Goal: Task Accomplishment & Management: Manage account settings

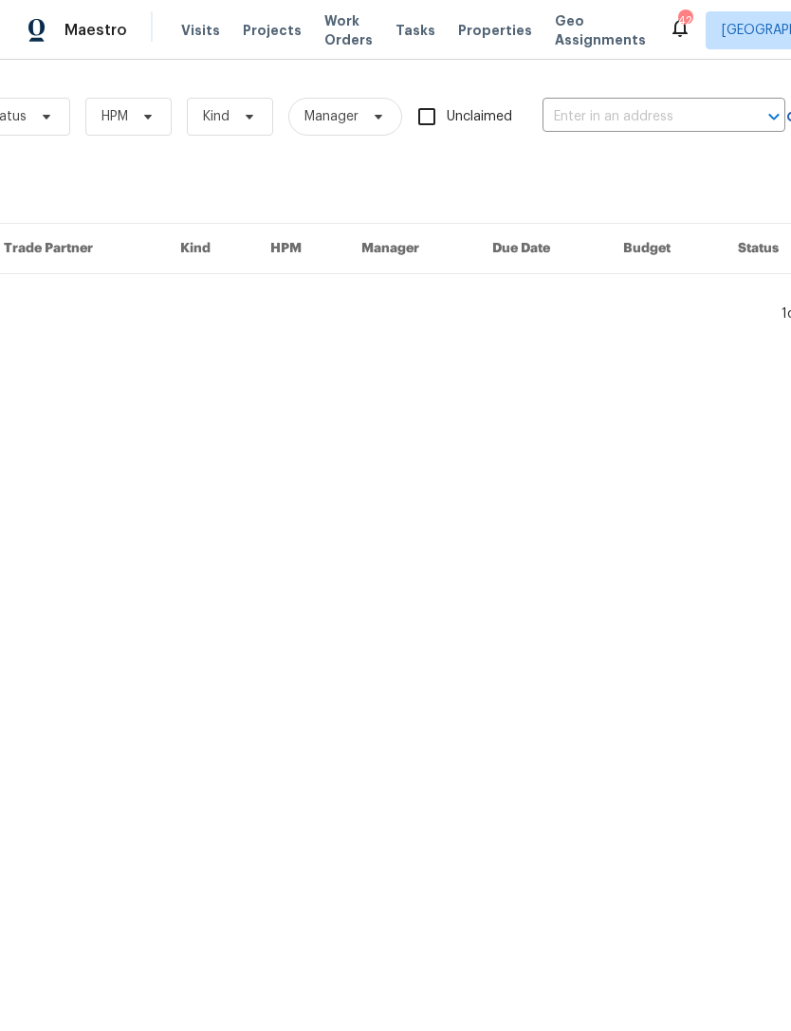
scroll to position [0, 262]
click at [692, 117] on input "text" at bounding box center [635, 116] width 190 height 29
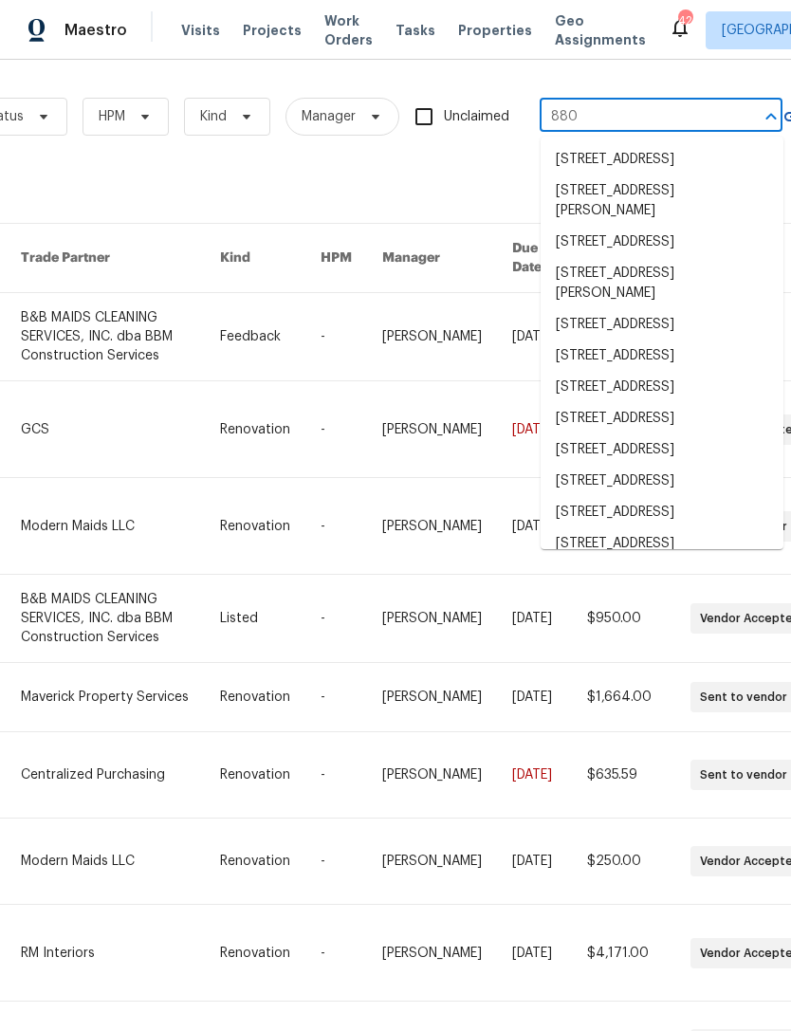
type input "8801"
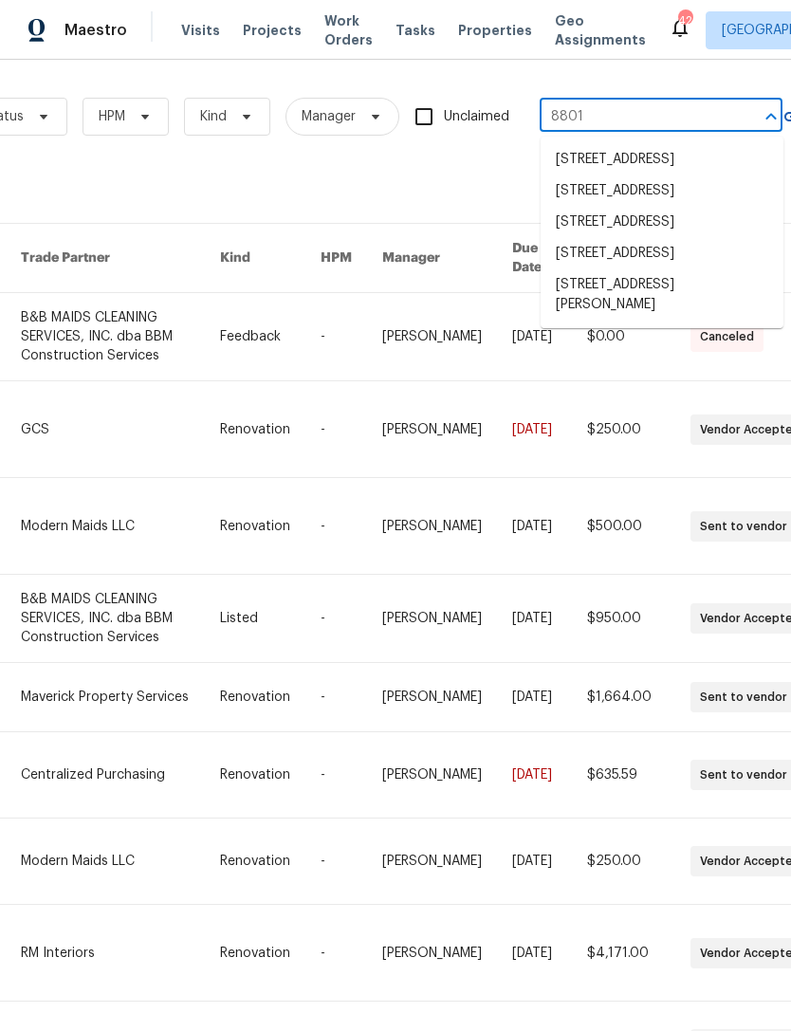
click at [663, 321] on li "8801 Falcon Crest Dr, McKinney, TX 75072" at bounding box center [662, 294] width 243 height 51
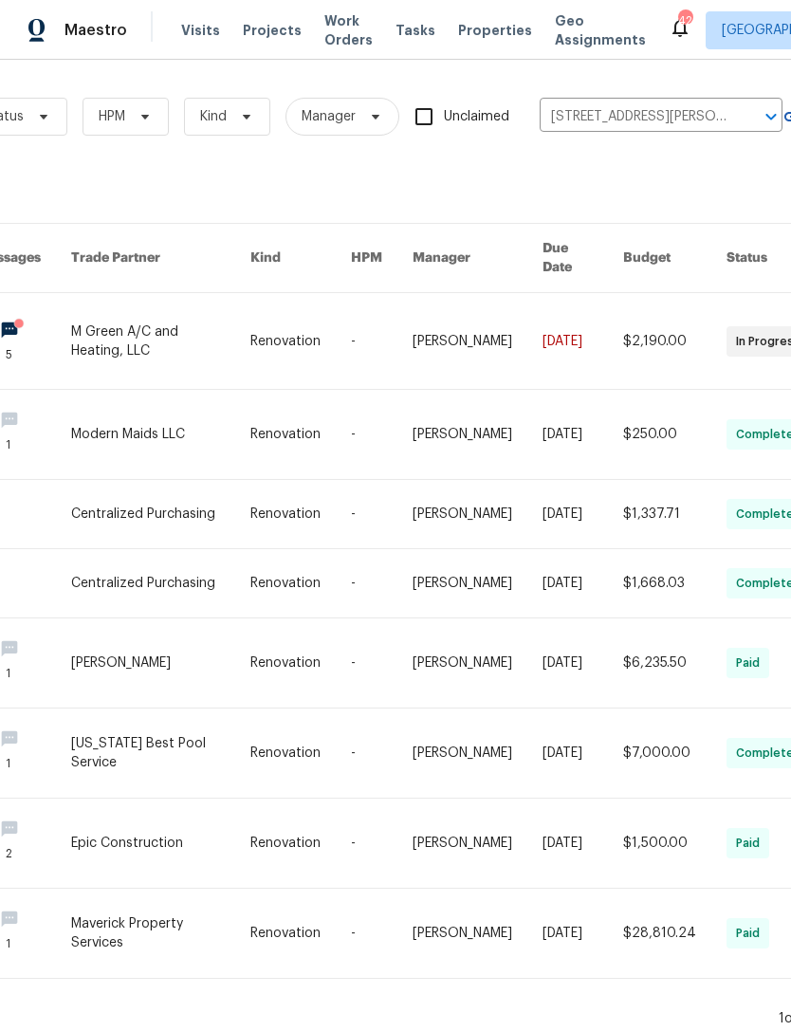
click at [157, 338] on link at bounding box center [161, 341] width 180 height 96
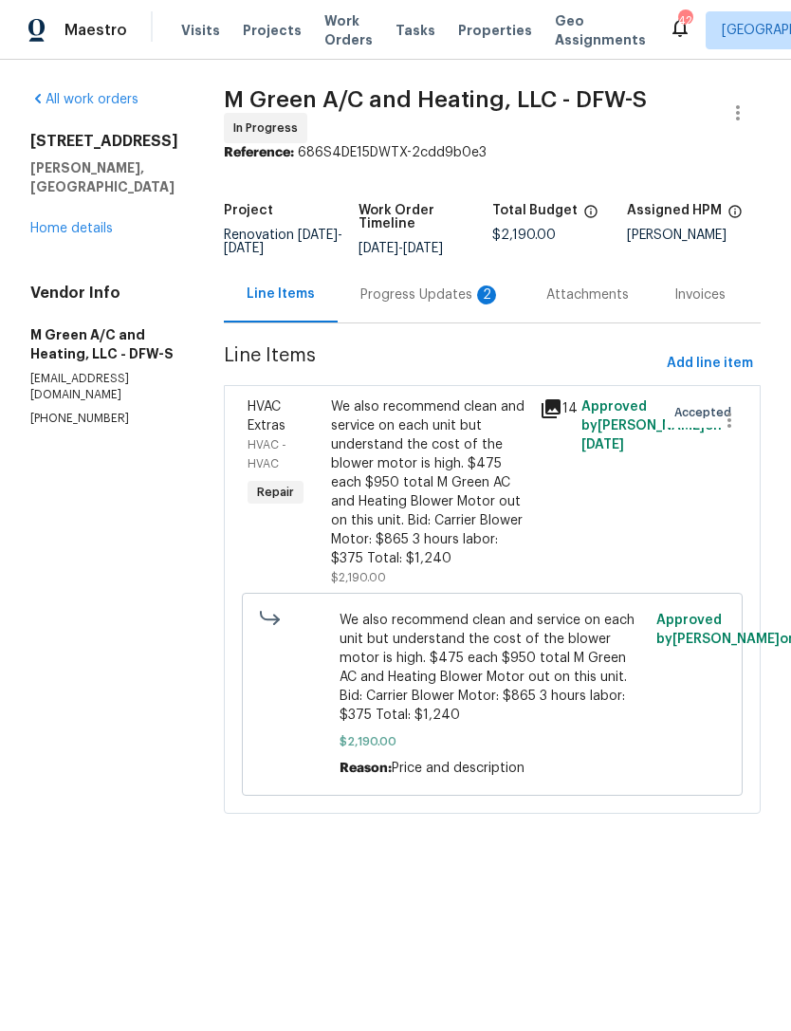
click at [105, 222] on link "Home details" at bounding box center [71, 228] width 83 height 13
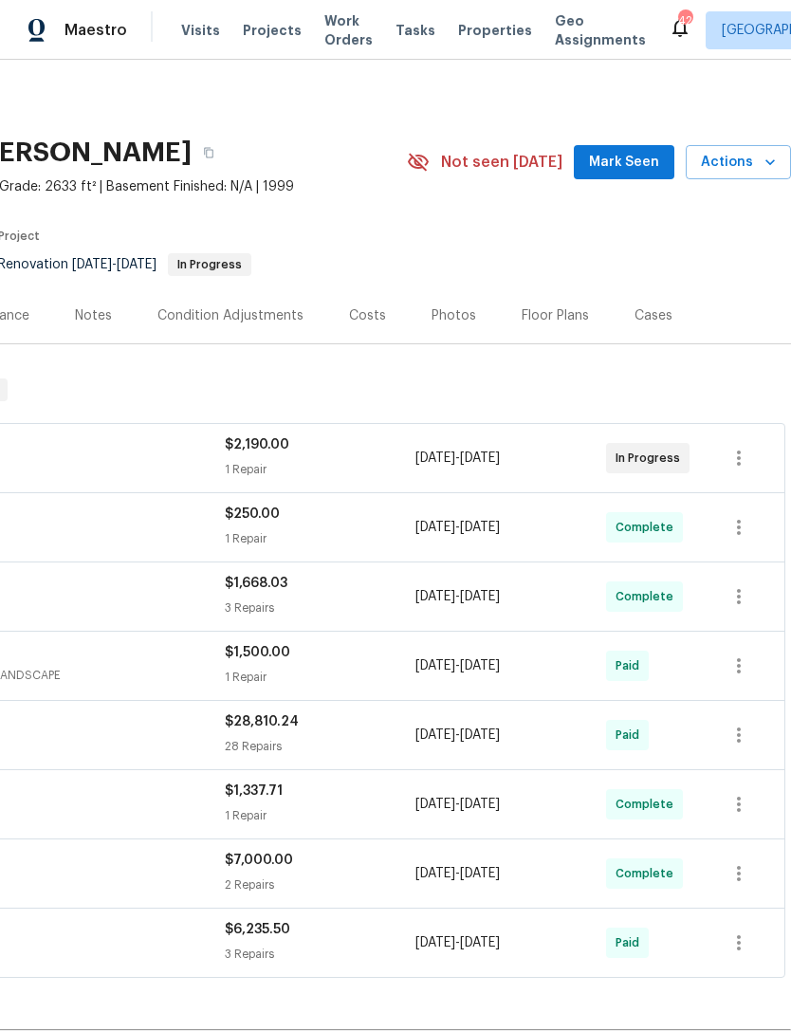
scroll to position [-1, 289]
click at [749, 167] on span "Actions" at bounding box center [738, 163] width 75 height 24
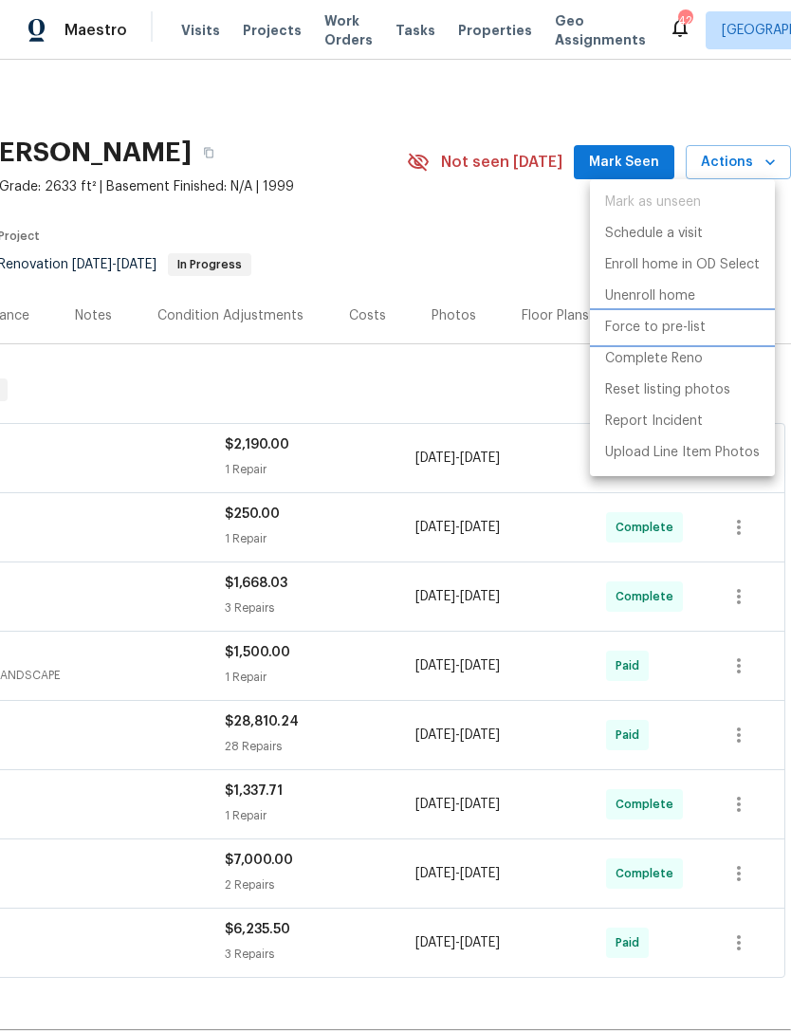
click at [680, 335] on p "Force to pre-list" at bounding box center [655, 328] width 101 height 20
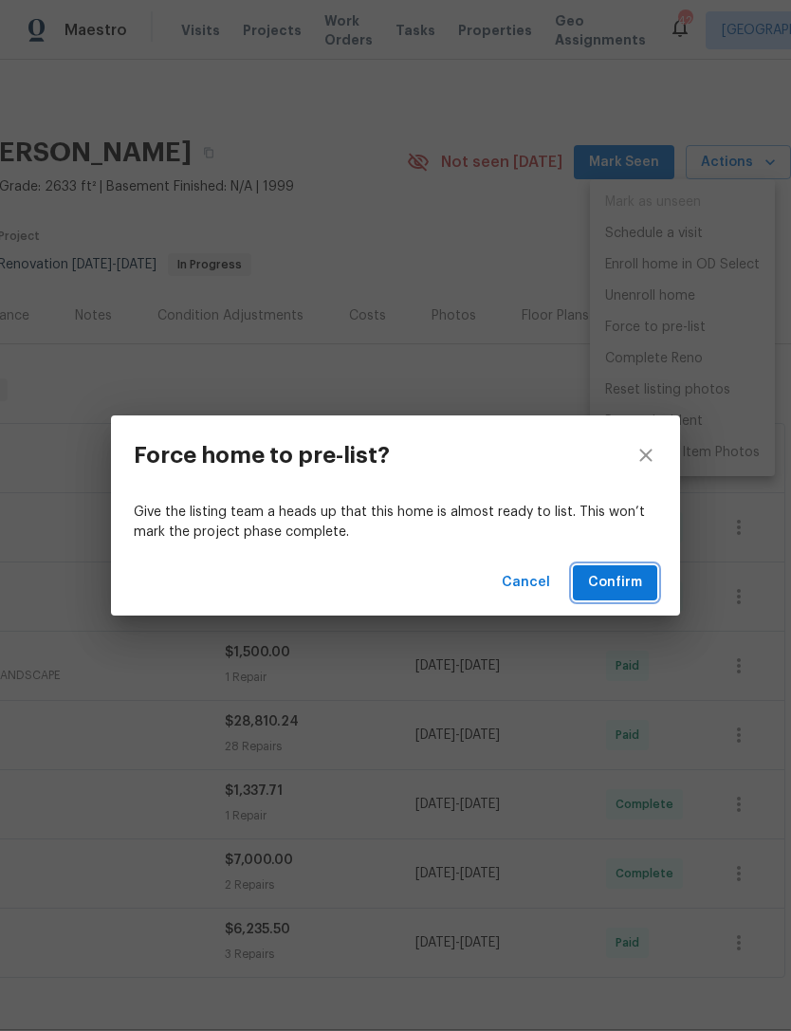
click at [639, 579] on span "Confirm" at bounding box center [615, 583] width 54 height 24
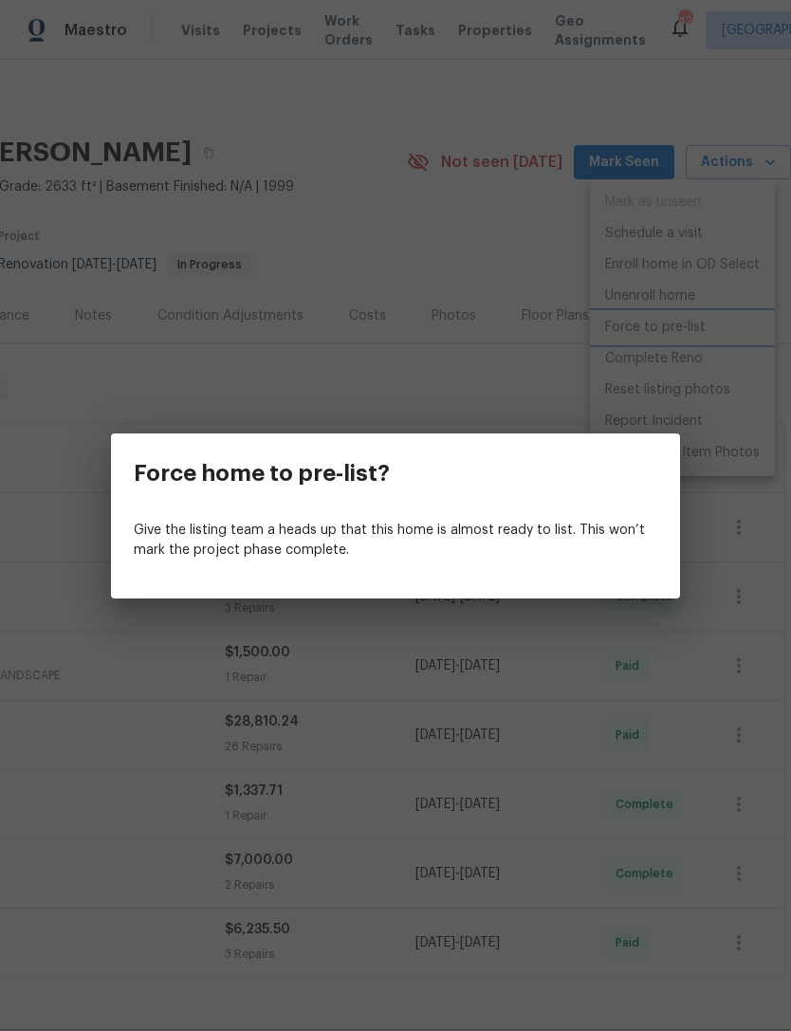
click at [532, 399] on div "Force home to pre-list? Give the listing team a heads up that this home is almo…" at bounding box center [395, 515] width 791 height 1031
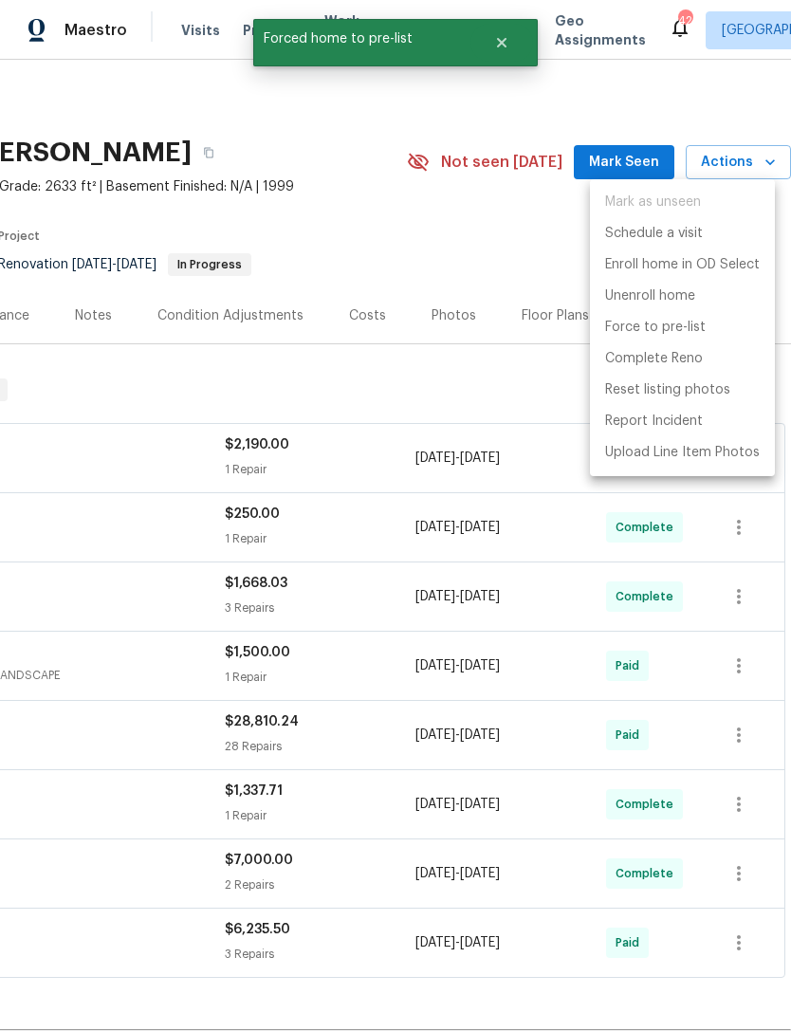
click at [496, 393] on div at bounding box center [395, 515] width 791 height 1031
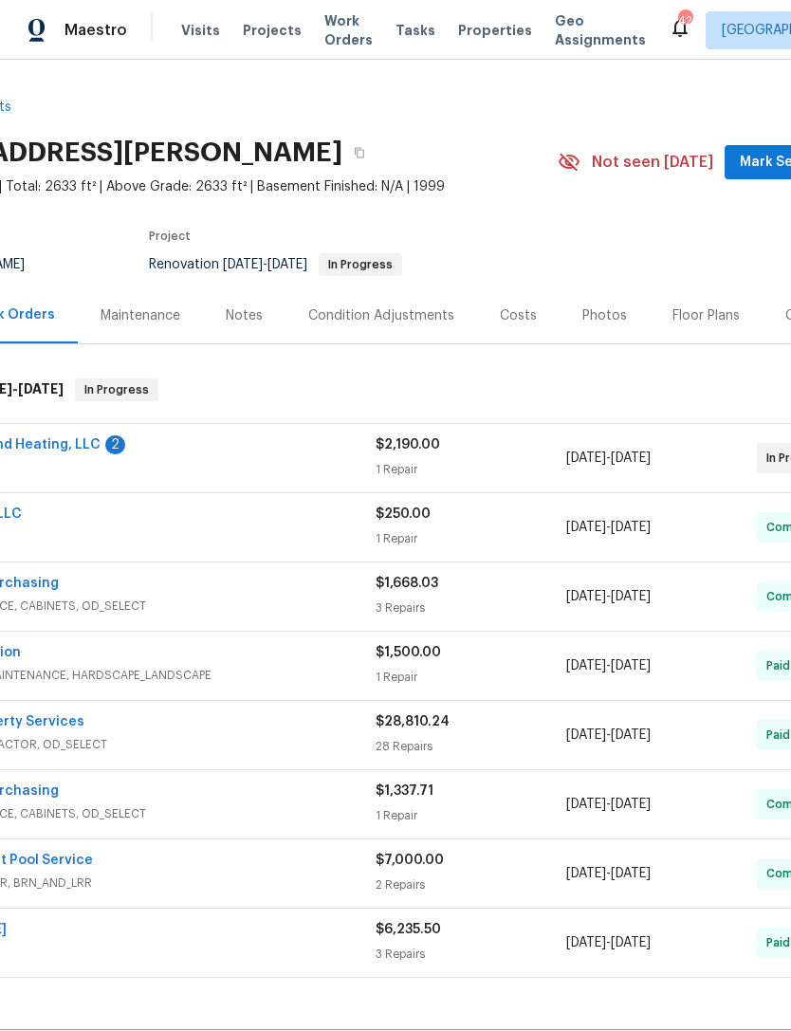
scroll to position [0, 130]
click at [238, 317] on div "Notes" at bounding box center [244, 315] width 37 height 19
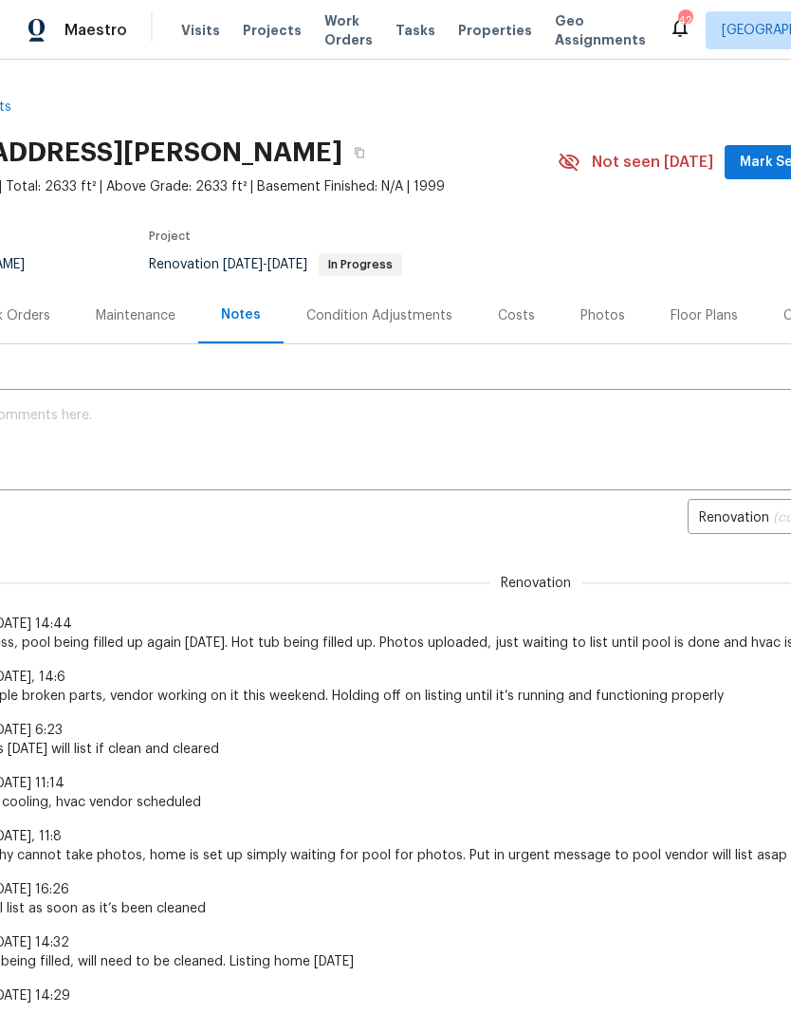
click at [142, 424] on textarea at bounding box center [405, 442] width 1049 height 66
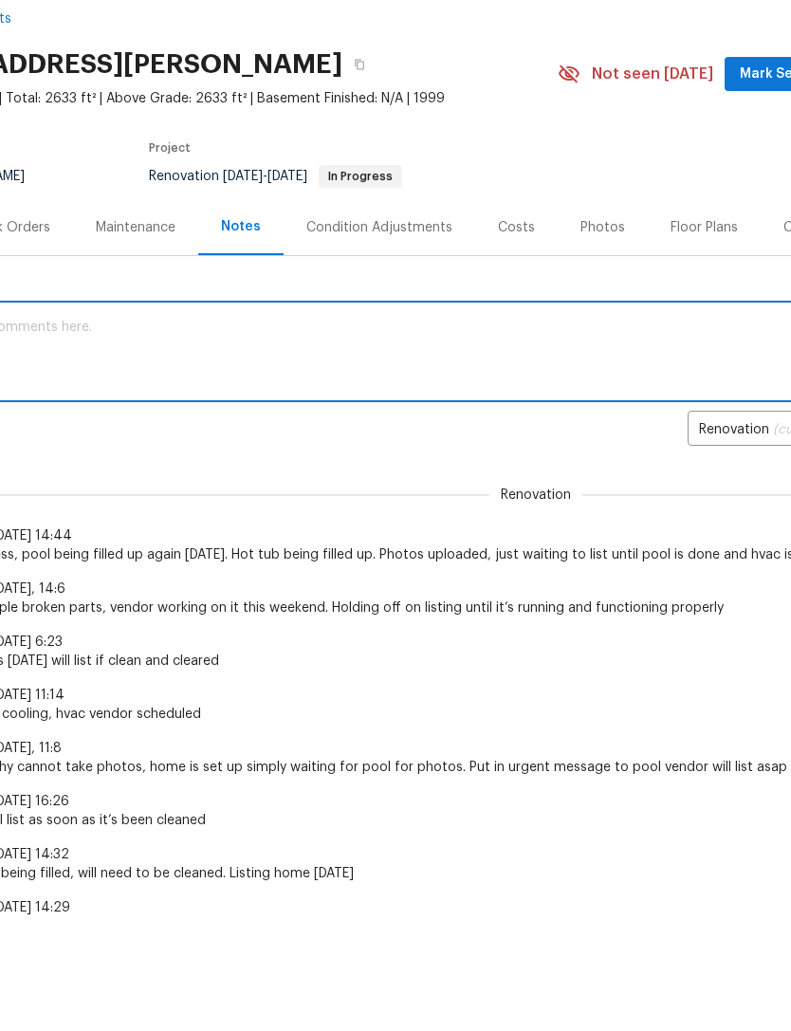
click at [79, 409] on textarea at bounding box center [405, 442] width 1049 height 66
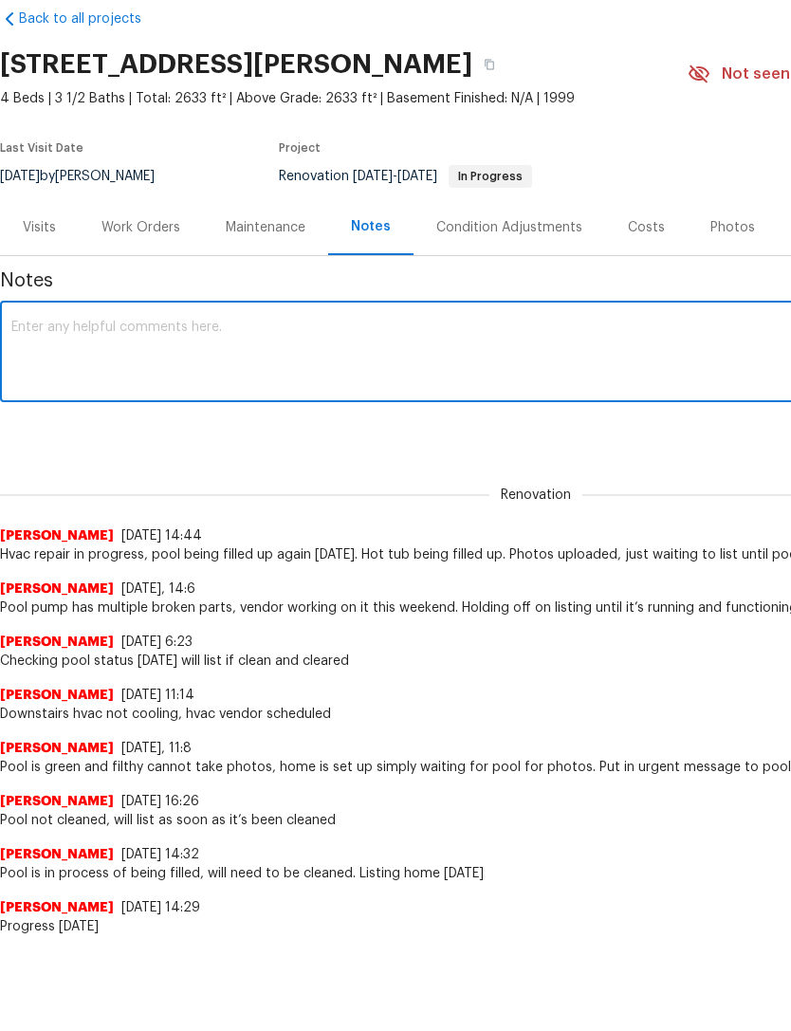
click at [101, 409] on textarea at bounding box center [535, 442] width 1049 height 66
click at [100, 409] on textarea at bounding box center [535, 442] width 1049 height 66
paste textarea "Debris- All interior/exterior debris, and personal items have been removed. (Do…"
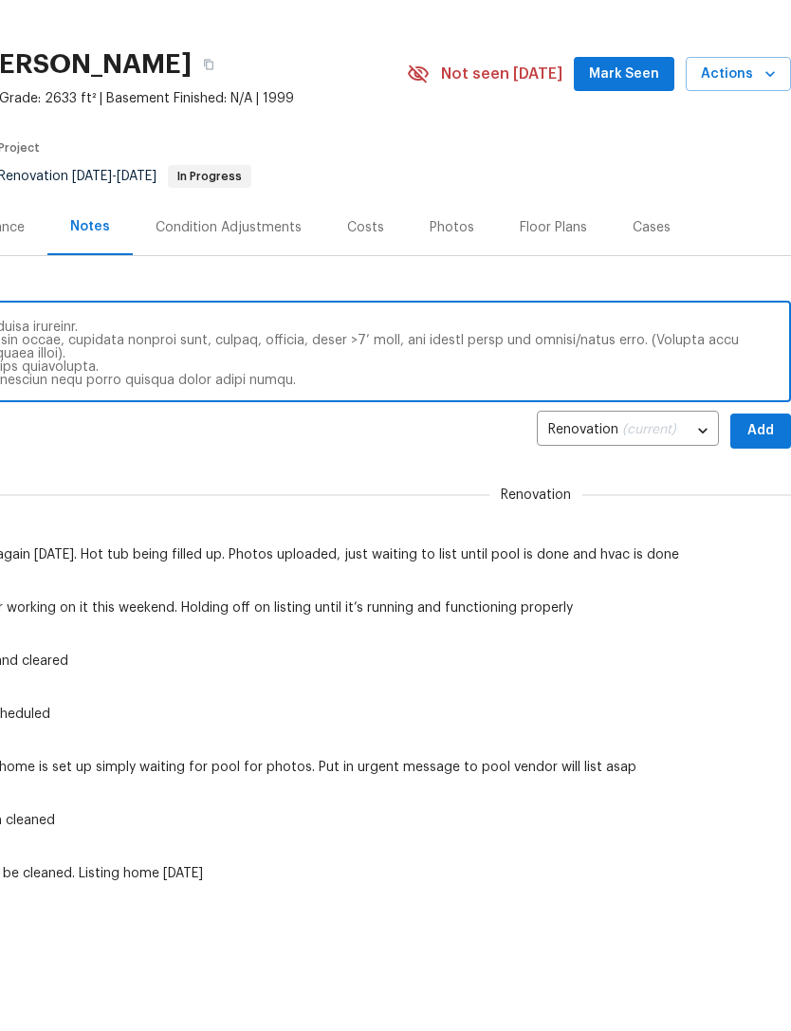
scroll to position [0, 281]
type textarea "Debris- All interior/exterior debris, and personal items have been removed. (Do…"
click at [767, 507] on span "Add" at bounding box center [761, 519] width 30 height 24
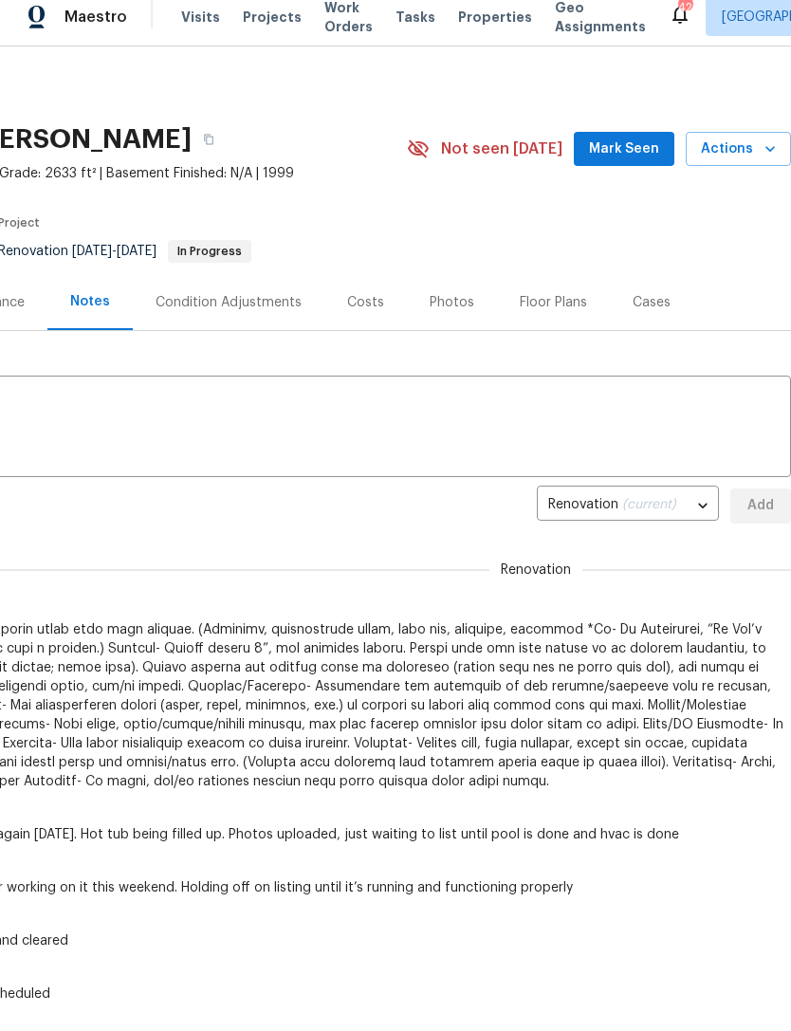
scroll to position [16, 0]
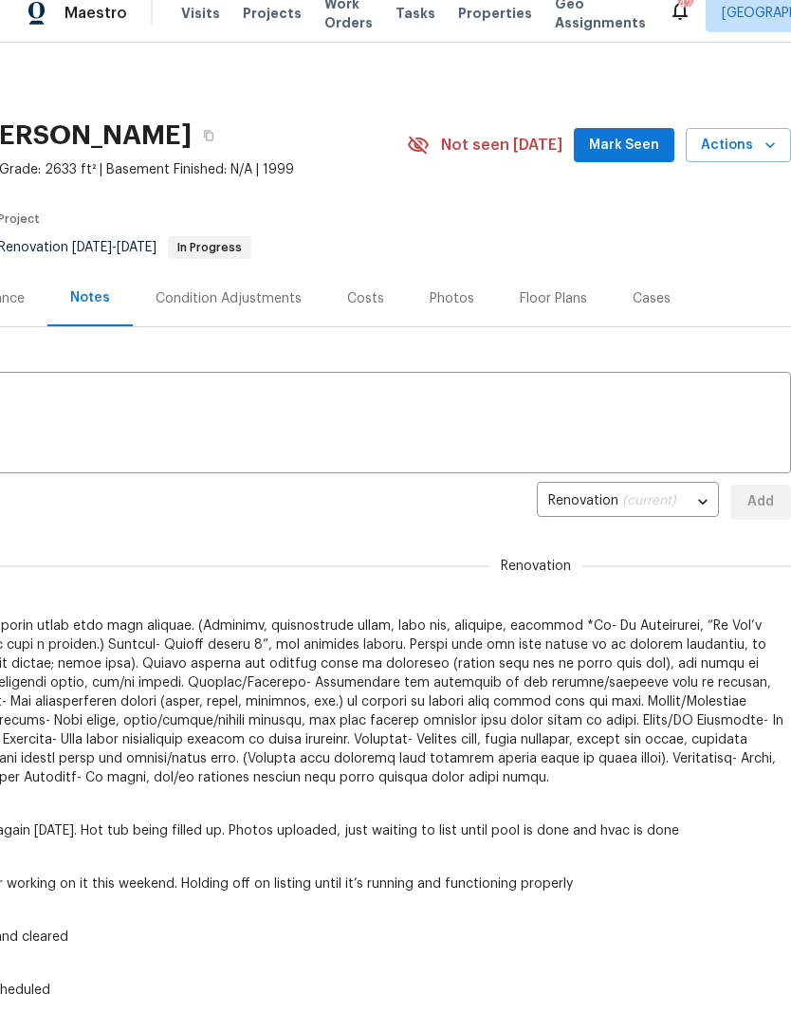
click at [458, 22] on span "Properties" at bounding box center [495, 14] width 74 height 19
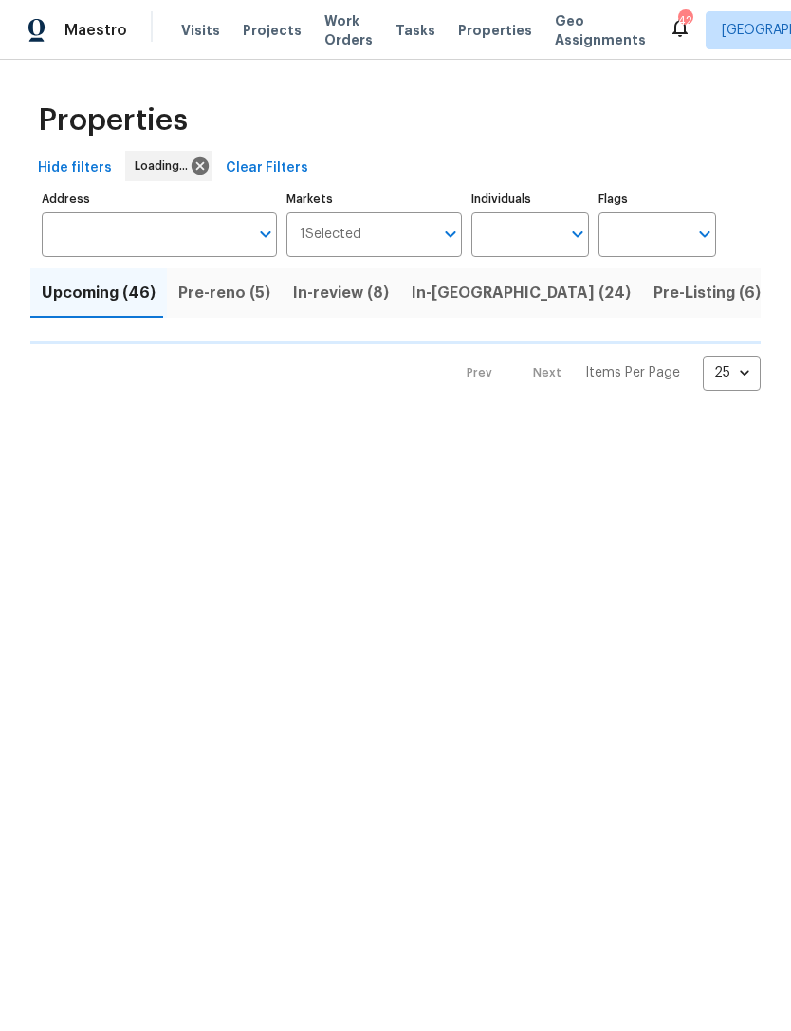
click at [547, 248] on input "Individuals" at bounding box center [515, 234] width 89 height 45
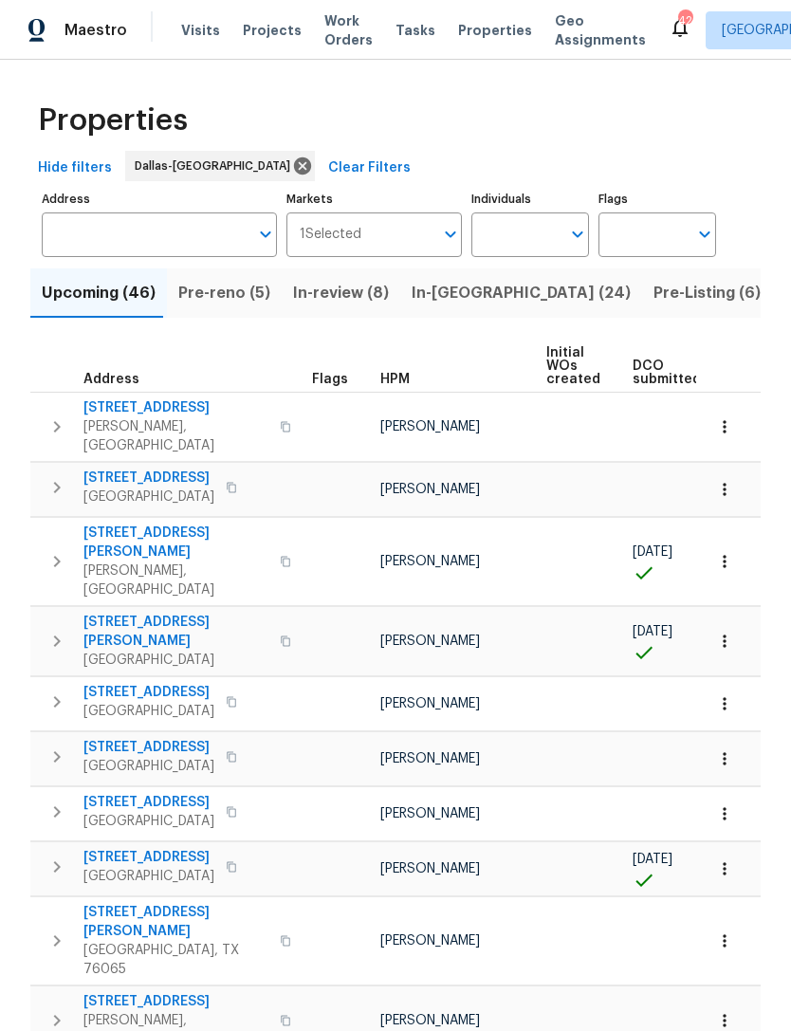
click at [551, 252] on input "Individuals" at bounding box center [515, 234] width 89 height 45
type input "Alicia anices"
click at [525, 304] on input "checkbox" at bounding box center [507, 295] width 40 height 40
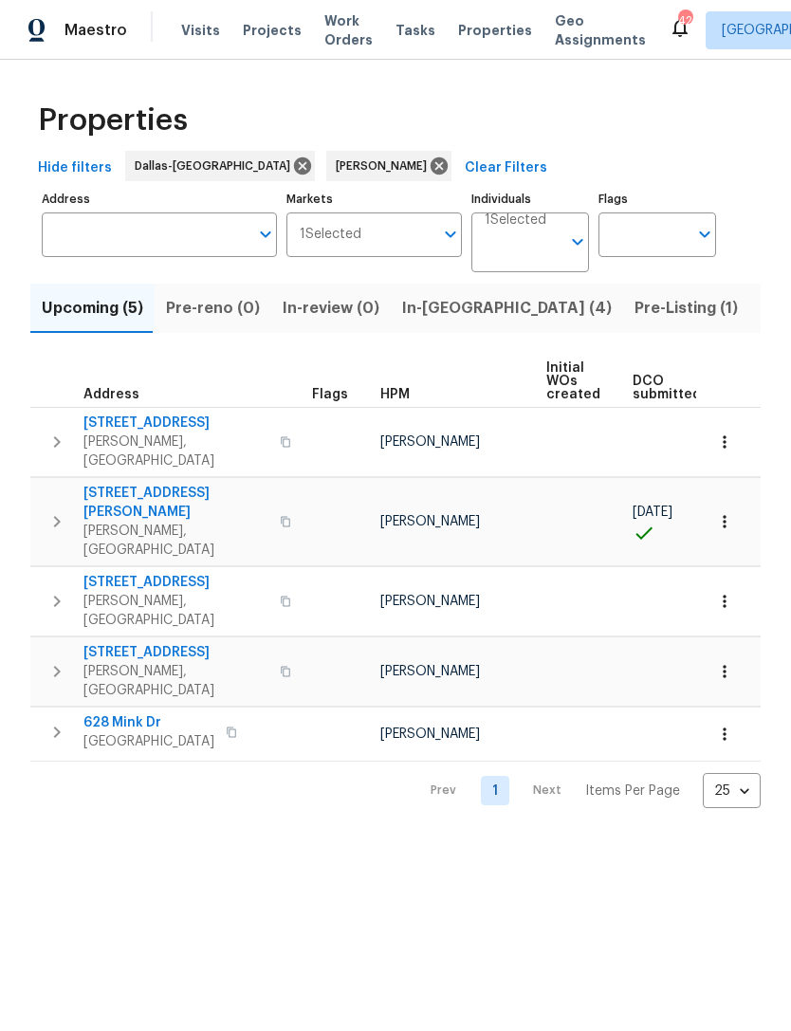
click at [433, 299] on span "In-reno (4)" at bounding box center [507, 308] width 210 height 27
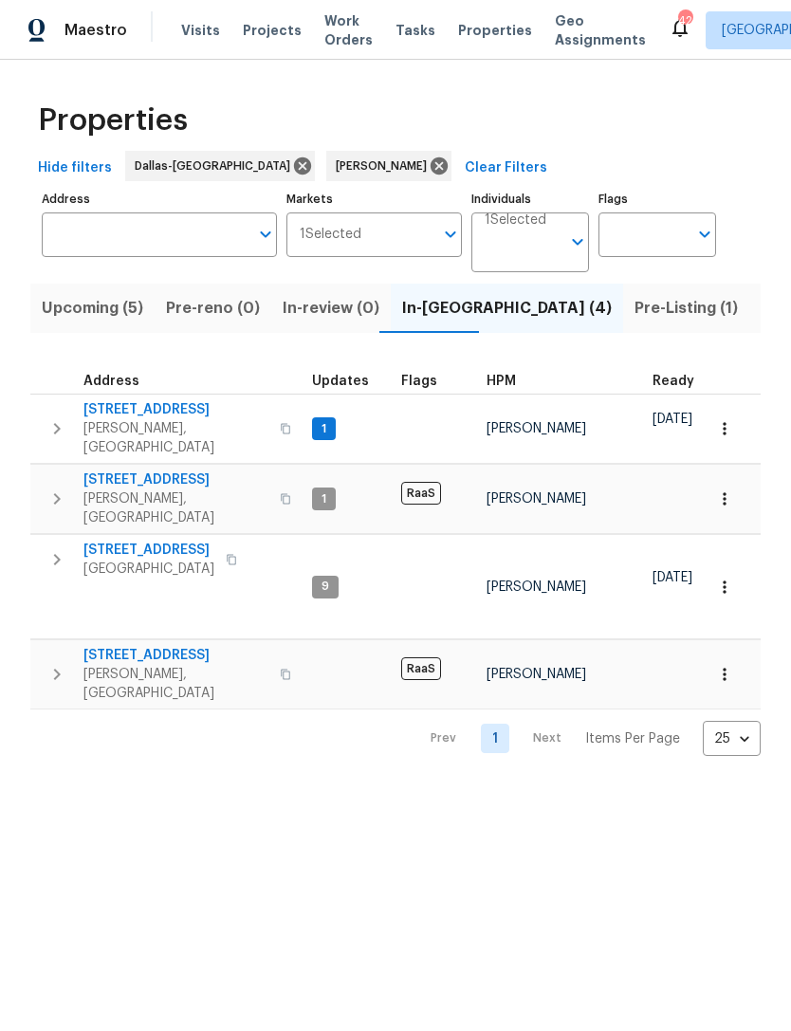
click at [163, 541] on span "9921 Boston Harbor Dr" at bounding box center [148, 550] width 131 height 19
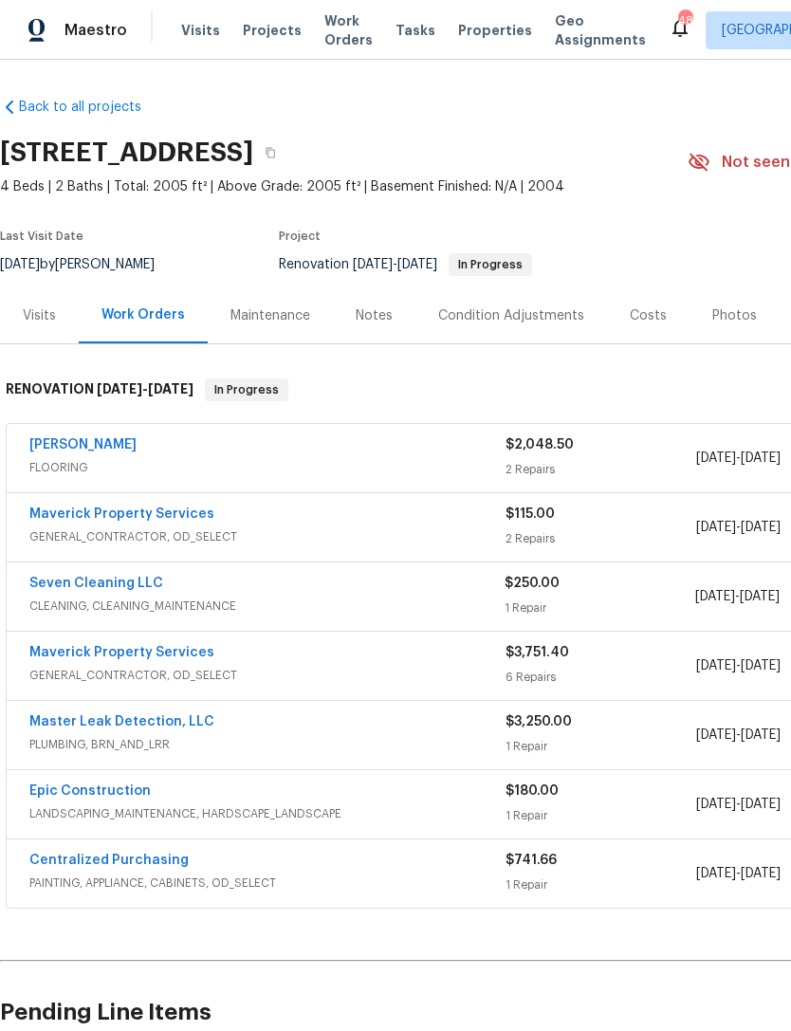
click at [383, 306] on div "Notes" at bounding box center [374, 315] width 37 height 19
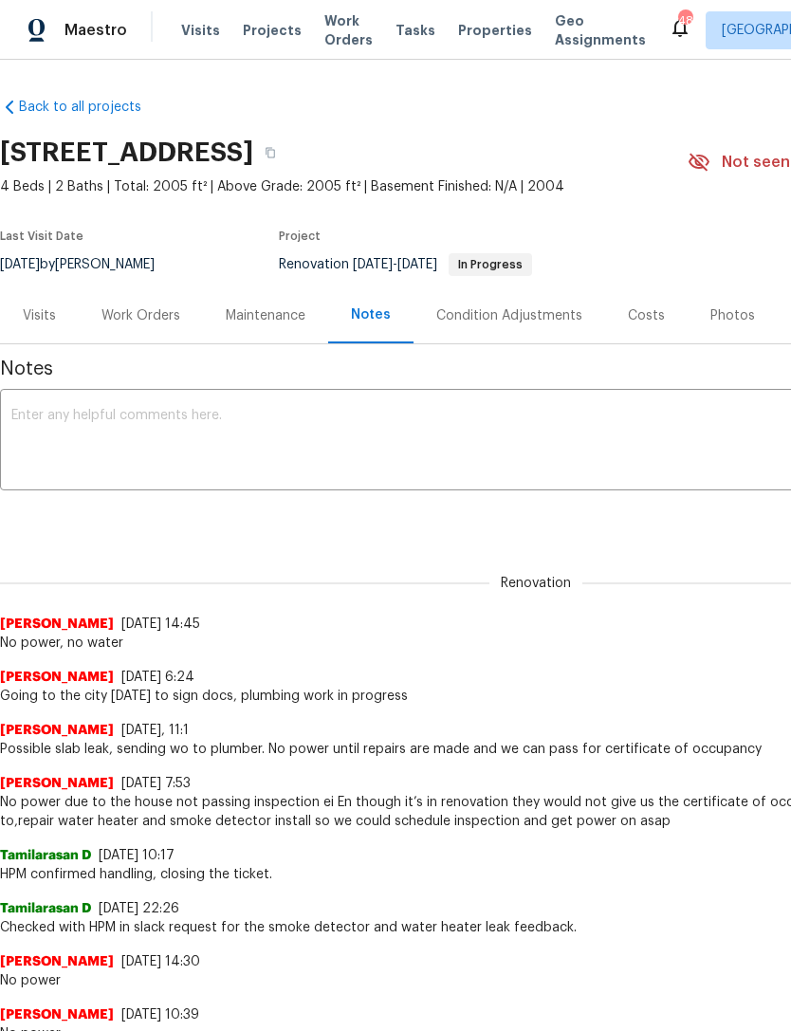
click at [398, 443] on textarea at bounding box center [535, 442] width 1049 height 66
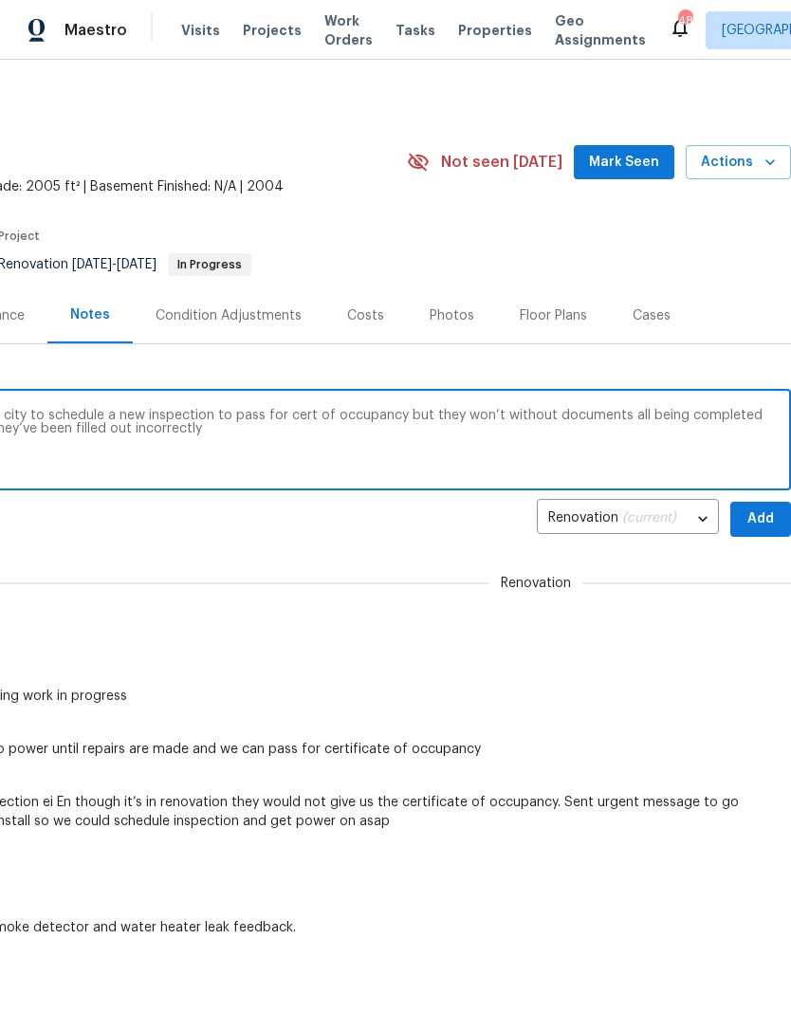
scroll to position [0, 281]
type textarea "Still working on water and power, need the city to schedule a new inspection to…"
click at [761, 526] on span "Add" at bounding box center [761, 519] width 30 height 24
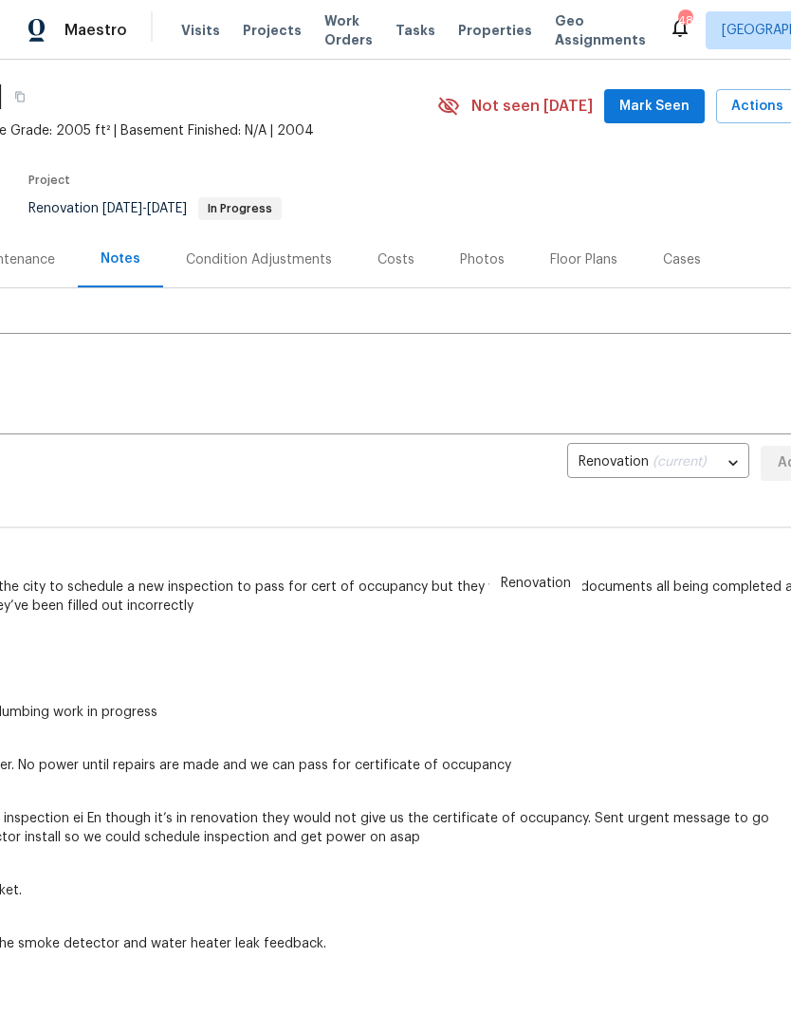
scroll to position [35, 255]
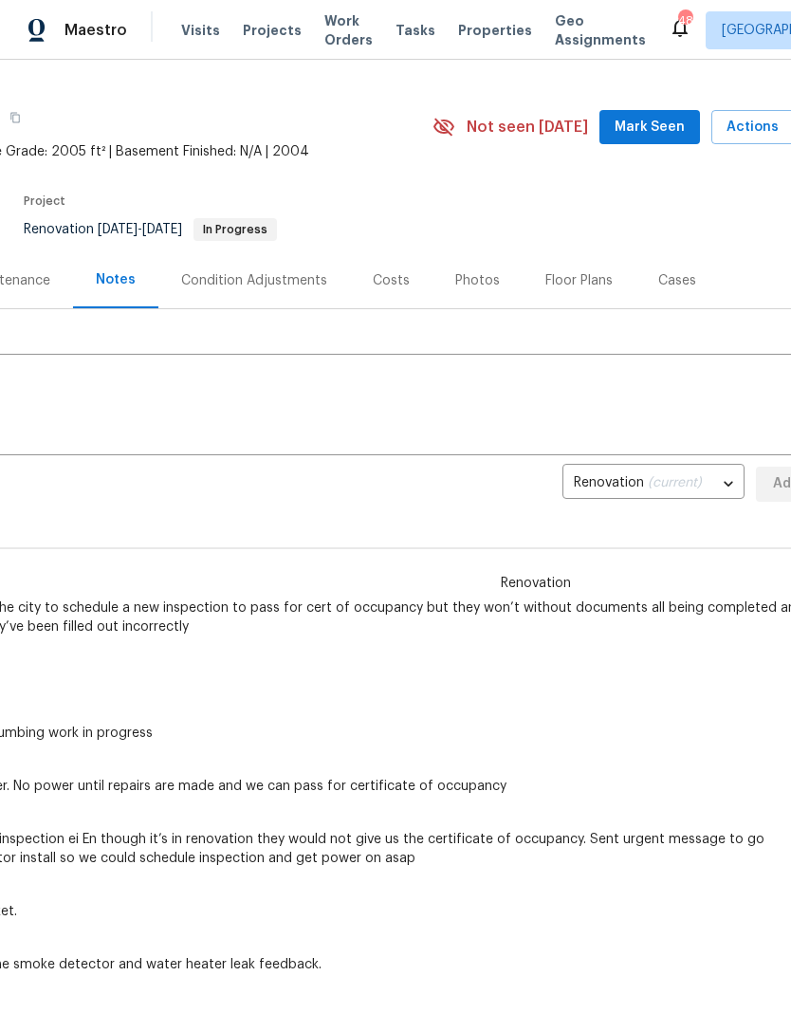
click at [663, 135] on span "Mark Seen" at bounding box center [650, 128] width 70 height 24
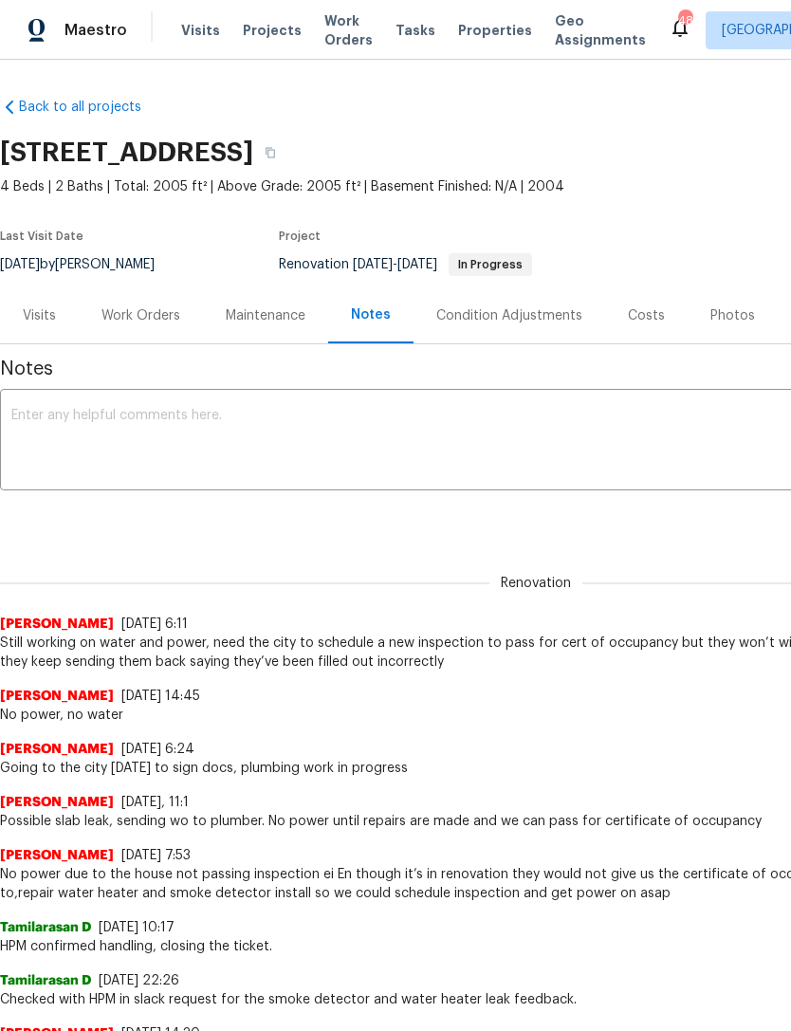
scroll to position [0, 0]
click at [324, 48] on span "Work Orders" at bounding box center [348, 30] width 48 height 38
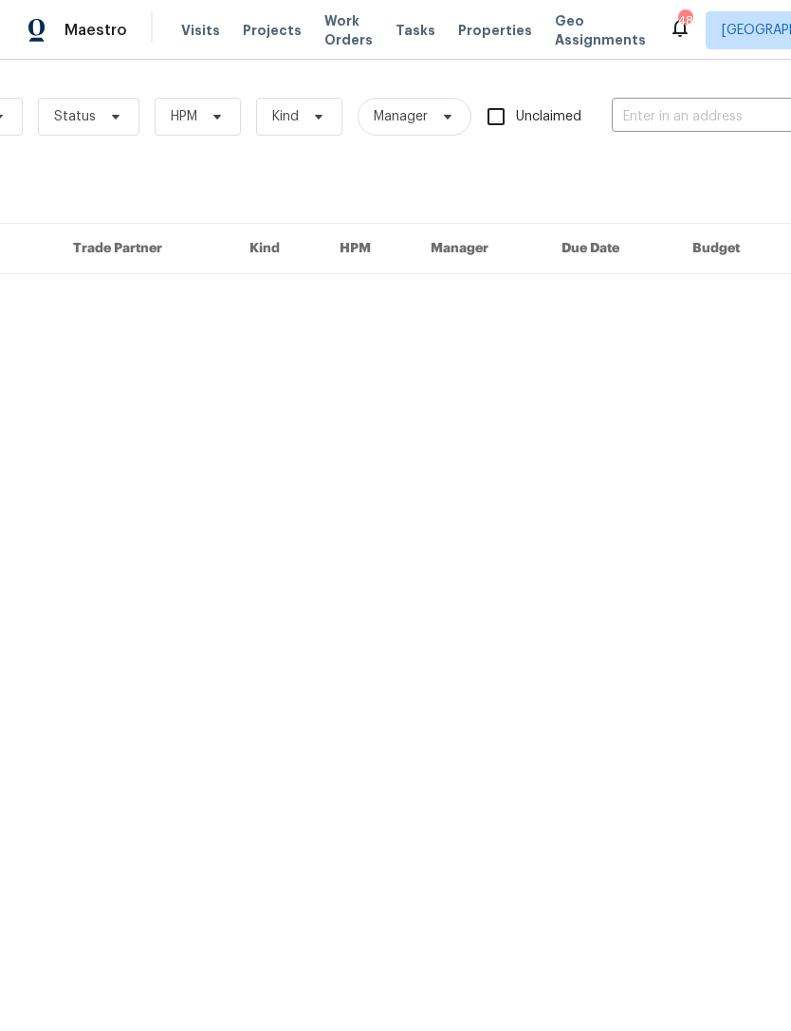
scroll to position [0, 311]
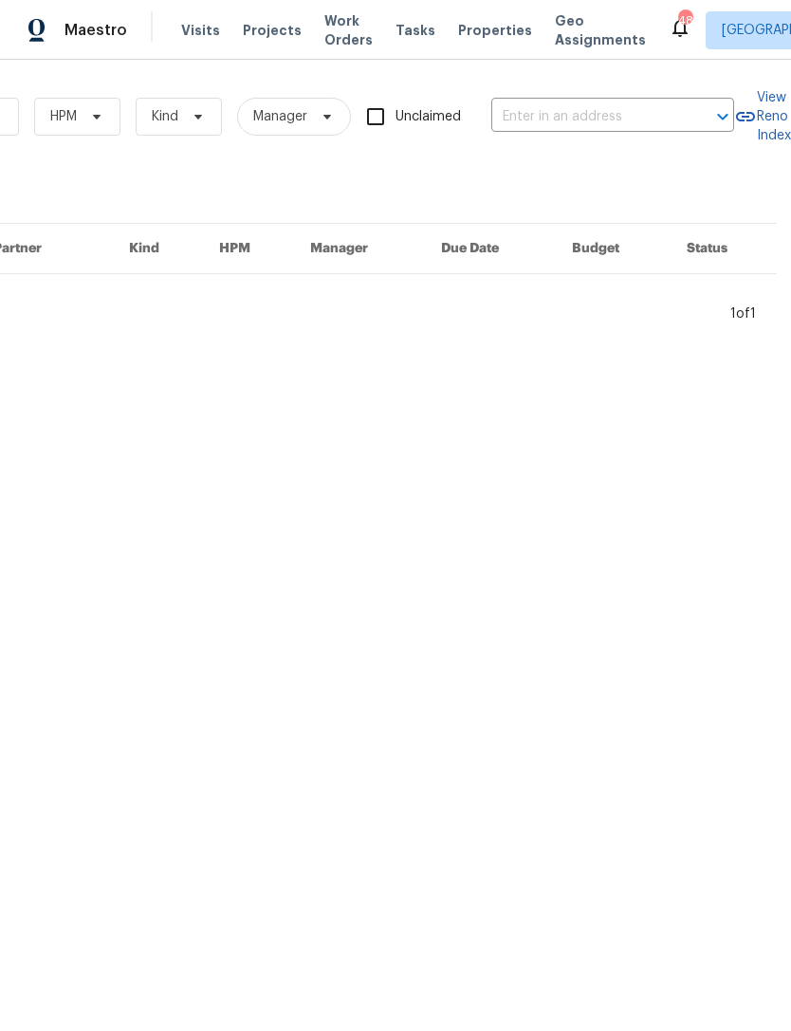
click at [673, 119] on input "text" at bounding box center [586, 116] width 190 height 29
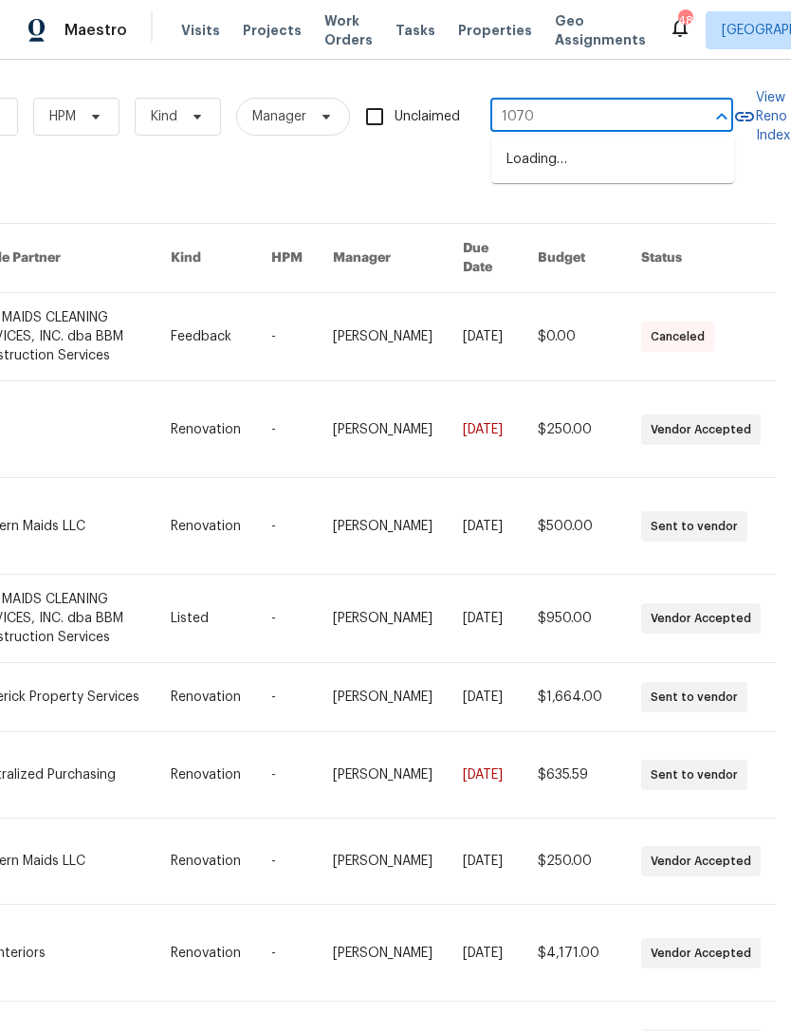
type input "1070 k"
click at [646, 154] on li "1070 Kent Dr, Prosper, TX 75078" at bounding box center [612, 159] width 243 height 31
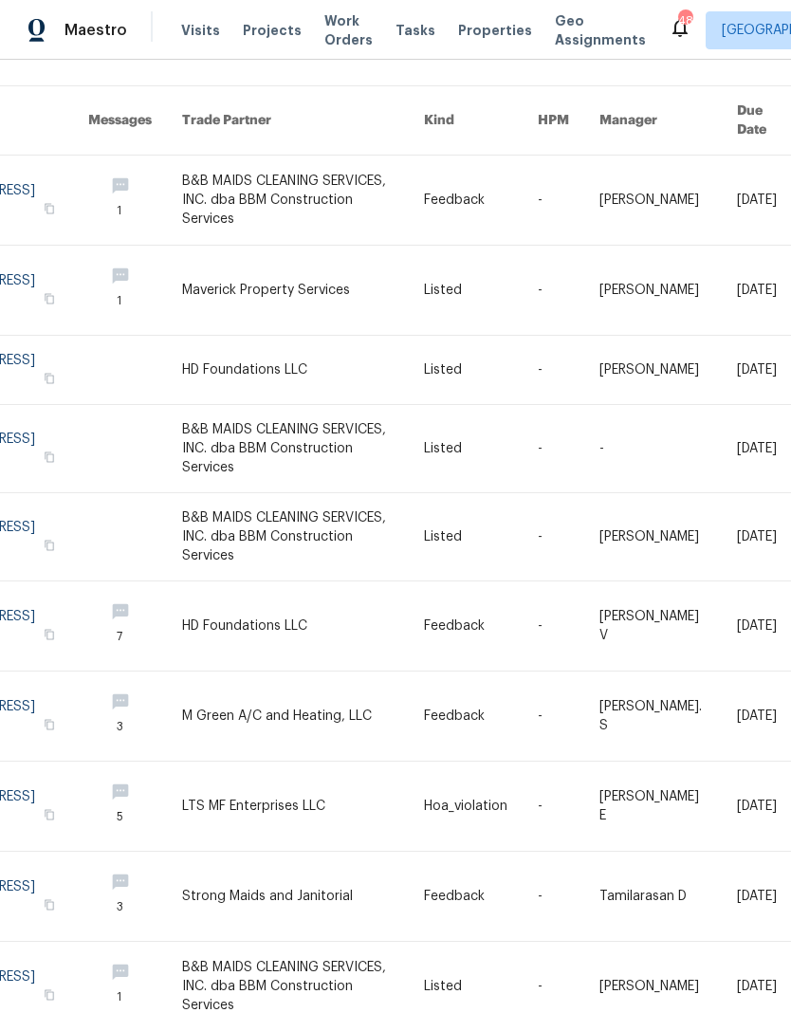
scroll to position [137, 86]
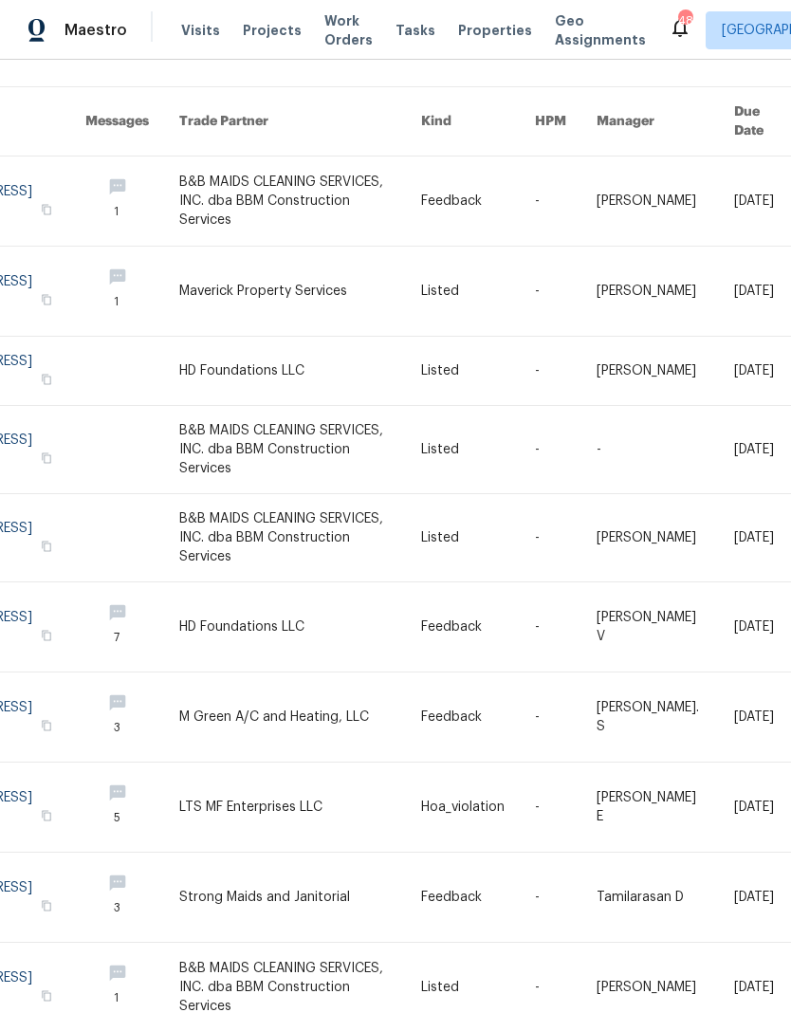
click at [340, 173] on link at bounding box center [300, 201] width 242 height 89
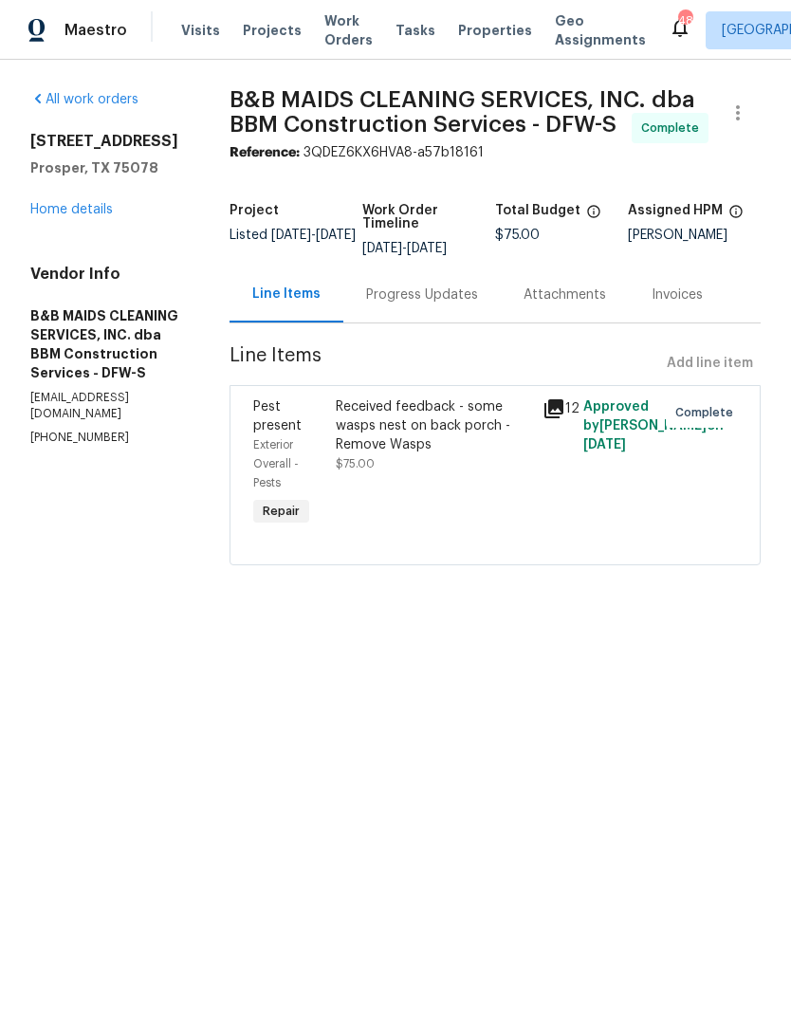
click at [92, 231] on div "All work orders 1070 Kent Dr Prosper, TX 75078 Home details Vendor Info B&B MAI…" at bounding box center [107, 268] width 154 height 356
click at [92, 230] on div "All work orders 1070 Kent Dr Prosper, TX 75078 Home details Vendor Info B&B MAI…" at bounding box center [107, 268] width 154 height 356
click at [96, 204] on link "Home details" at bounding box center [71, 209] width 83 height 13
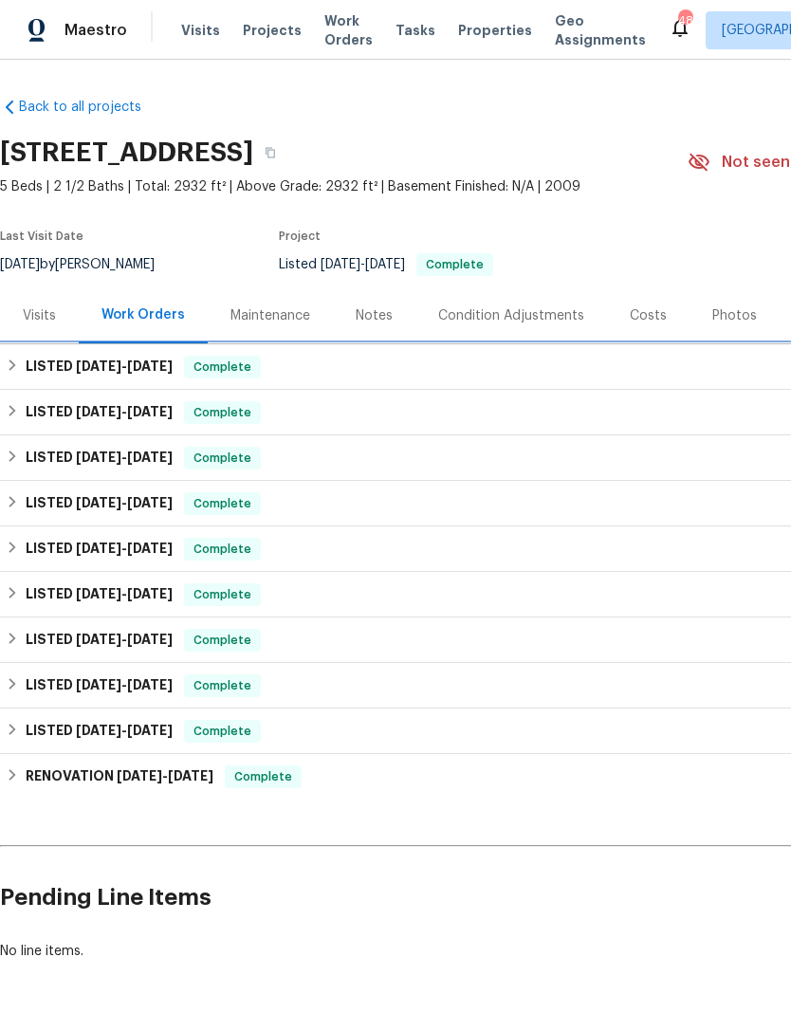
click at [147, 362] on span "9/25/25" at bounding box center [150, 366] width 46 height 13
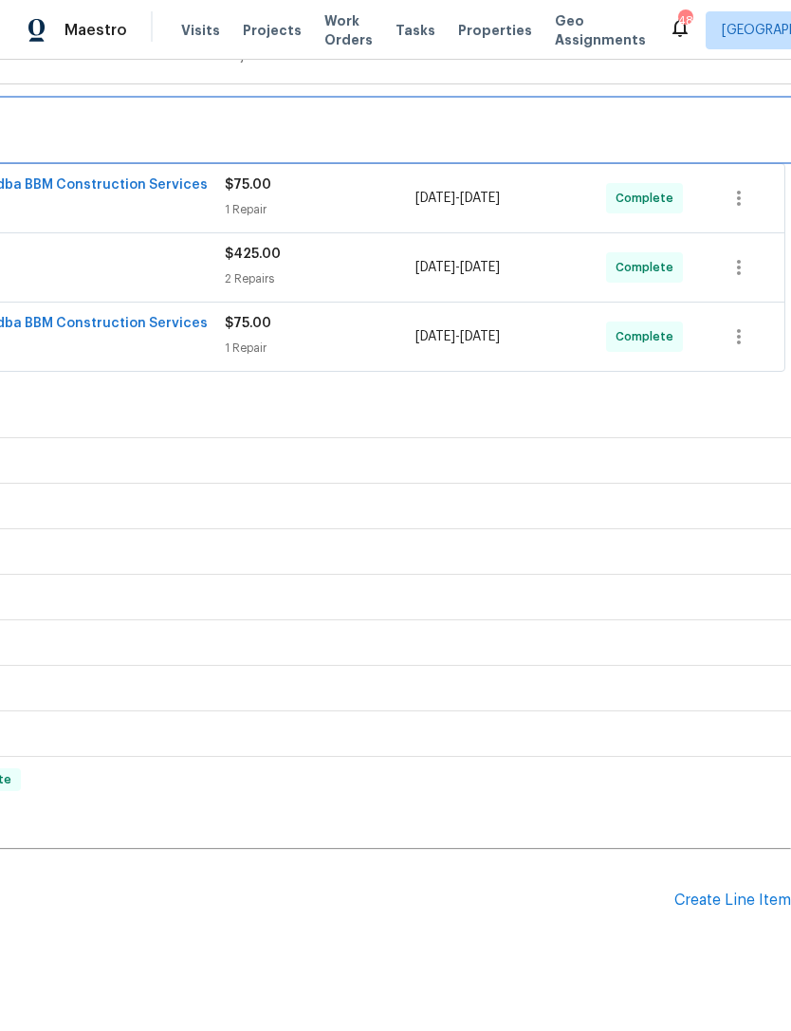
scroll to position [260, 281]
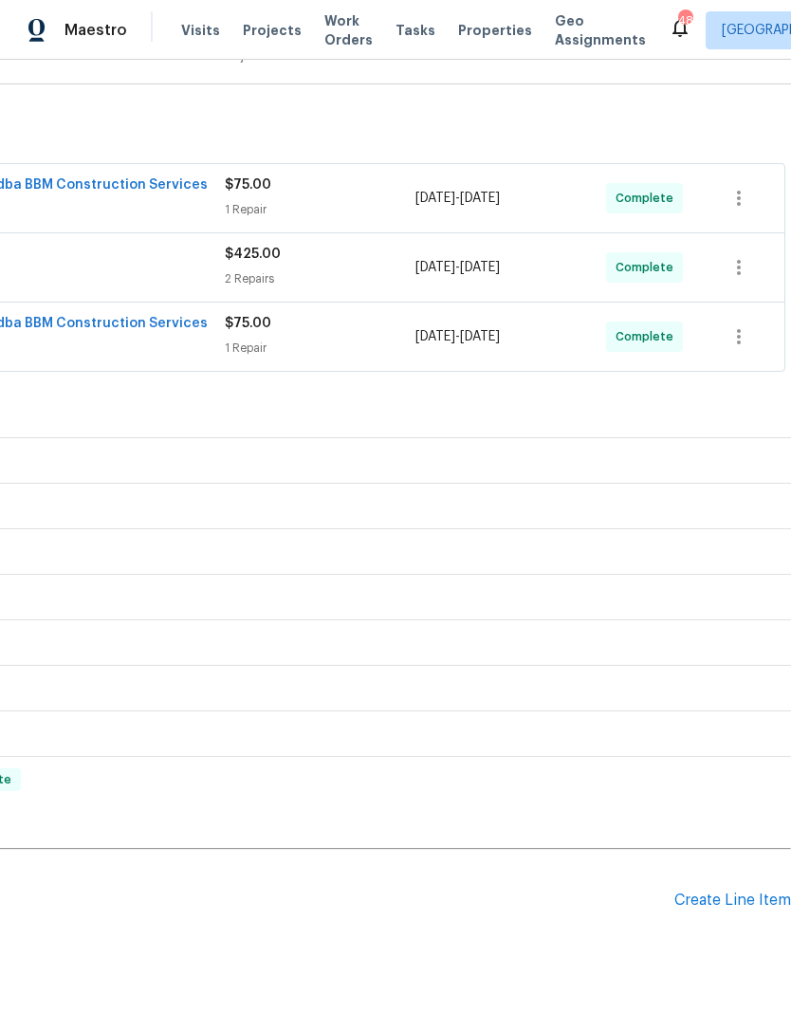
click at [746, 908] on div "Create Line Item" at bounding box center [732, 901] width 117 height 18
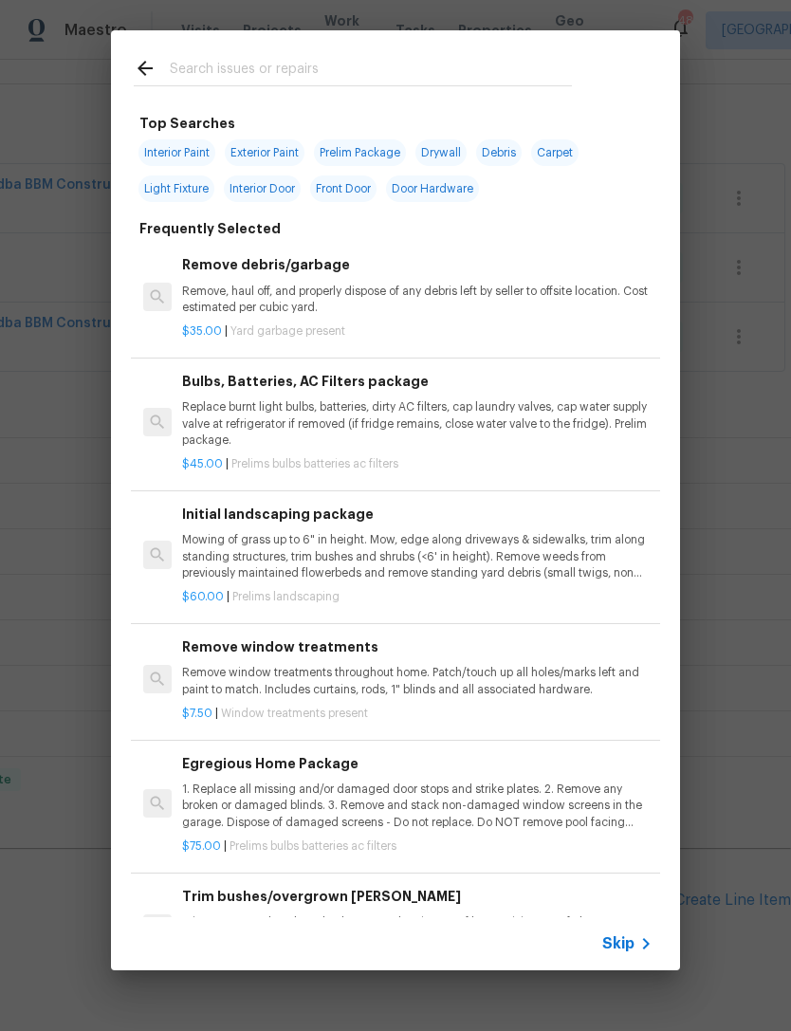
click at [461, 83] on input "text" at bounding box center [371, 71] width 402 height 28
click at [468, 88] on div at bounding box center [353, 67] width 484 height 75
click at [532, 66] on input "text" at bounding box center [371, 71] width 402 height 28
type input "Ini"
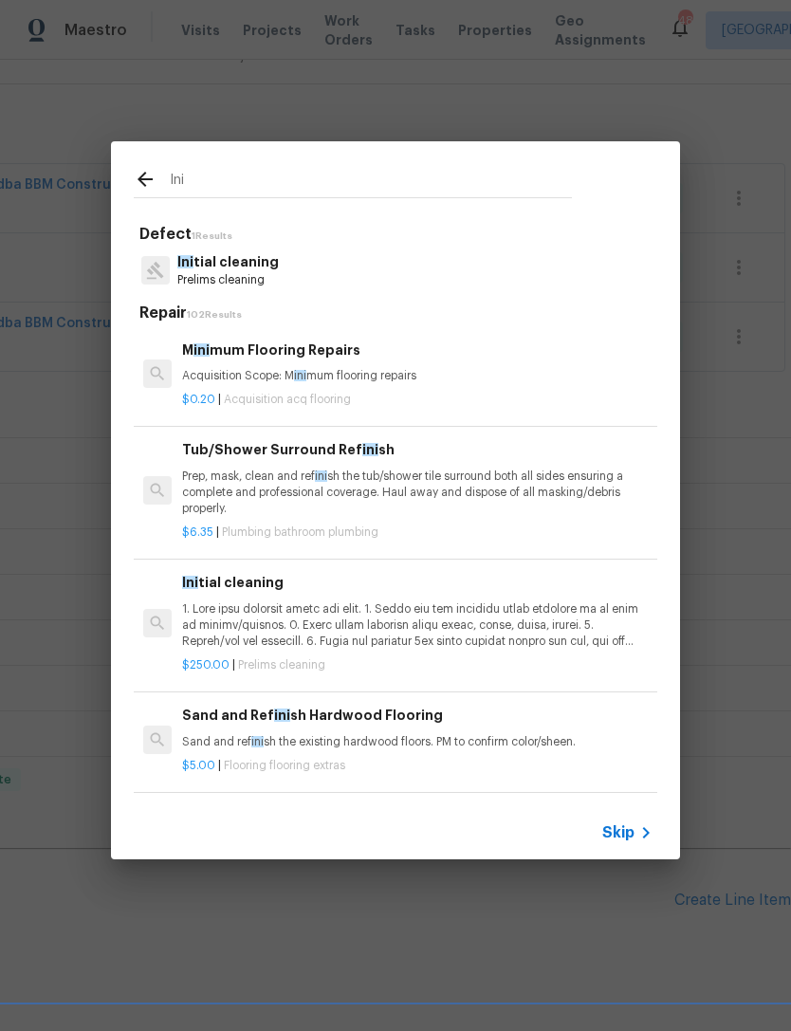
click at [245, 280] on p "Prelims cleaning" at bounding box center [227, 280] width 101 height 16
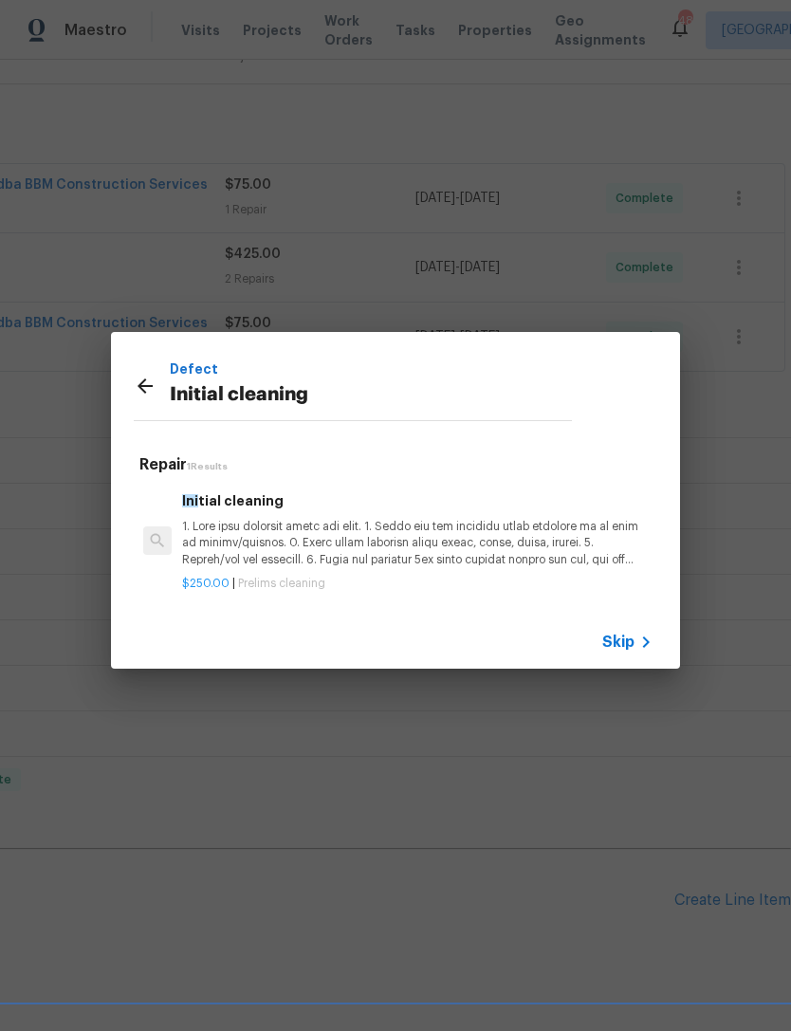
click at [328, 548] on p at bounding box center [417, 543] width 470 height 48
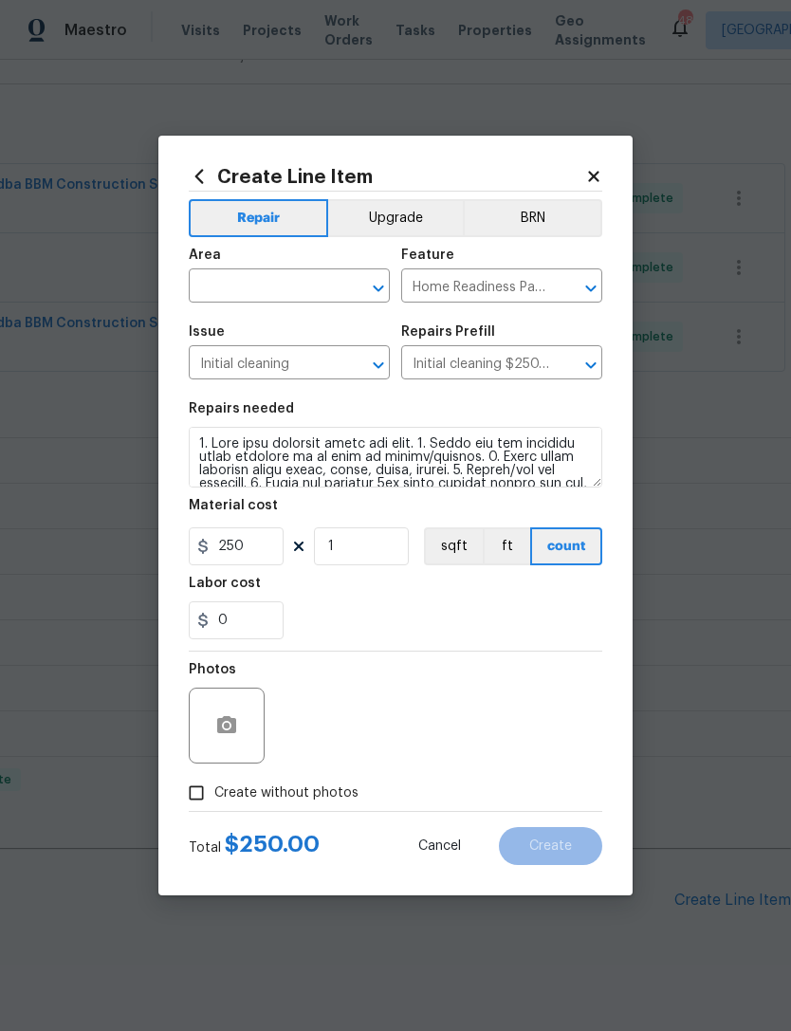
click at [273, 296] on input "text" at bounding box center [263, 287] width 148 height 29
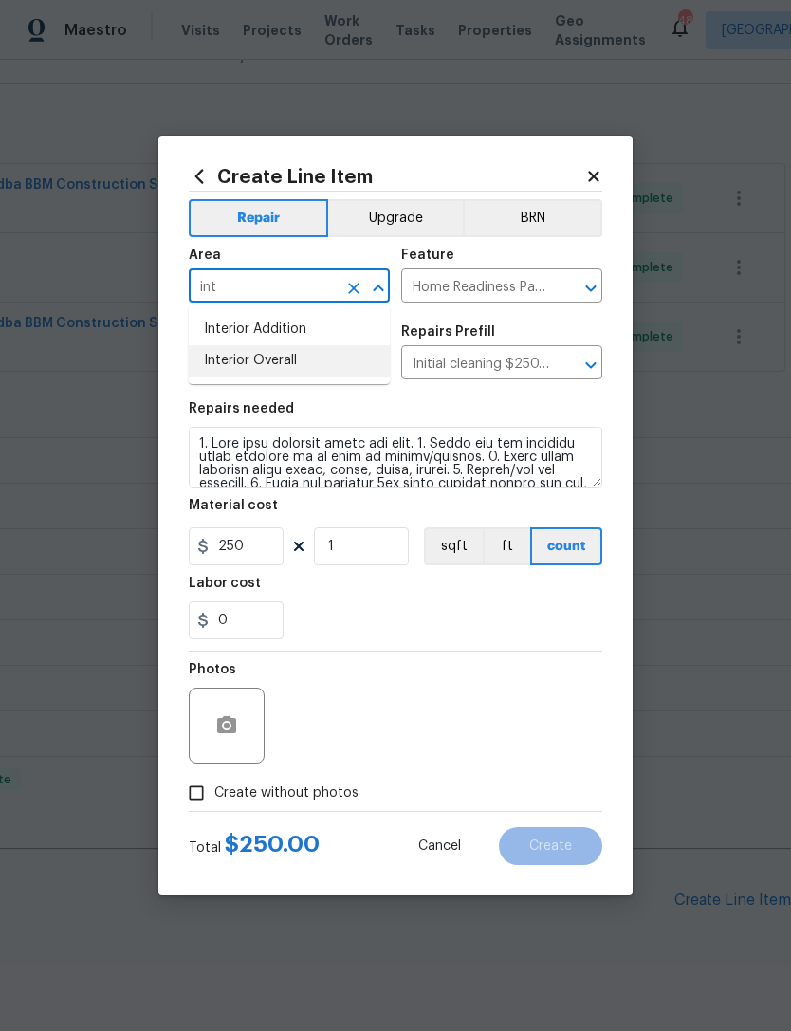
click at [335, 358] on li "Interior Overall" at bounding box center [289, 360] width 201 height 31
type input "Interior Overall"
click at [504, 644] on section "Repairs needed Material cost 250 1 sqft ft count Labor cost 0" at bounding box center [396, 521] width 414 height 260
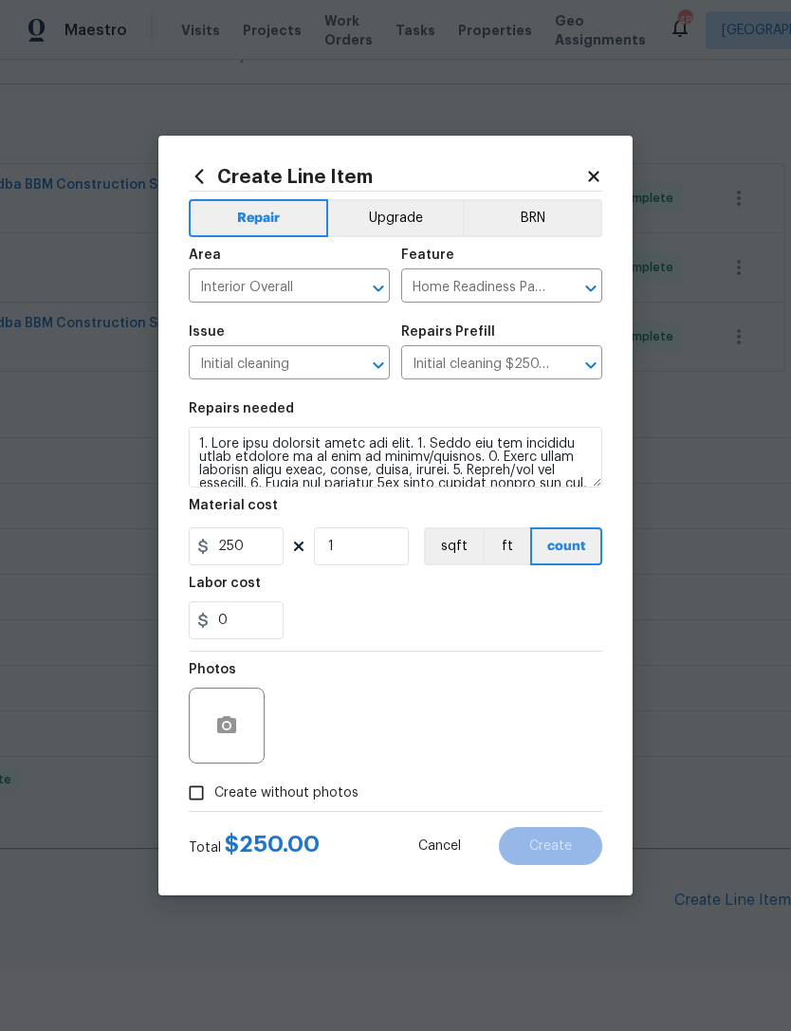
click at [298, 793] on span "Create without photos" at bounding box center [286, 794] width 144 height 20
click at [214, 793] on input "Create without photos" at bounding box center [196, 793] width 36 height 36
checkbox input "true"
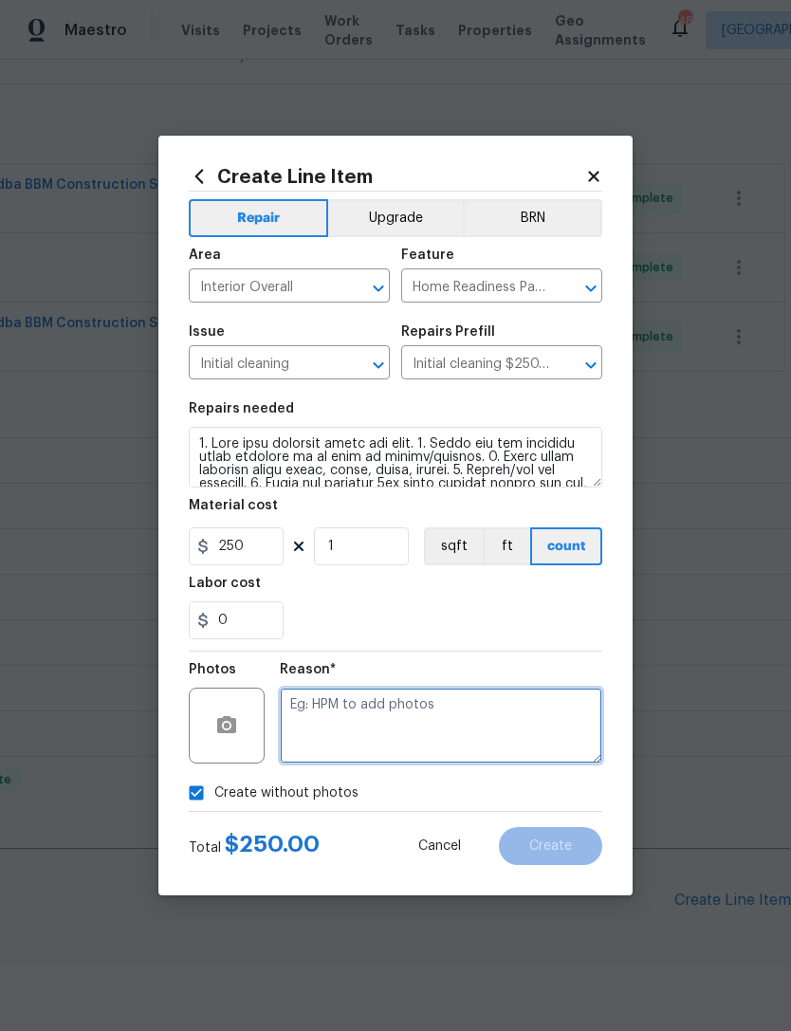
click at [425, 737] on textarea at bounding box center [441, 726] width 323 height 76
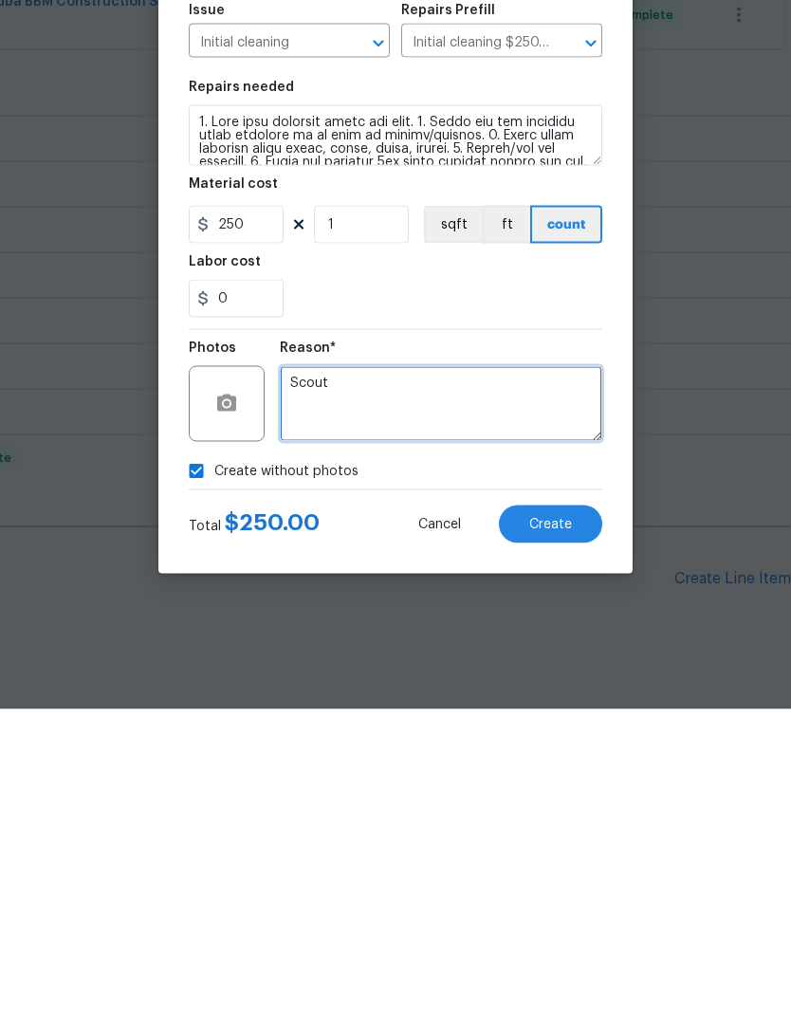
type textarea "Scout"
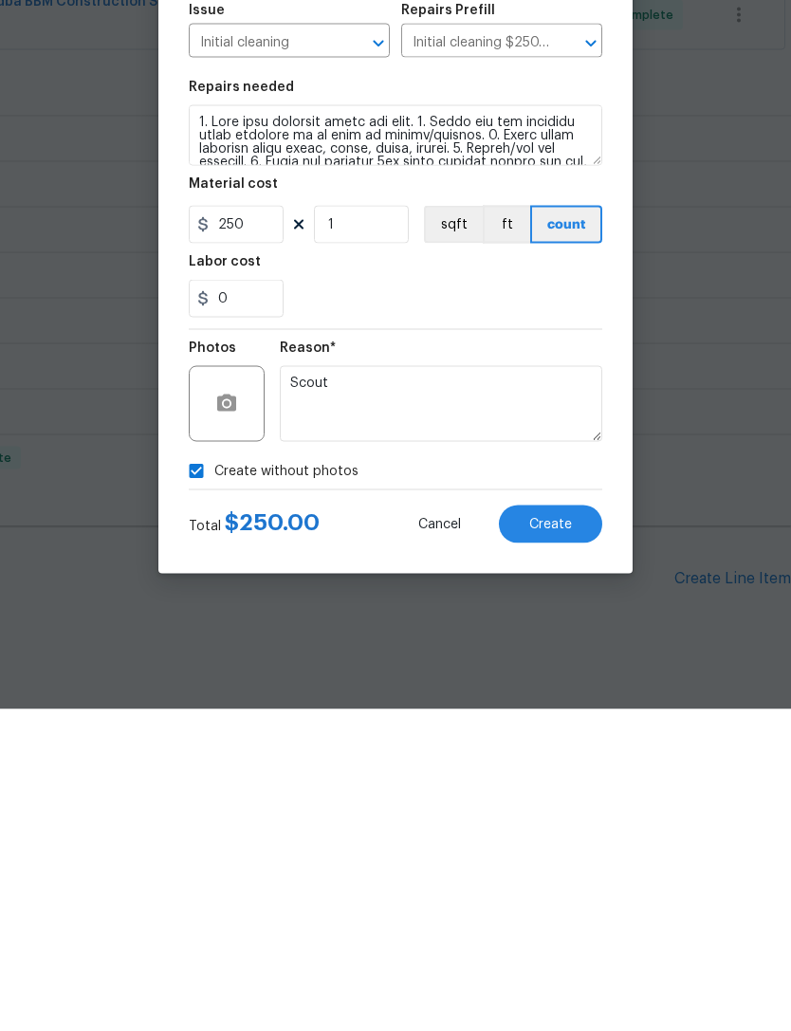
click at [583, 827] on button "Create" at bounding box center [550, 846] width 103 height 38
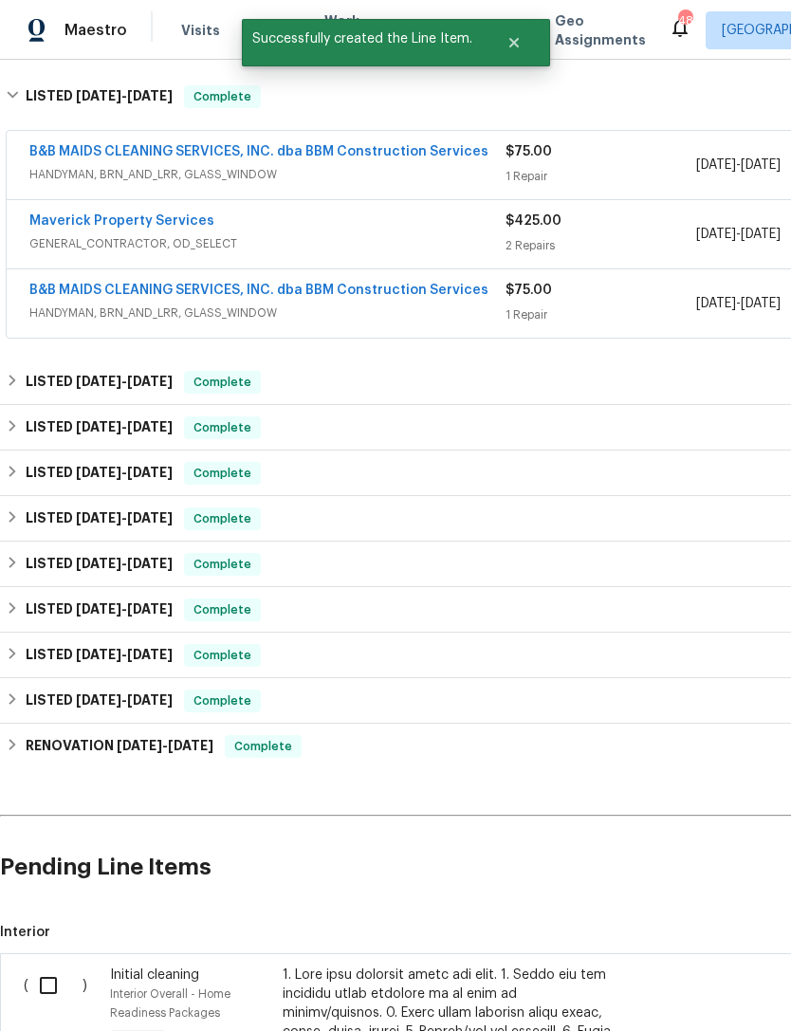
scroll to position [295, 0]
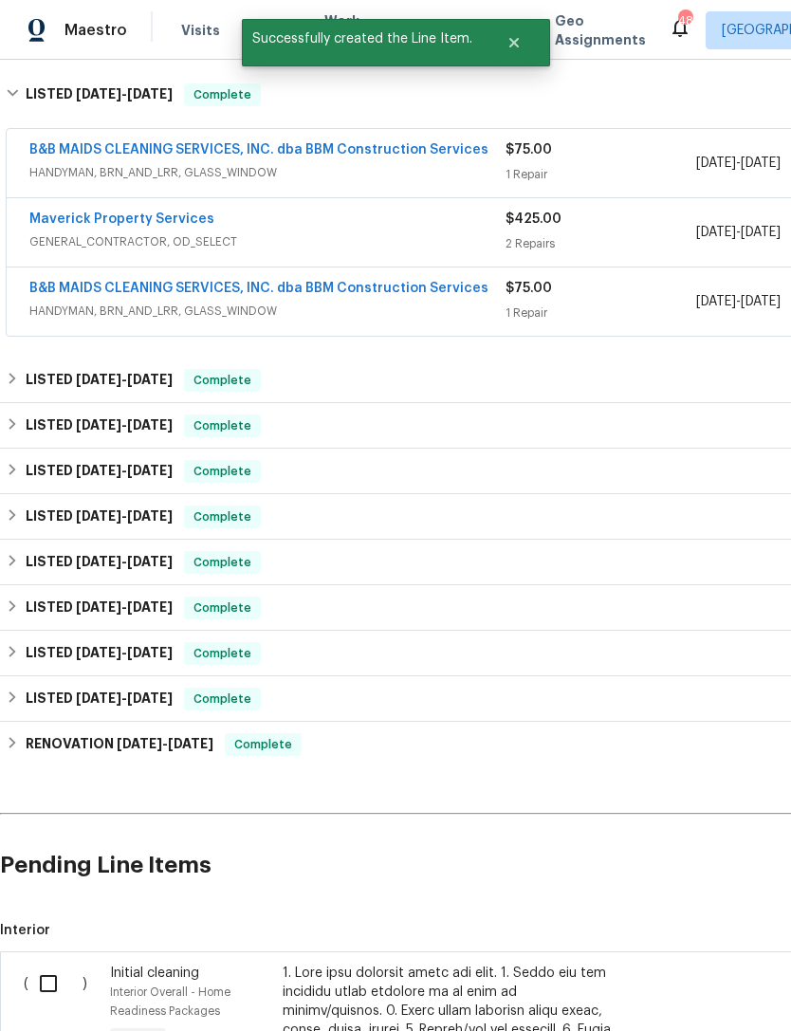
click at [45, 964] on input "checkbox" at bounding box center [55, 984] width 54 height 40
checkbox input "true"
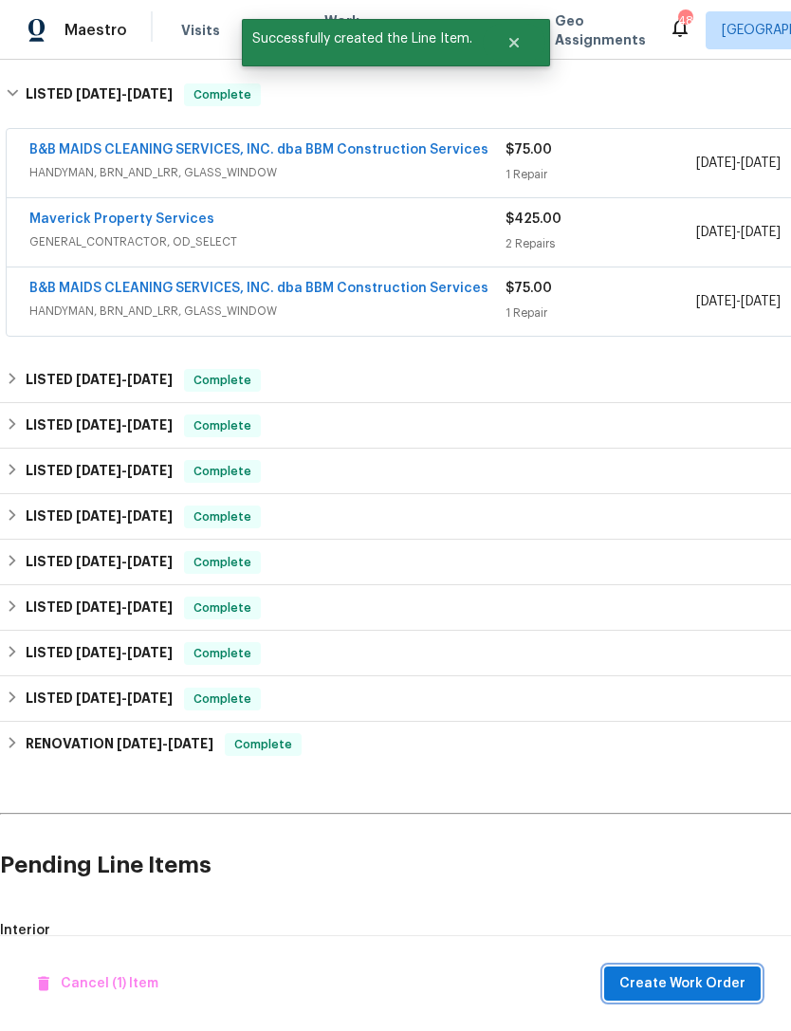
click at [709, 995] on button "Create Work Order" at bounding box center [682, 984] width 157 height 35
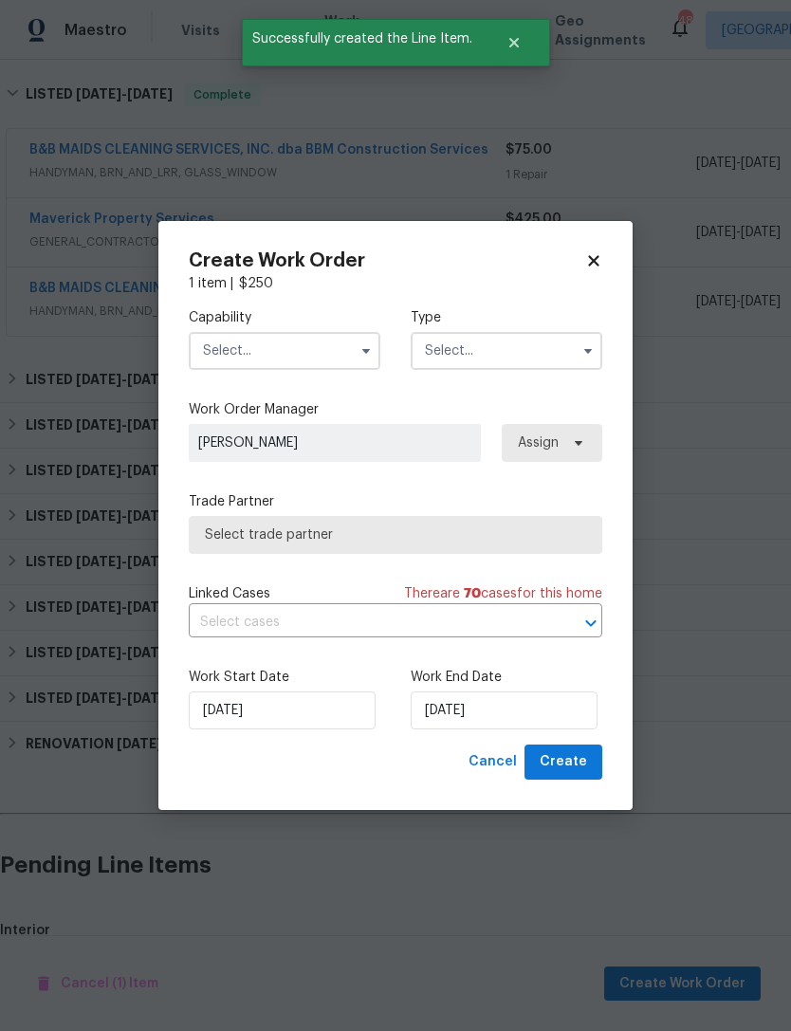
click at [312, 360] on input "text" at bounding box center [285, 351] width 192 height 38
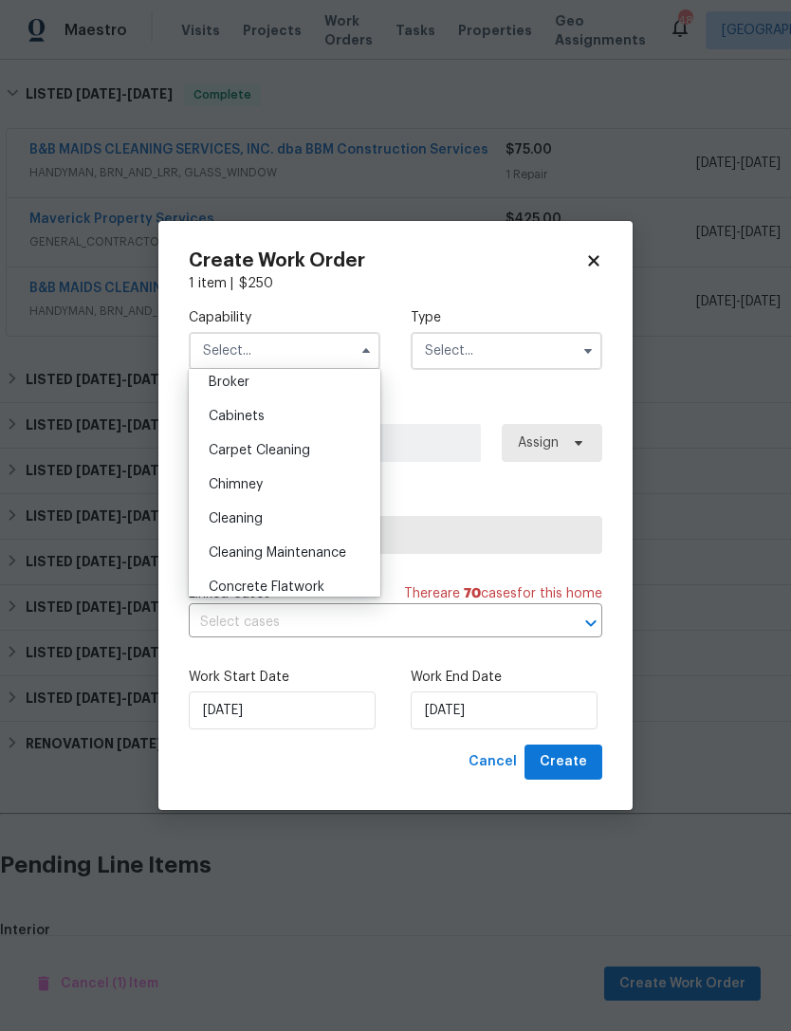
scroll to position [150, 0]
click at [291, 518] on div "Cleaning" at bounding box center [285, 514] width 182 height 34
type input "Cleaning"
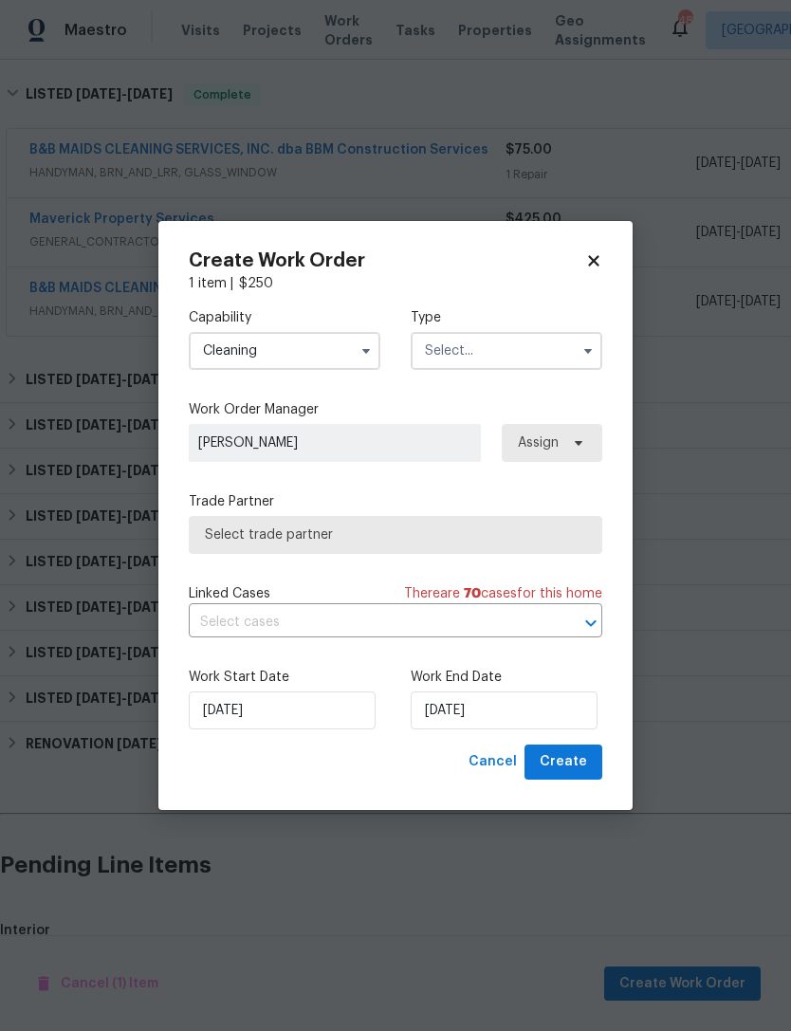
click at [506, 345] on input "text" at bounding box center [507, 351] width 192 height 38
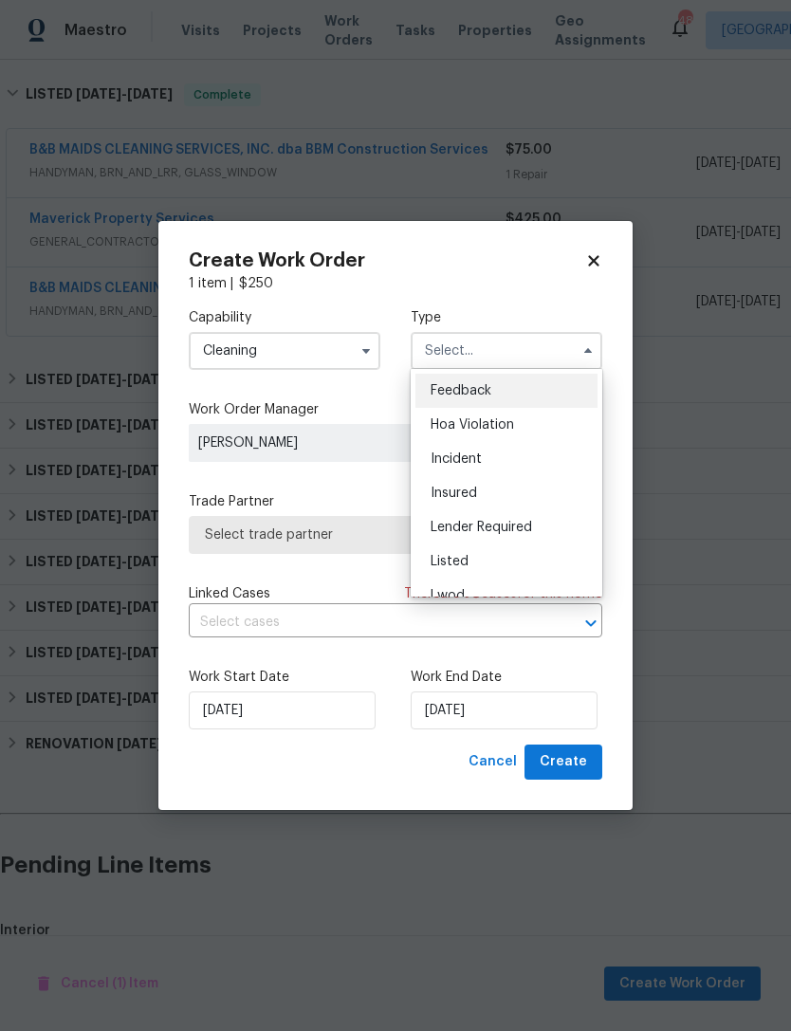
click at [535, 558] on div "Listed" at bounding box center [506, 561] width 182 height 34
type input "Listed"
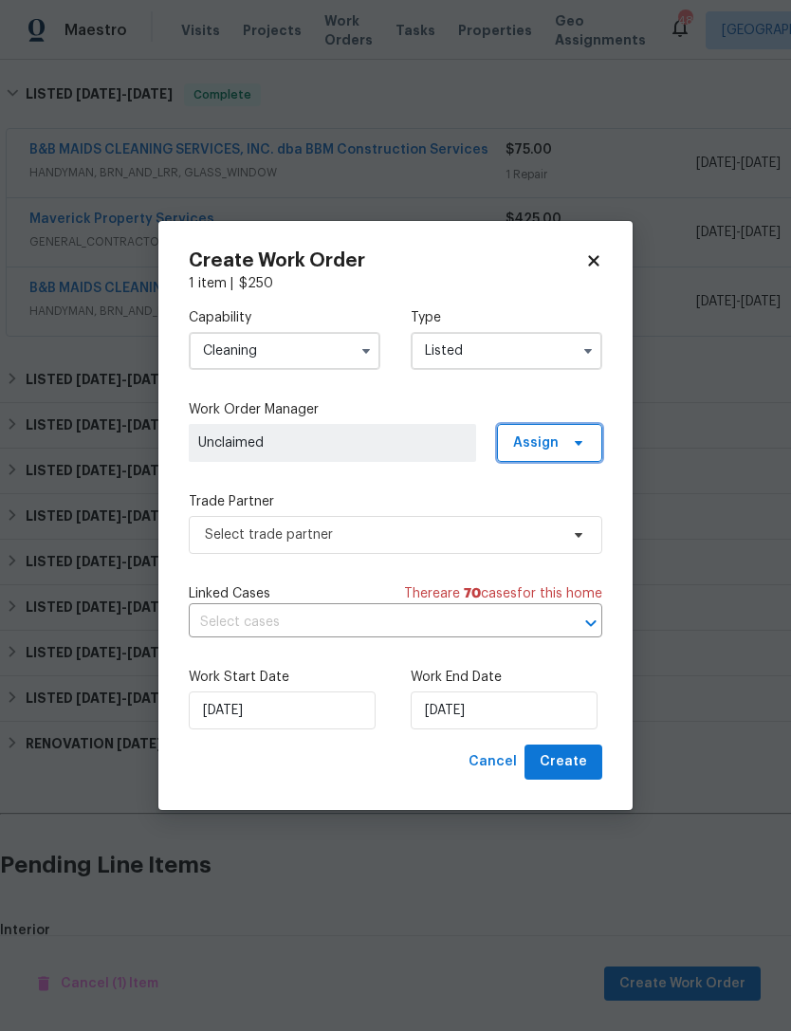
click at [537, 452] on span "Assign" at bounding box center [549, 443] width 105 height 38
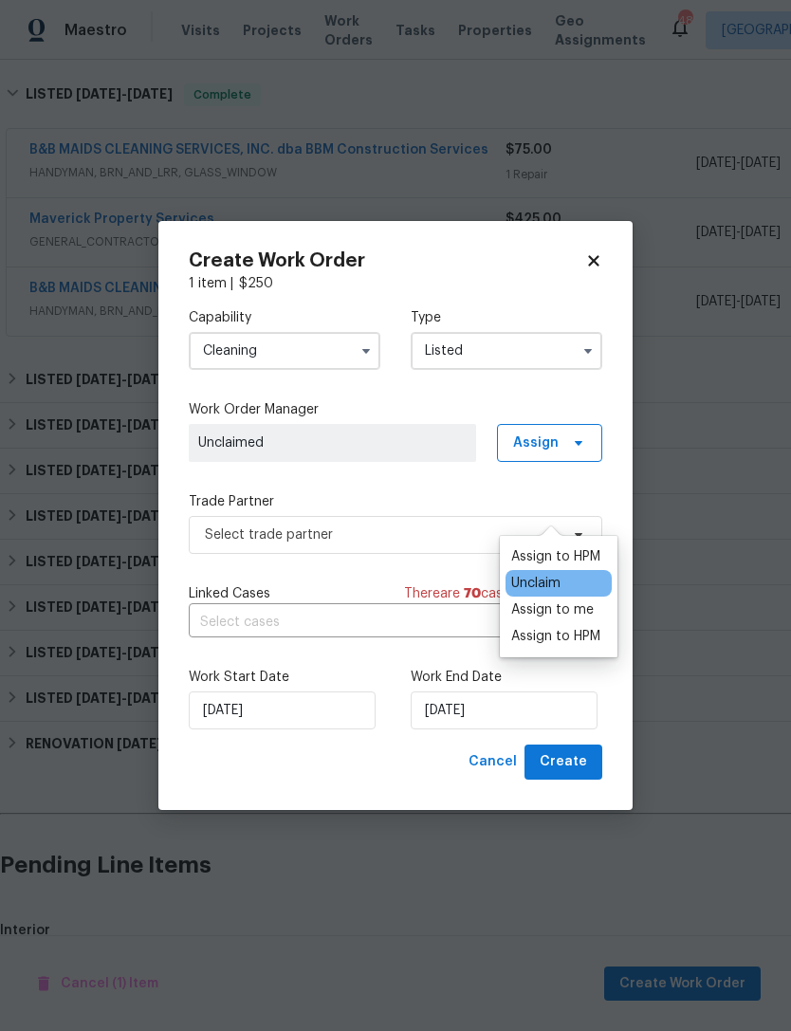
click at [548, 547] on div "Assign to HPM" at bounding box center [555, 556] width 89 height 19
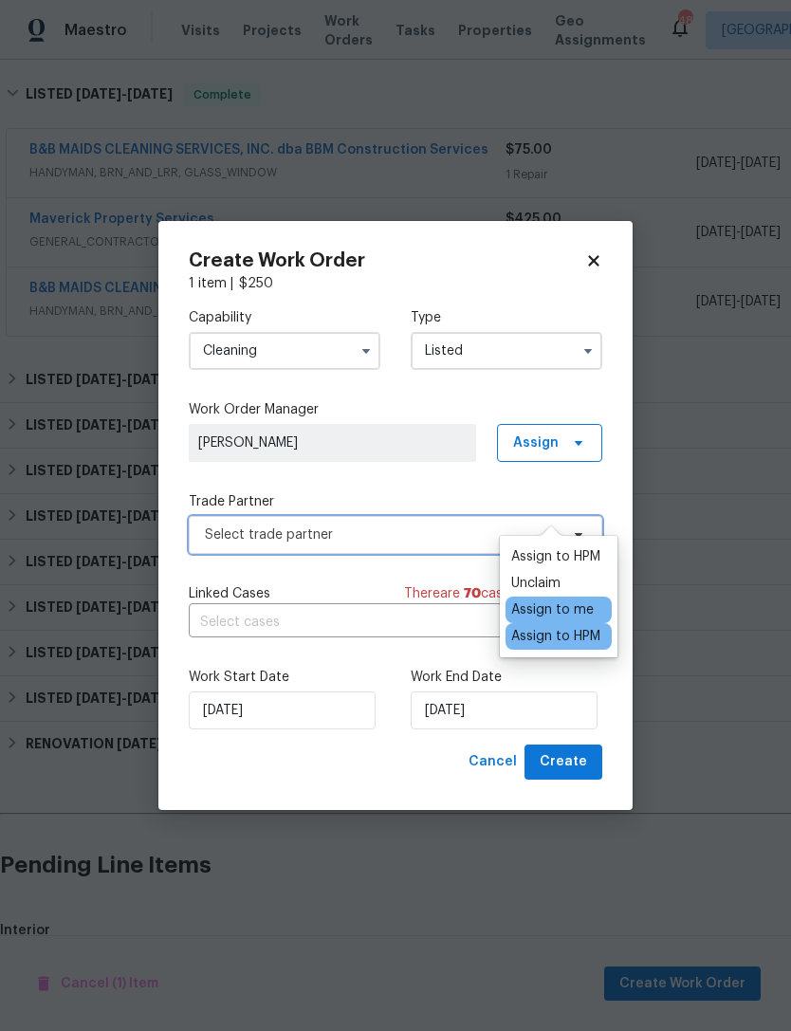
click at [415, 547] on span "Select trade partner" at bounding box center [396, 535] width 414 height 38
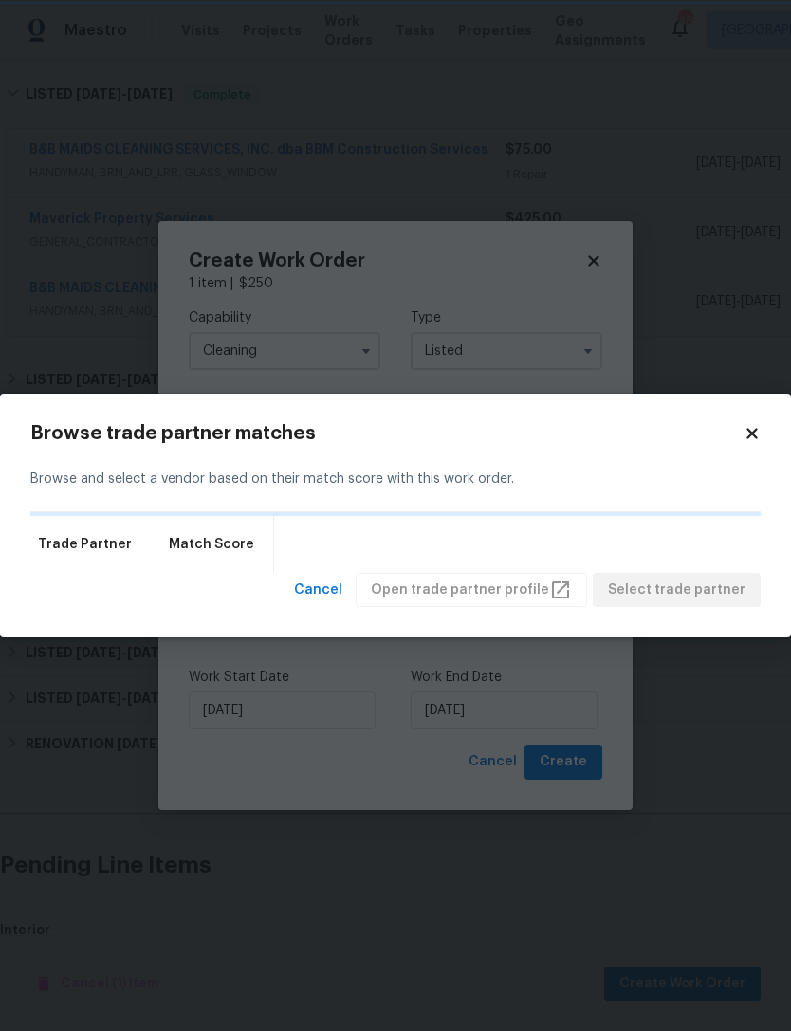
click at [415, 546] on div "Trade Partner Match Score" at bounding box center [395, 544] width 730 height 57
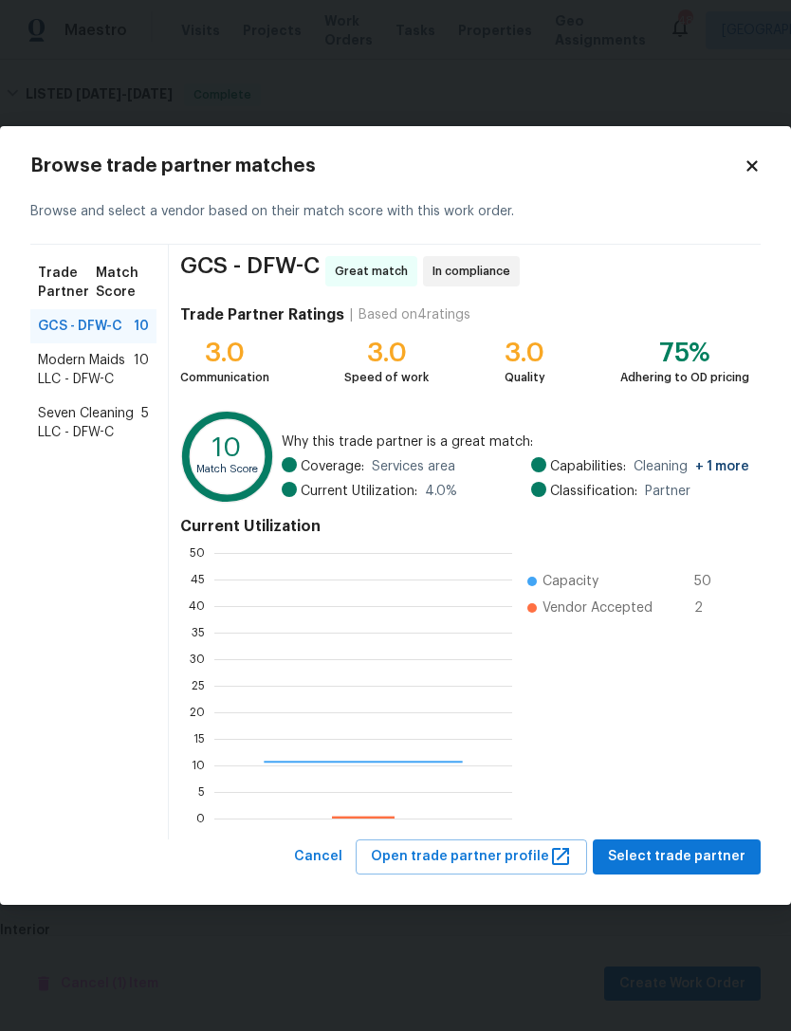
scroll to position [266, 298]
click at [114, 381] on span "Modern Maids LLC - DFW-C" at bounding box center [86, 370] width 96 height 38
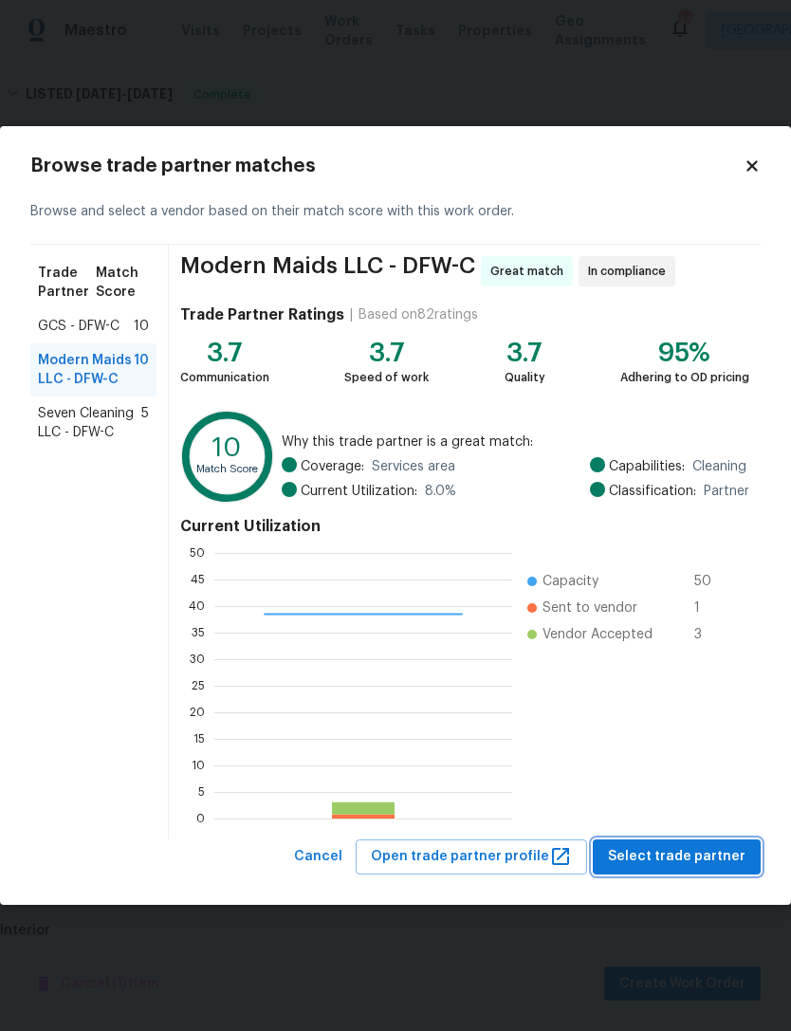
click at [691, 862] on span "Select trade partner" at bounding box center [677, 857] width 138 height 24
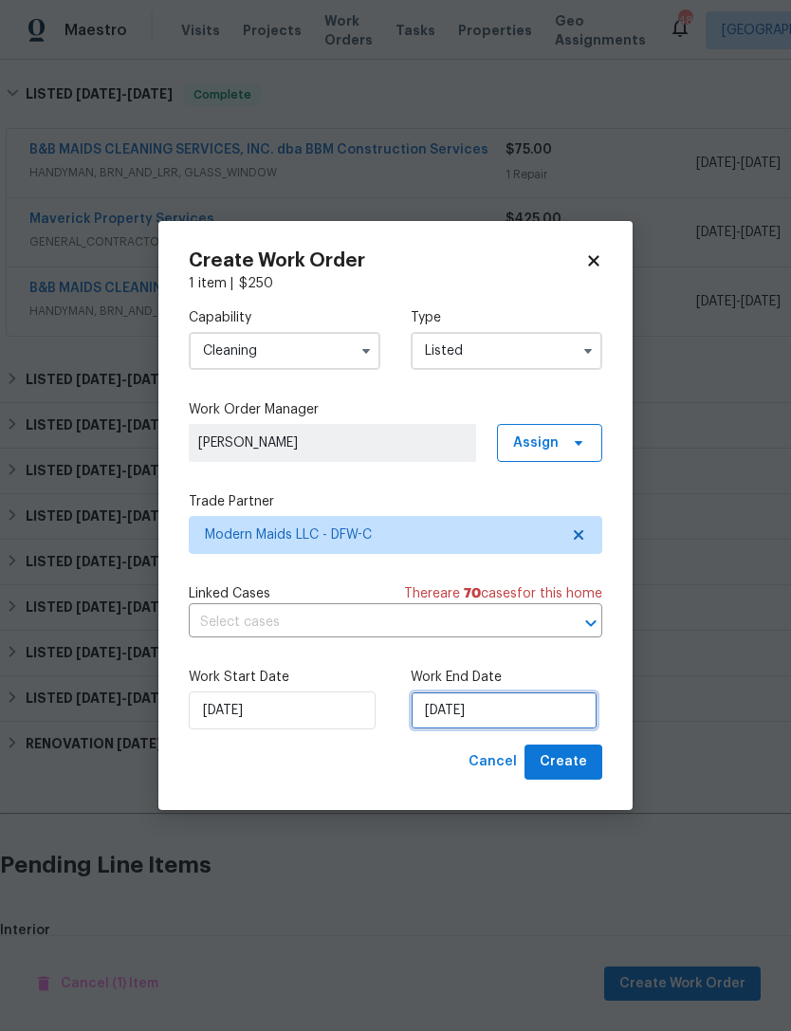
click at [498, 716] on input "[DATE]" at bounding box center [504, 710] width 187 height 38
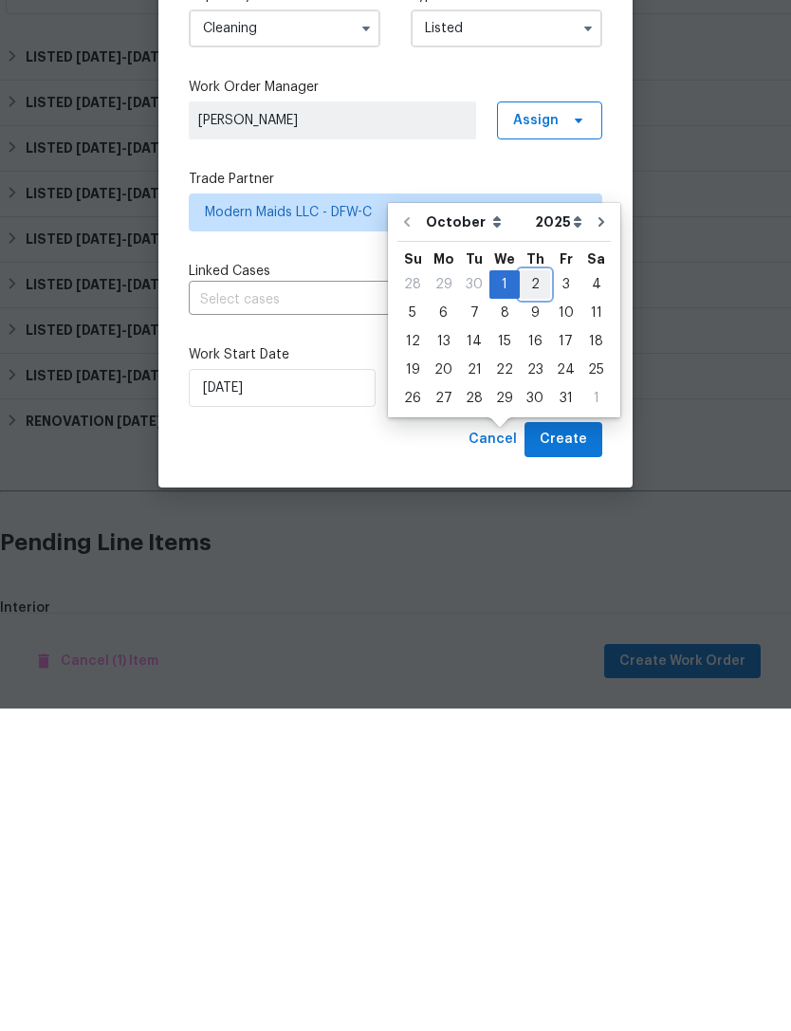
click at [531, 594] on div "2" at bounding box center [535, 607] width 30 height 27
type input "[DATE]"
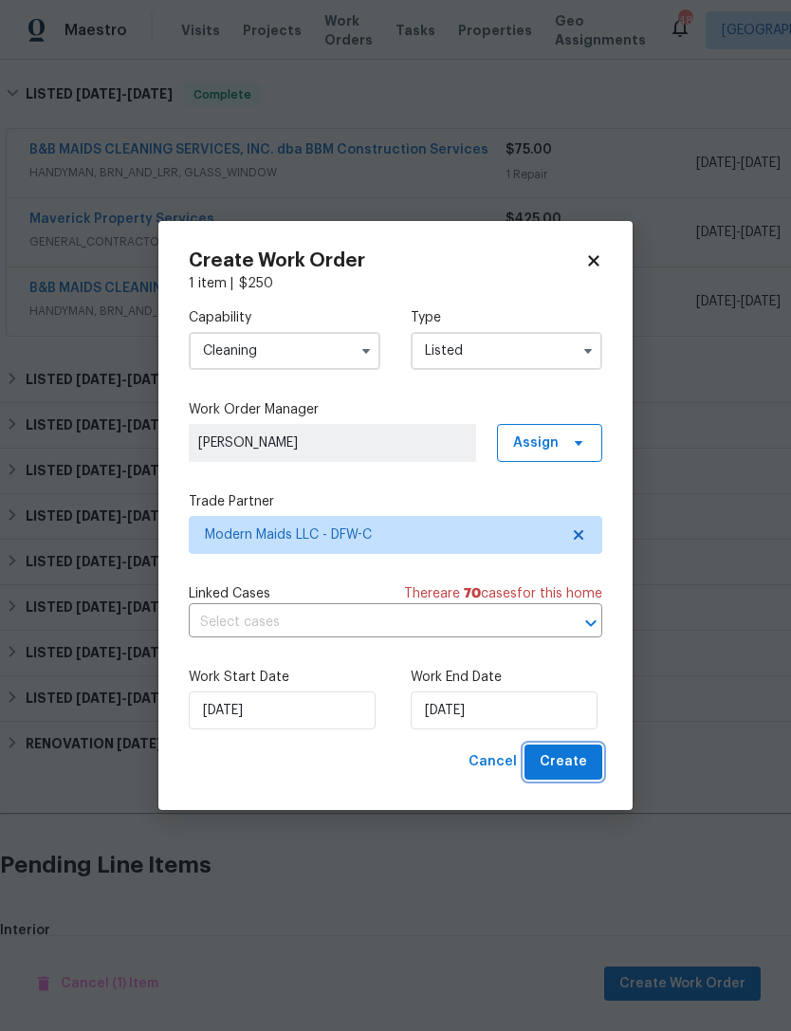
click at [575, 763] on span "Create" at bounding box center [563, 762] width 47 height 24
checkbox input "false"
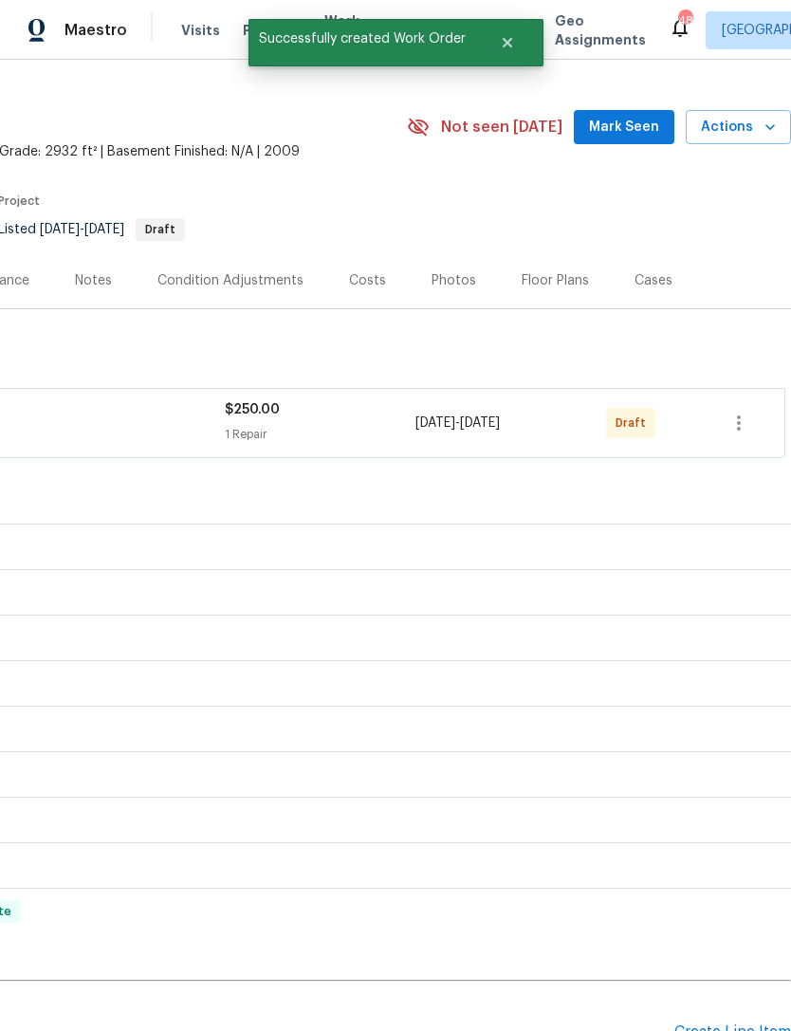
scroll to position [32, 281]
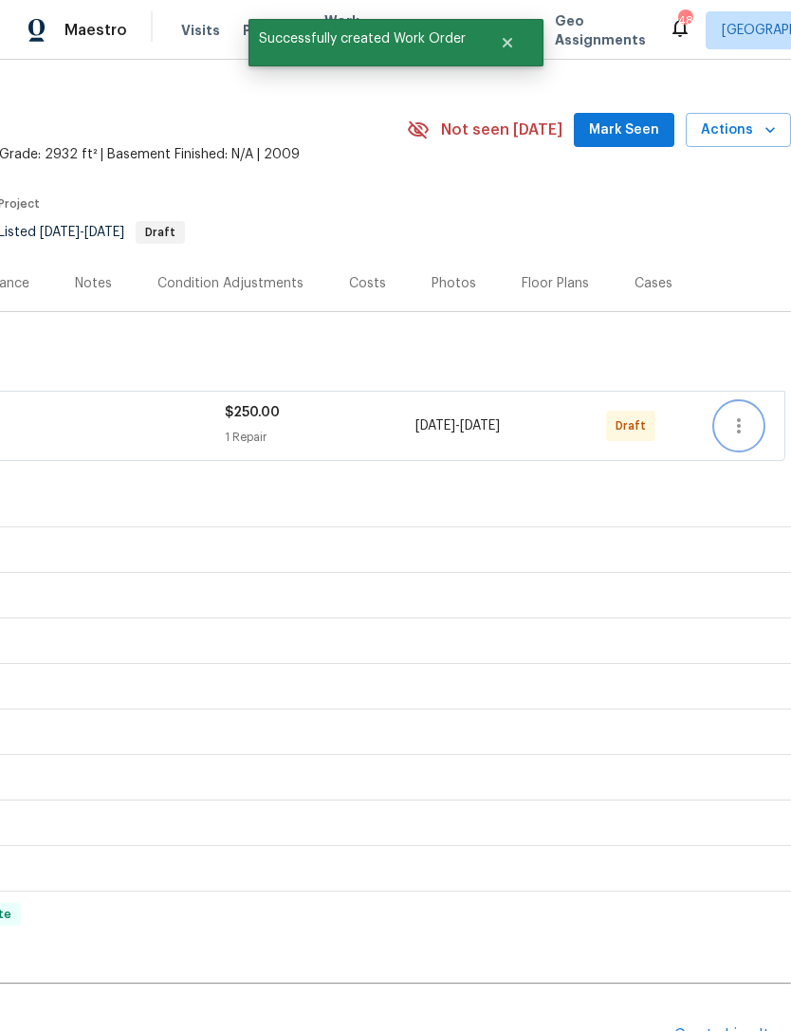
click at [757, 403] on button "button" at bounding box center [739, 426] width 46 height 46
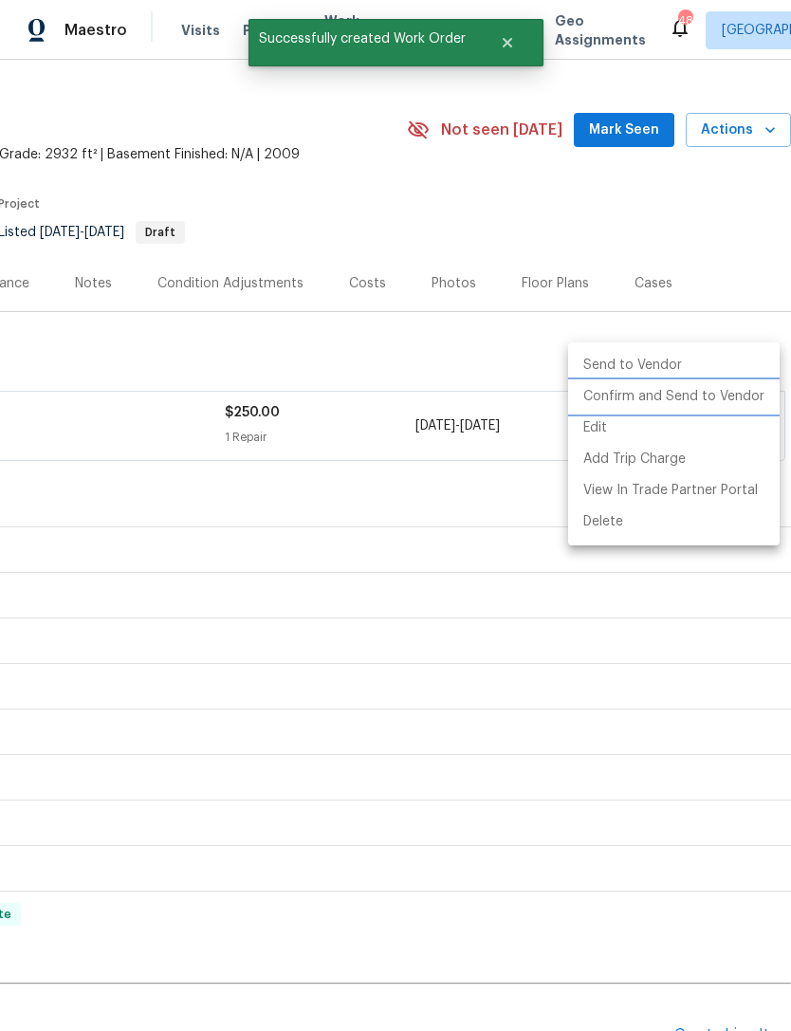
click at [738, 399] on li "Confirm and Send to Vendor" at bounding box center [674, 396] width 212 height 31
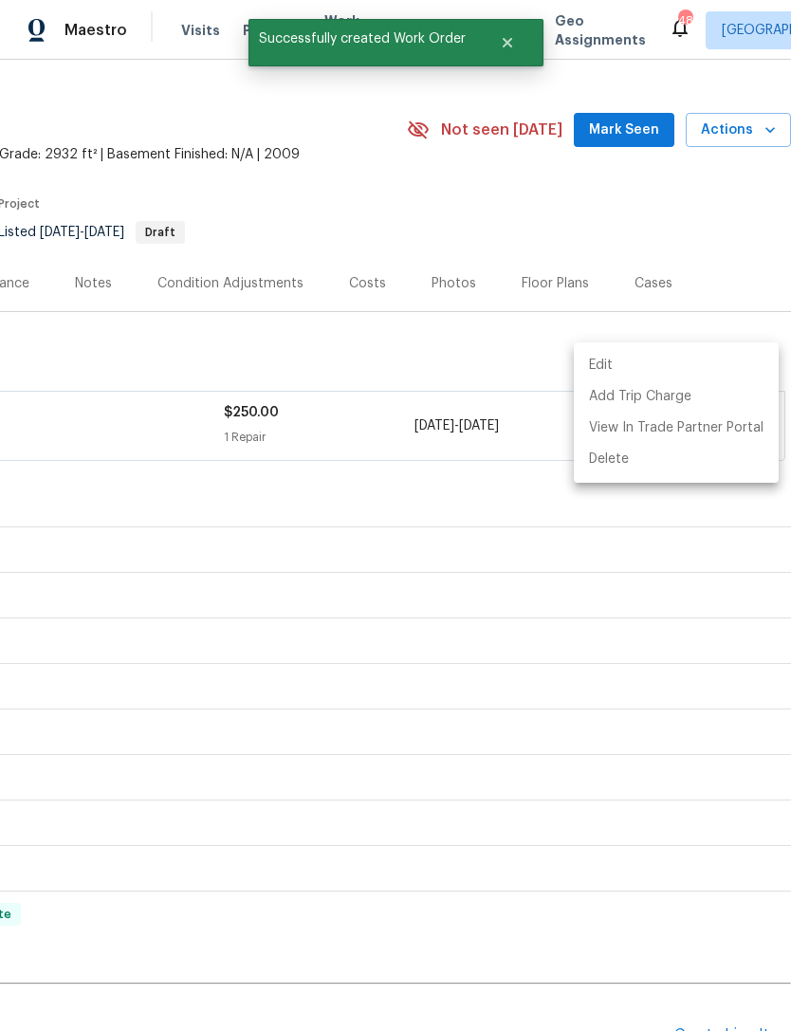
click at [403, 347] on div at bounding box center [395, 515] width 791 height 1031
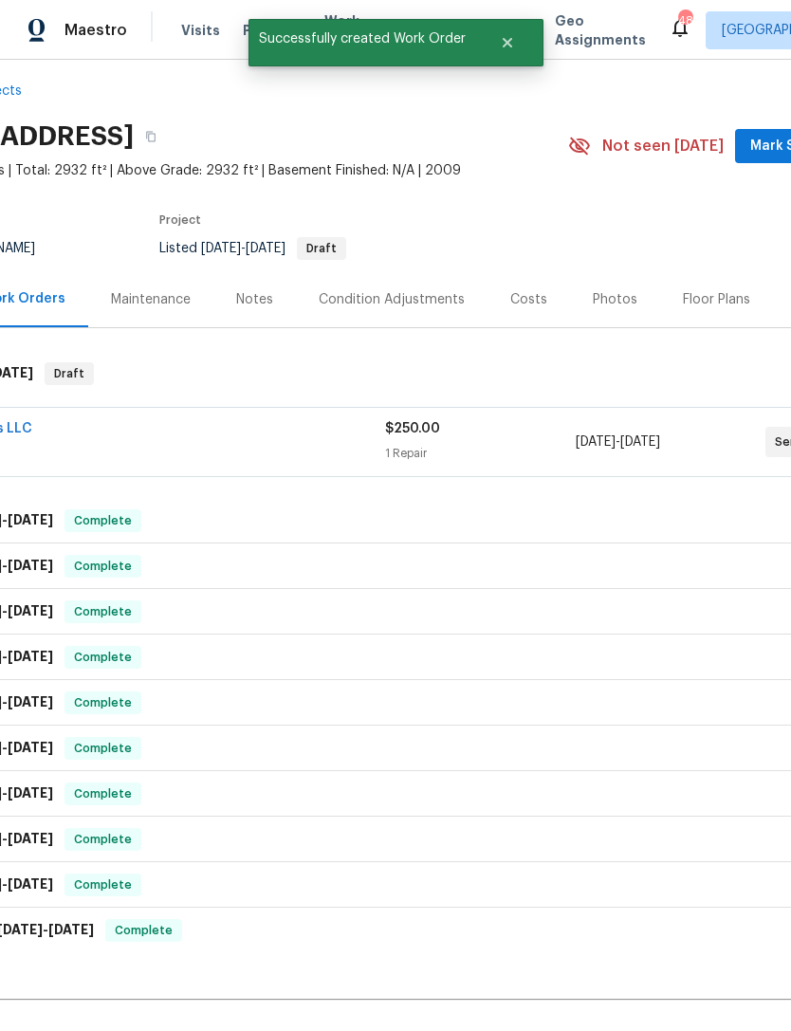
scroll to position [22, 72]
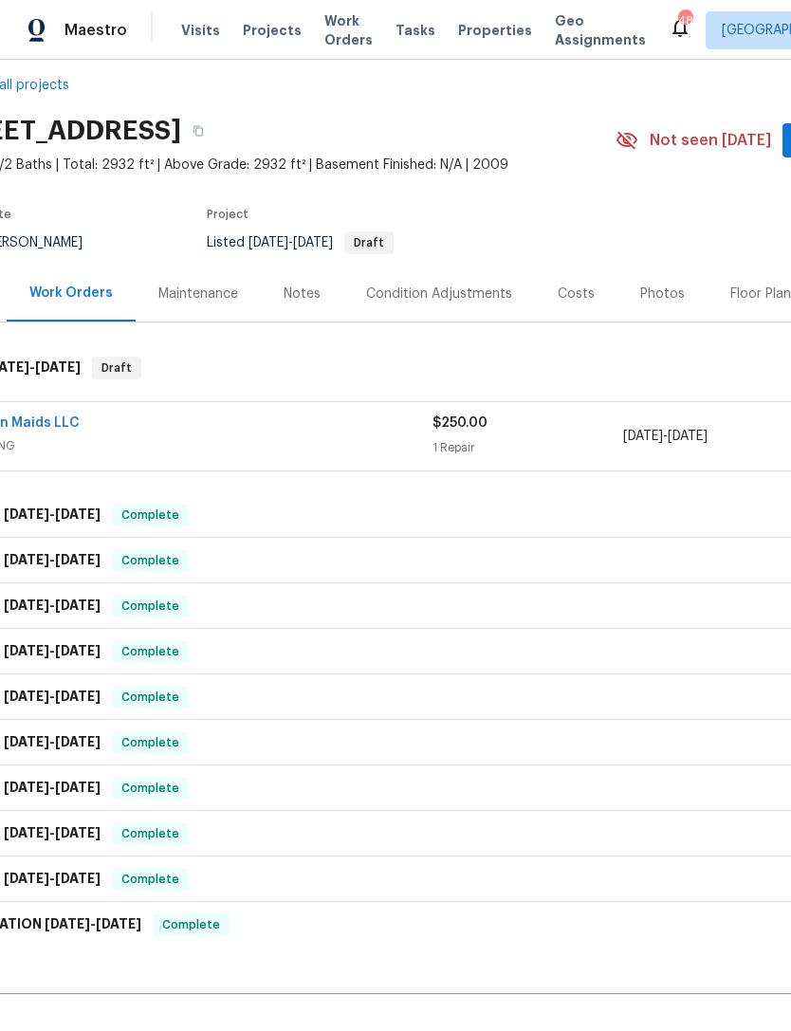
click at [59, 416] on link "Modern Maids LLC" at bounding box center [18, 422] width 122 height 13
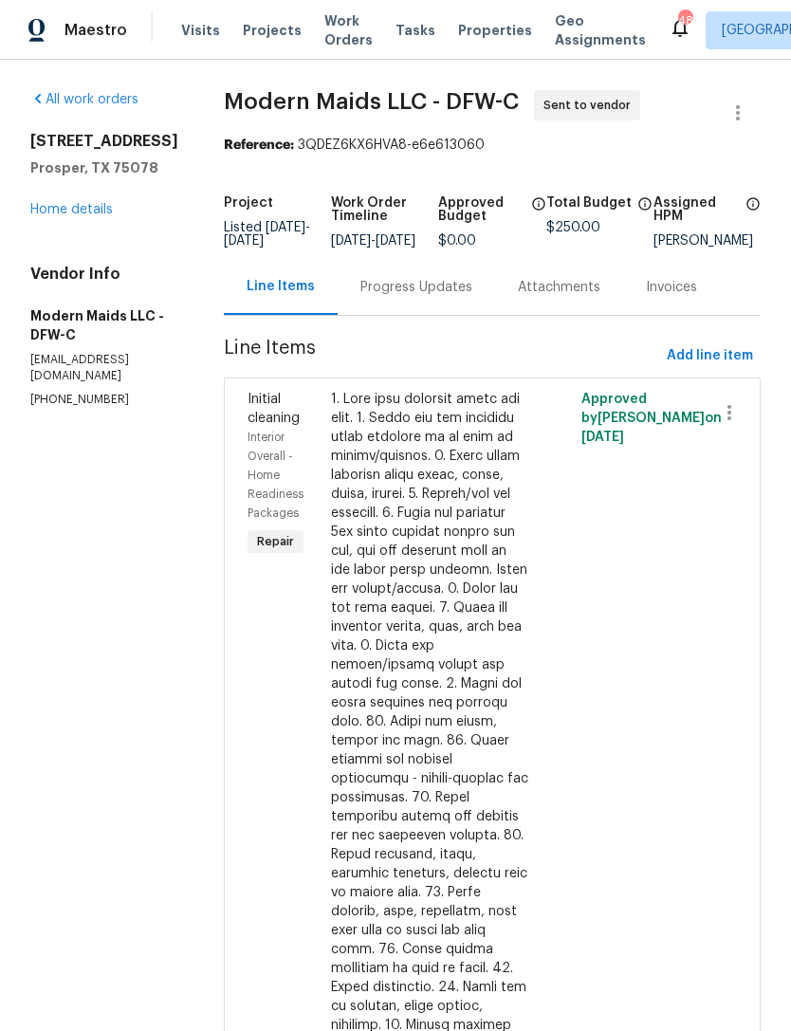
click at [402, 359] on span "Line Items" at bounding box center [441, 356] width 435 height 35
click at [437, 291] on div "Progress Updates" at bounding box center [416, 287] width 112 height 19
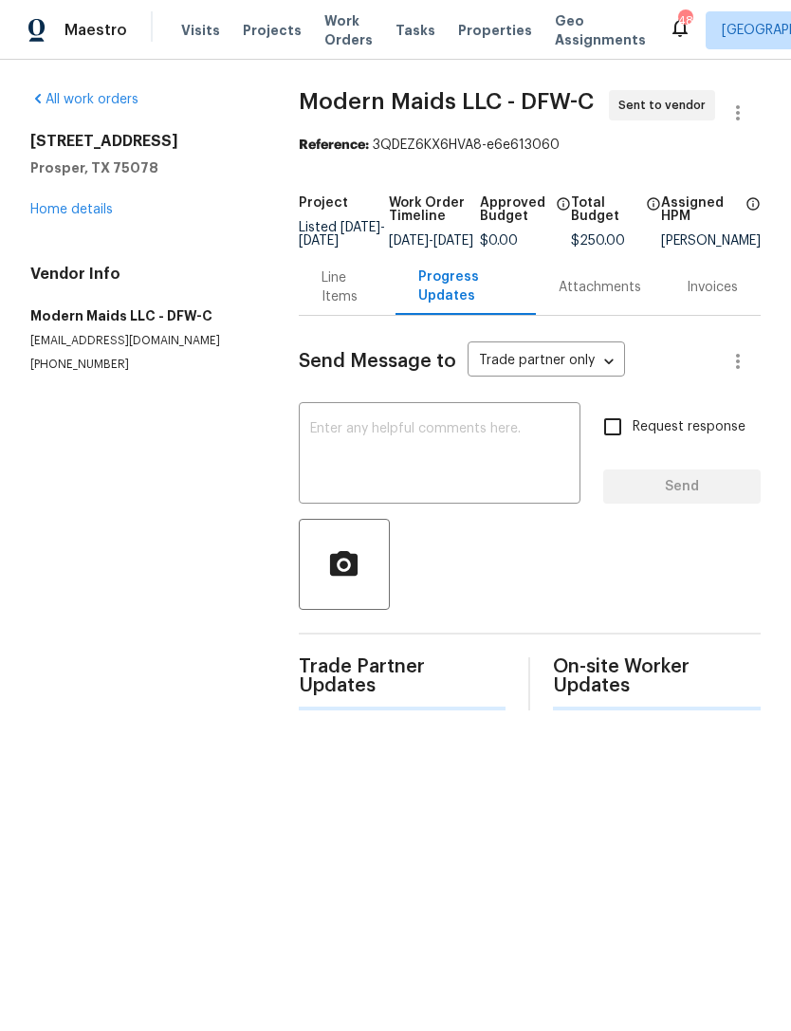
click at [558, 470] on textarea at bounding box center [439, 455] width 259 height 66
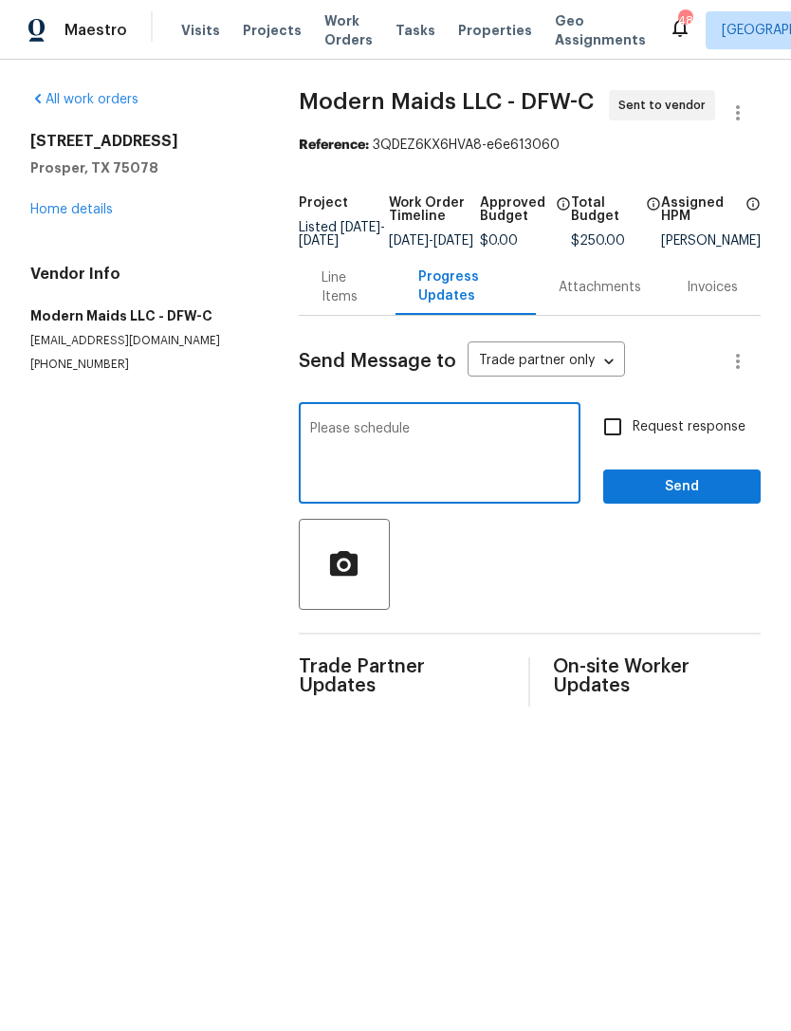
type textarea "Please schedule"
click at [687, 473] on div "Request response Send" at bounding box center [681, 455] width 157 height 97
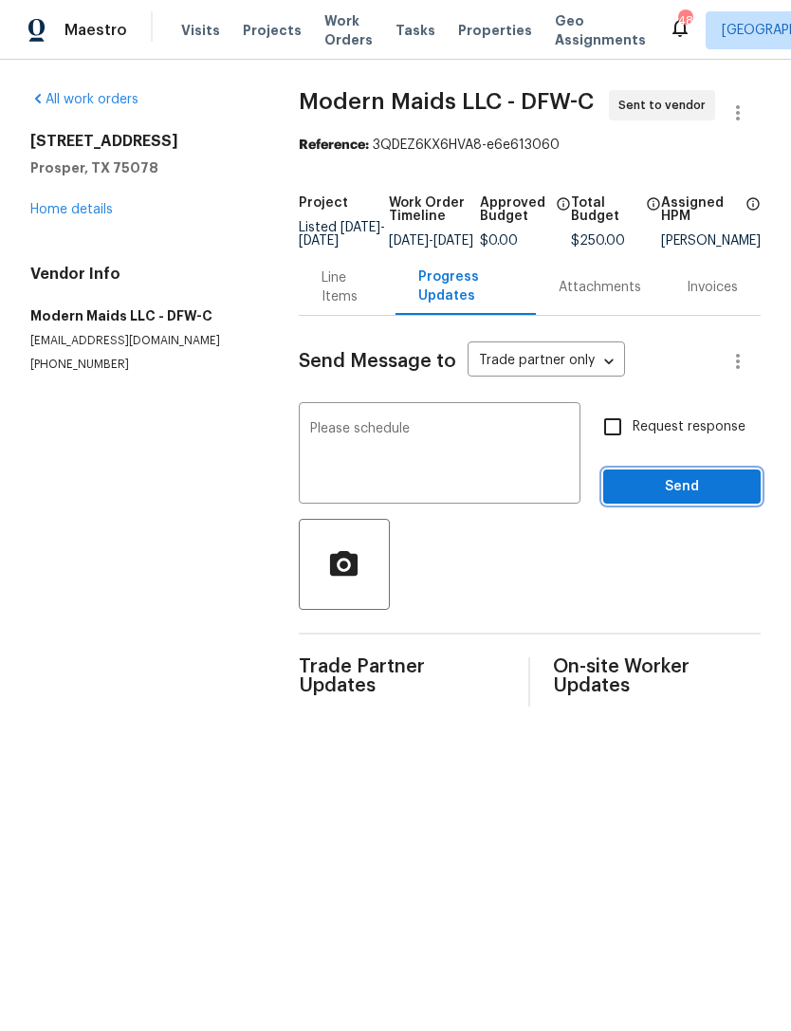
click at [713, 498] on span "Send" at bounding box center [681, 487] width 127 height 24
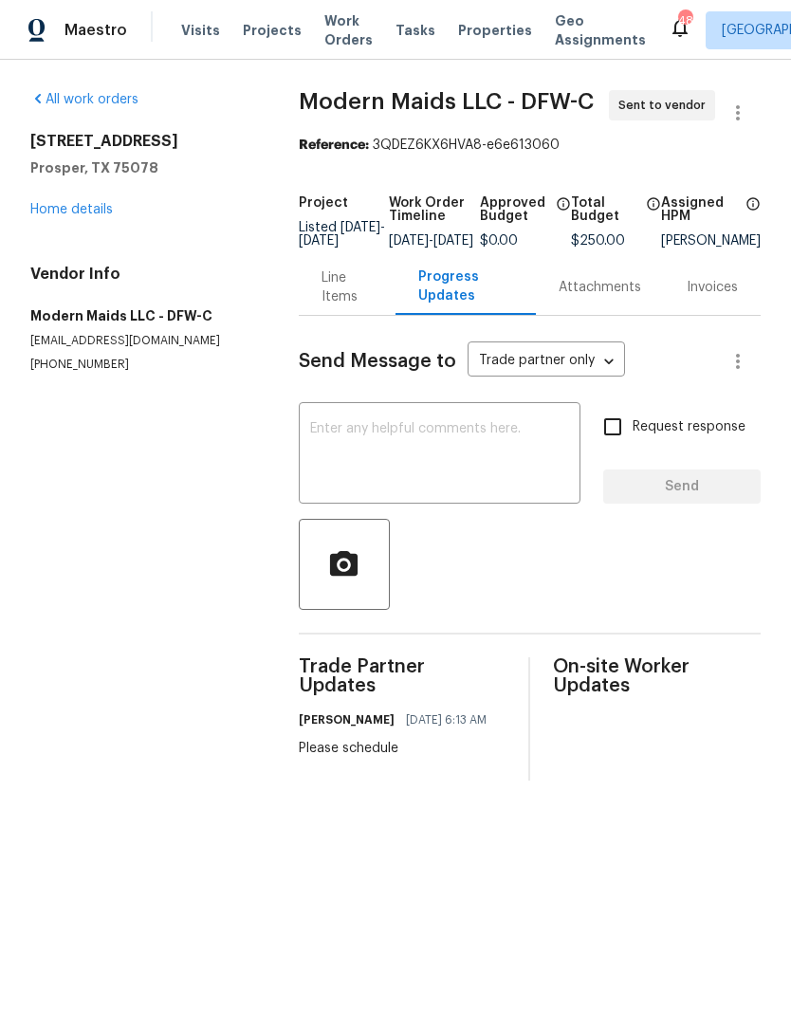
click at [319, 58] on div "Maestro Visits Projects Work Orders Tasks Properties Geo Assignments 48 Dallas …" at bounding box center [395, 30] width 791 height 60
click at [332, 40] on span "Work Orders" at bounding box center [348, 30] width 48 height 38
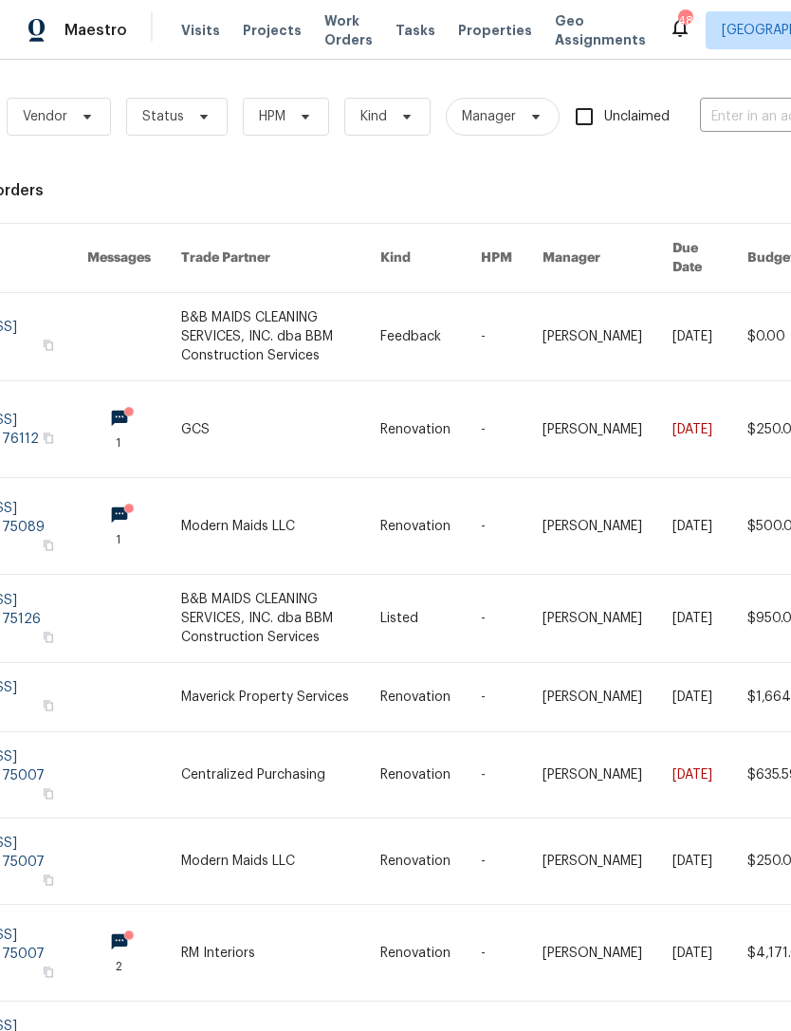
scroll to position [1, 102]
click at [751, 130] on input "text" at bounding box center [794, 115] width 190 height 29
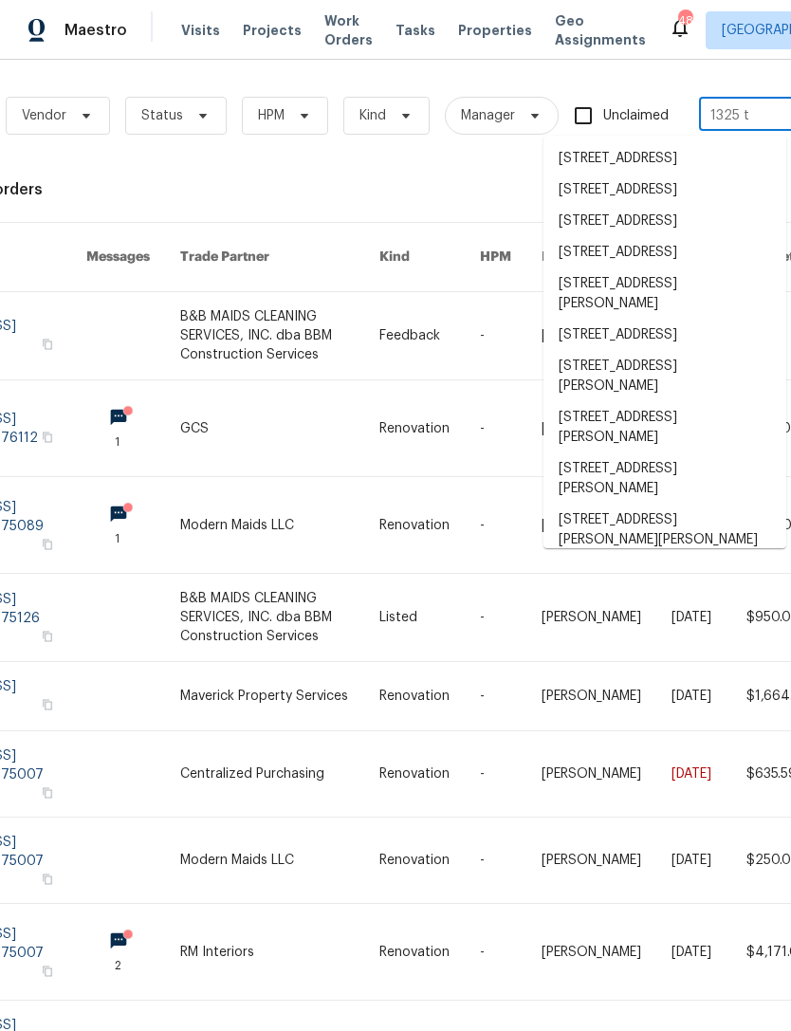
type input "1325 ti"
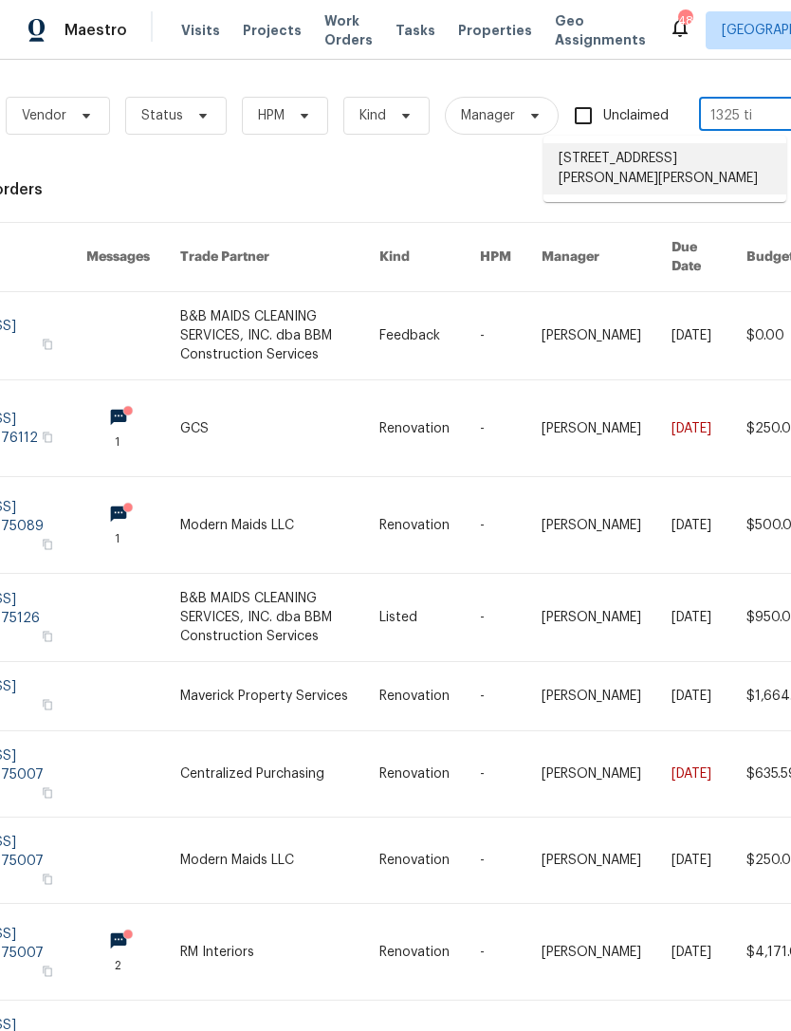
click at [694, 160] on li "1325 Tidwell Ln, Celina, TX 75009" at bounding box center [665, 168] width 243 height 51
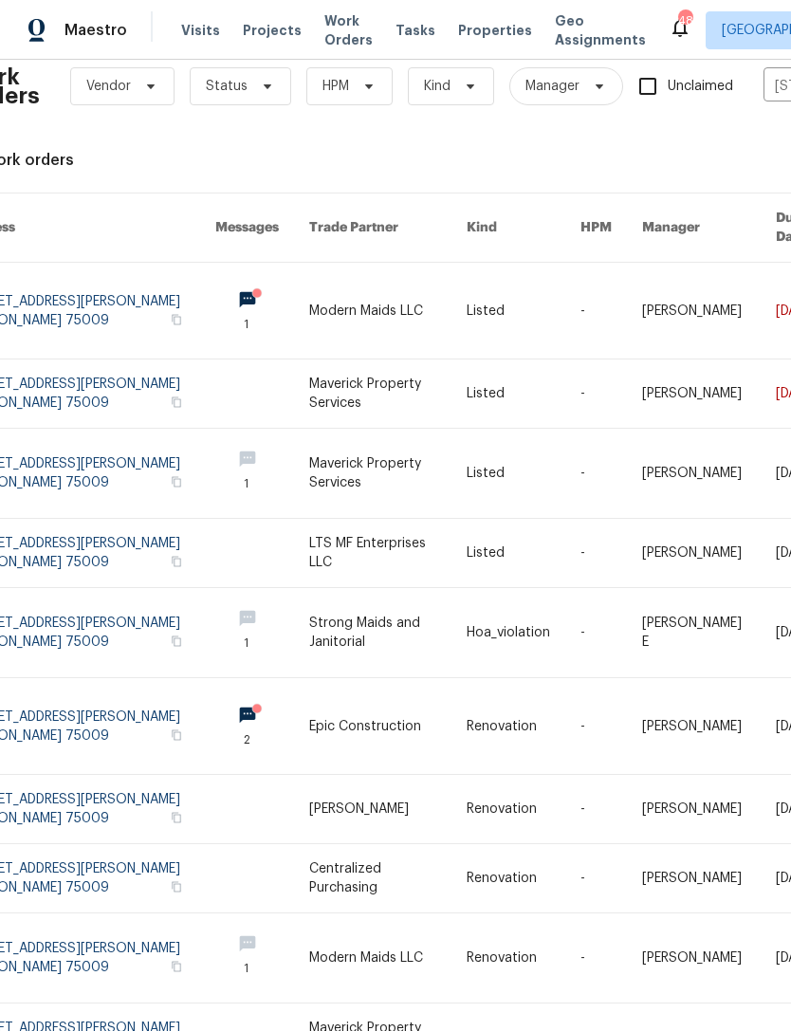
scroll to position [32, 46]
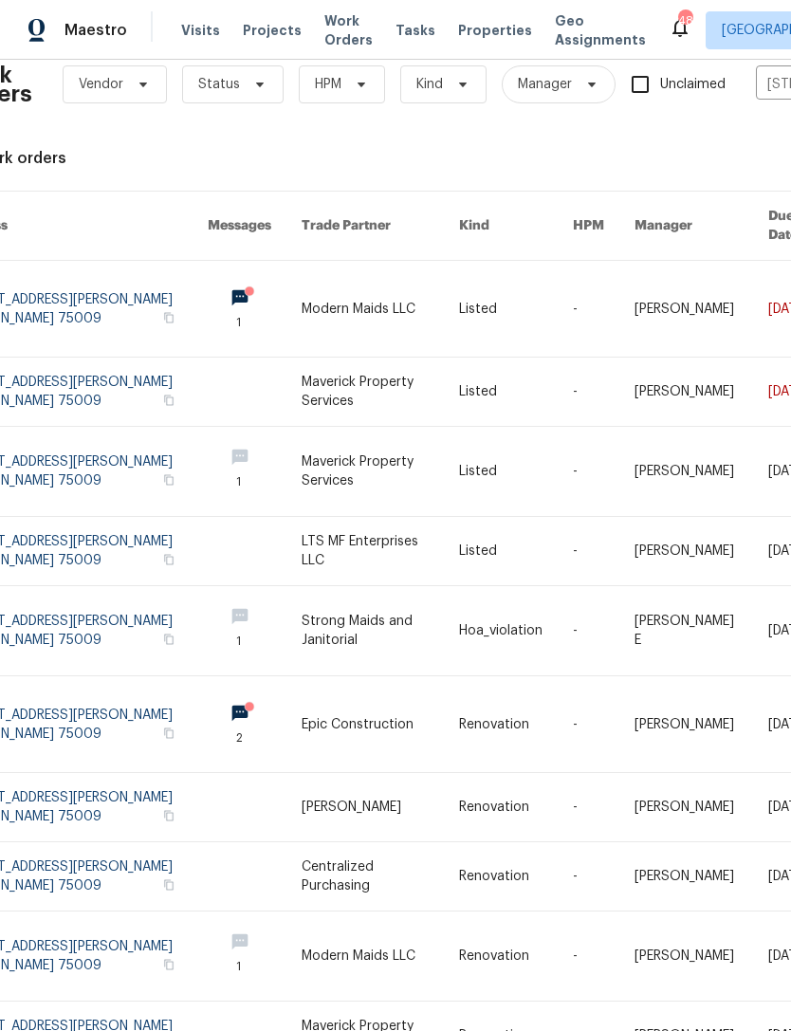
click at [323, 427] on link at bounding box center [381, 471] width 158 height 89
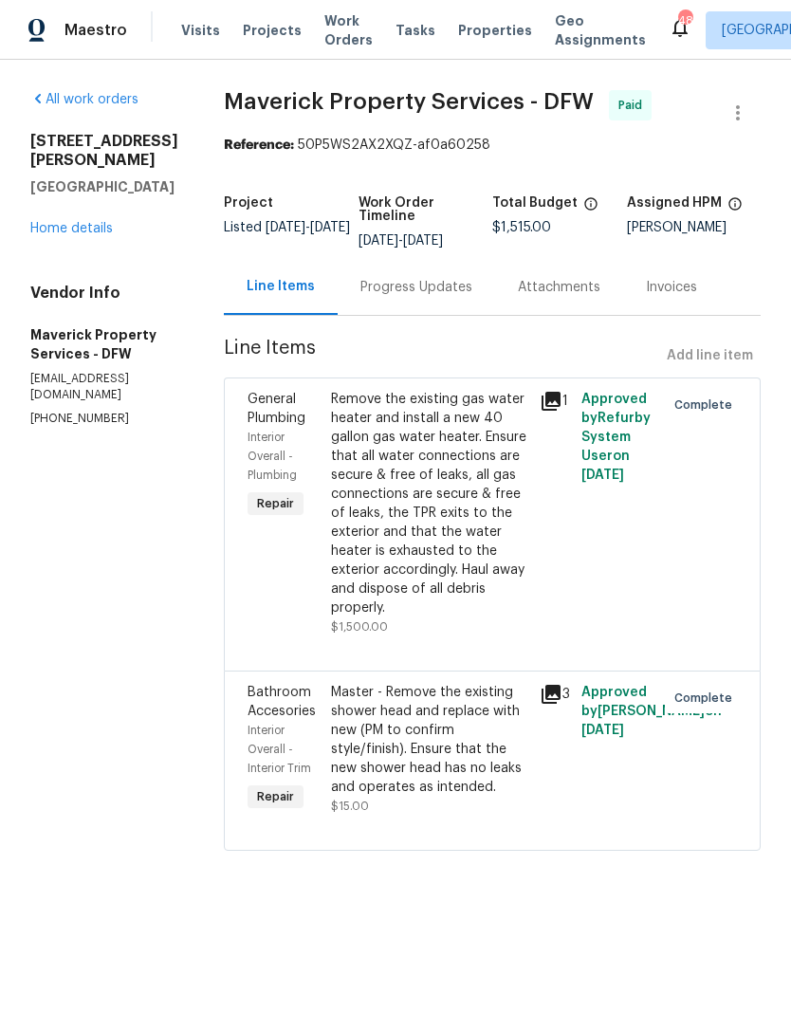
click at [77, 222] on link "Home details" at bounding box center [71, 228] width 83 height 13
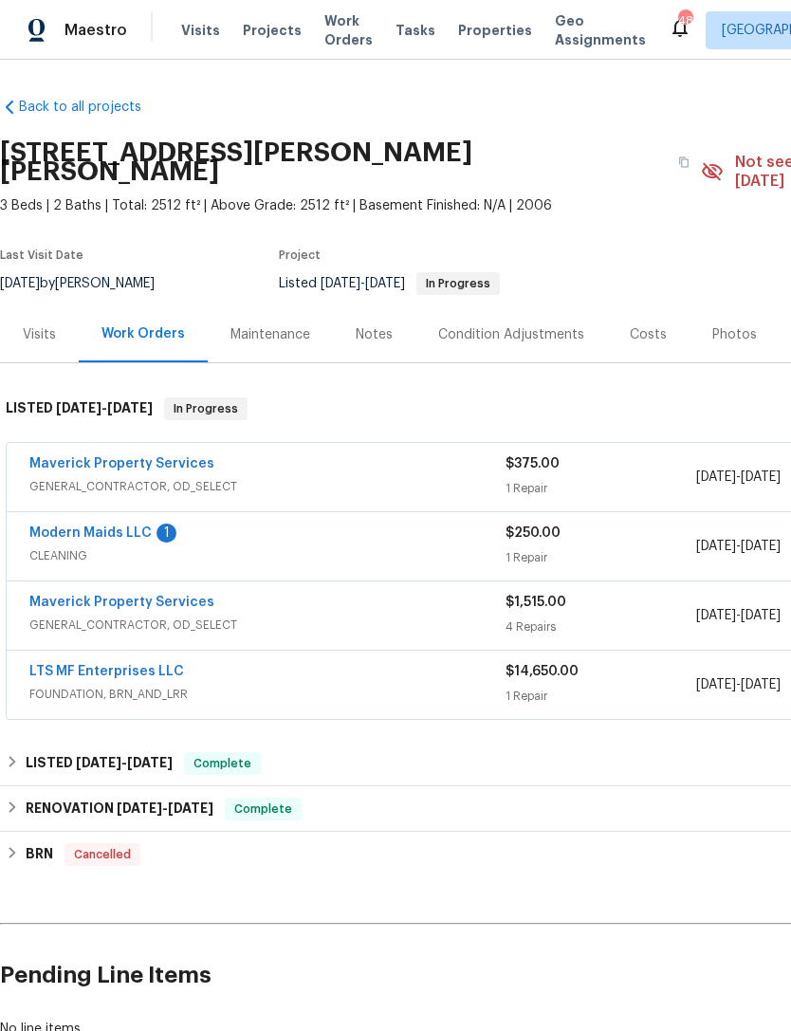
click at [175, 457] on link "Maverick Property Services" at bounding box center [121, 463] width 185 height 13
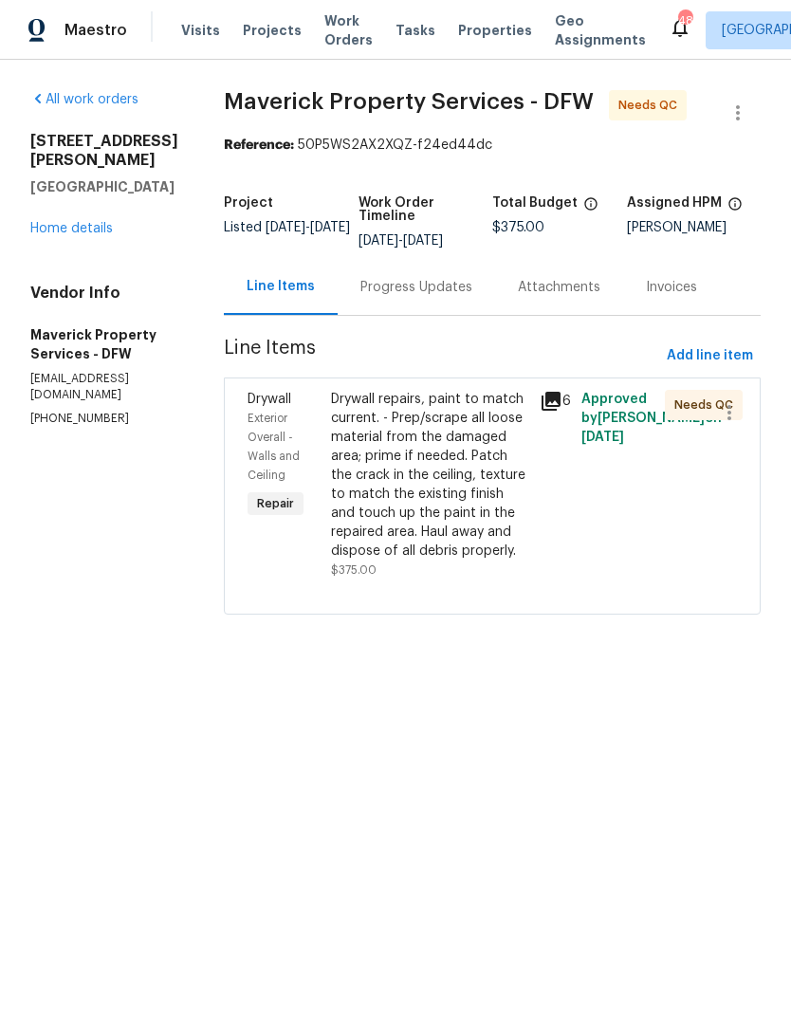
click at [445, 530] on div "Drywall repairs, paint to match current. - Prep/scrape all loose material from …" at bounding box center [429, 475] width 197 height 171
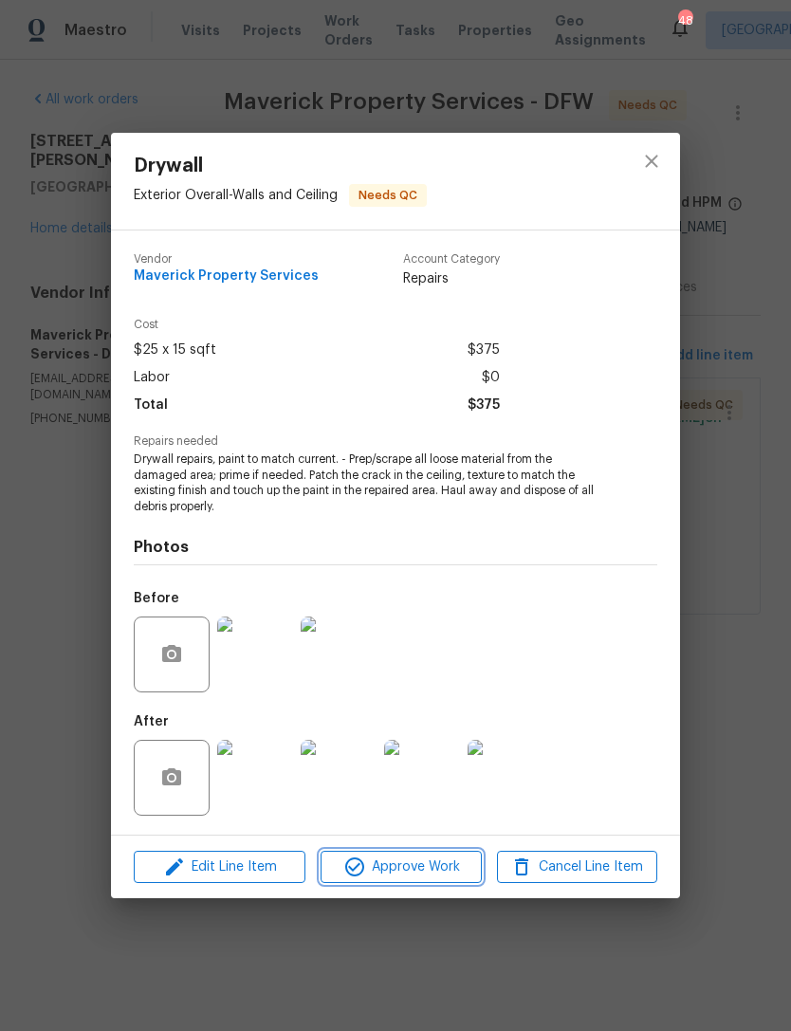
click at [457, 868] on span "Approve Work" at bounding box center [400, 868] width 149 height 24
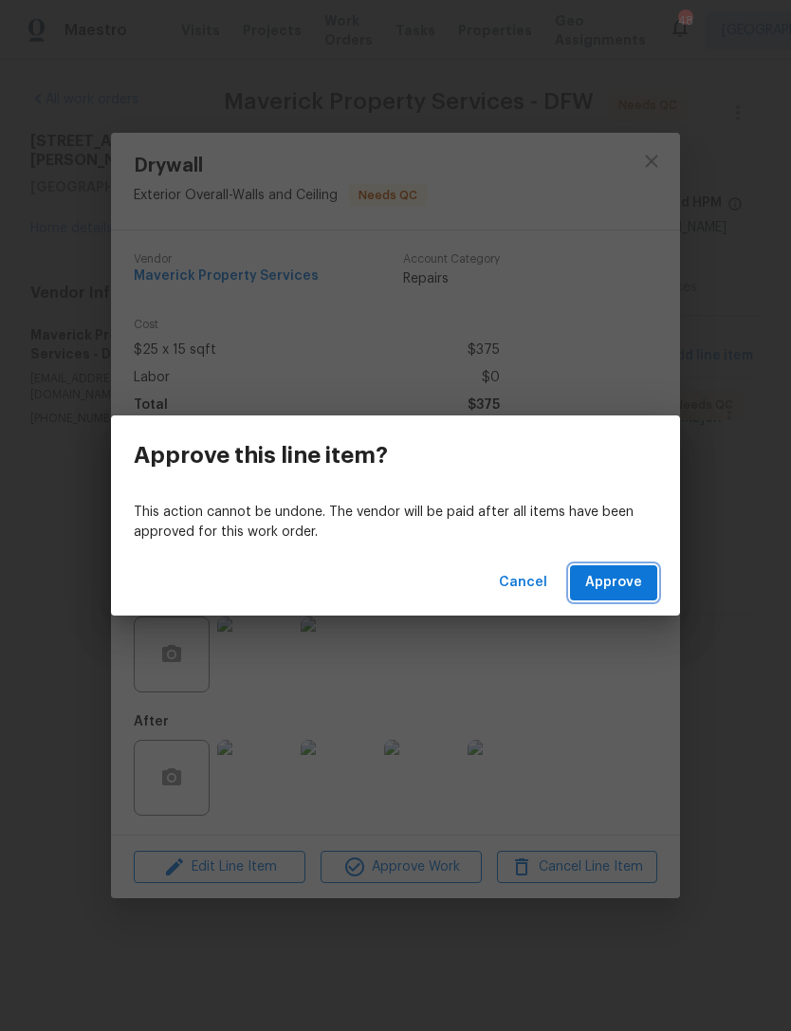
click at [632, 575] on span "Approve" at bounding box center [613, 583] width 57 height 24
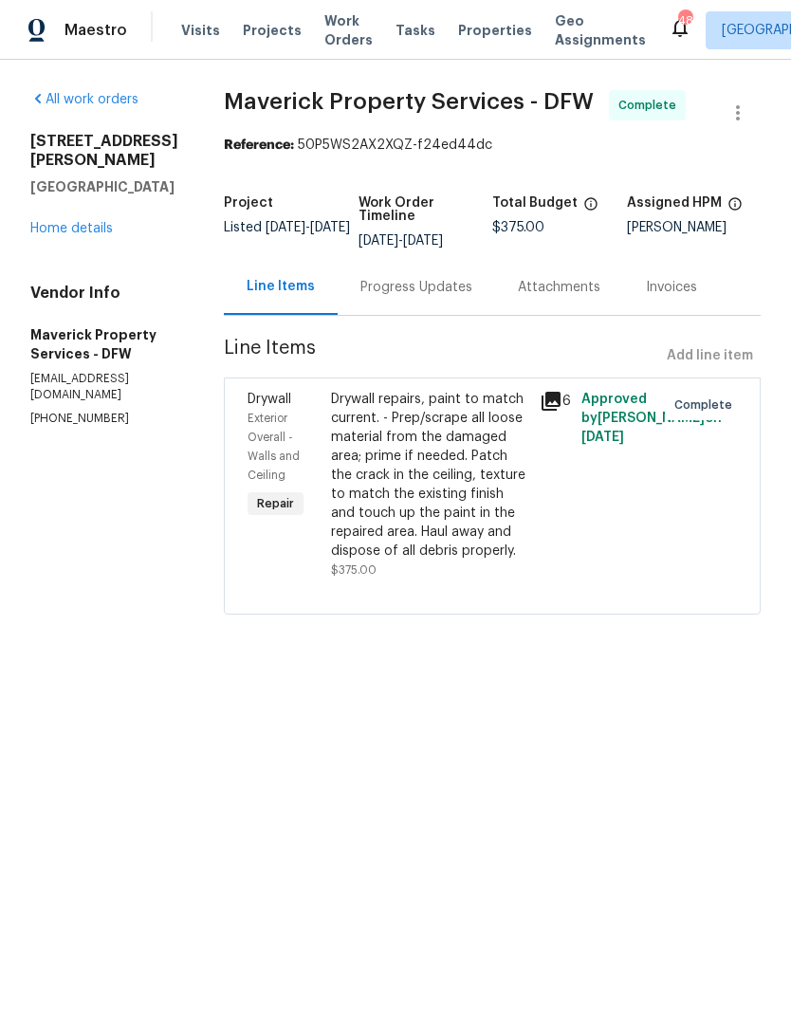
click at [93, 222] on link "Home details" at bounding box center [71, 228] width 83 height 13
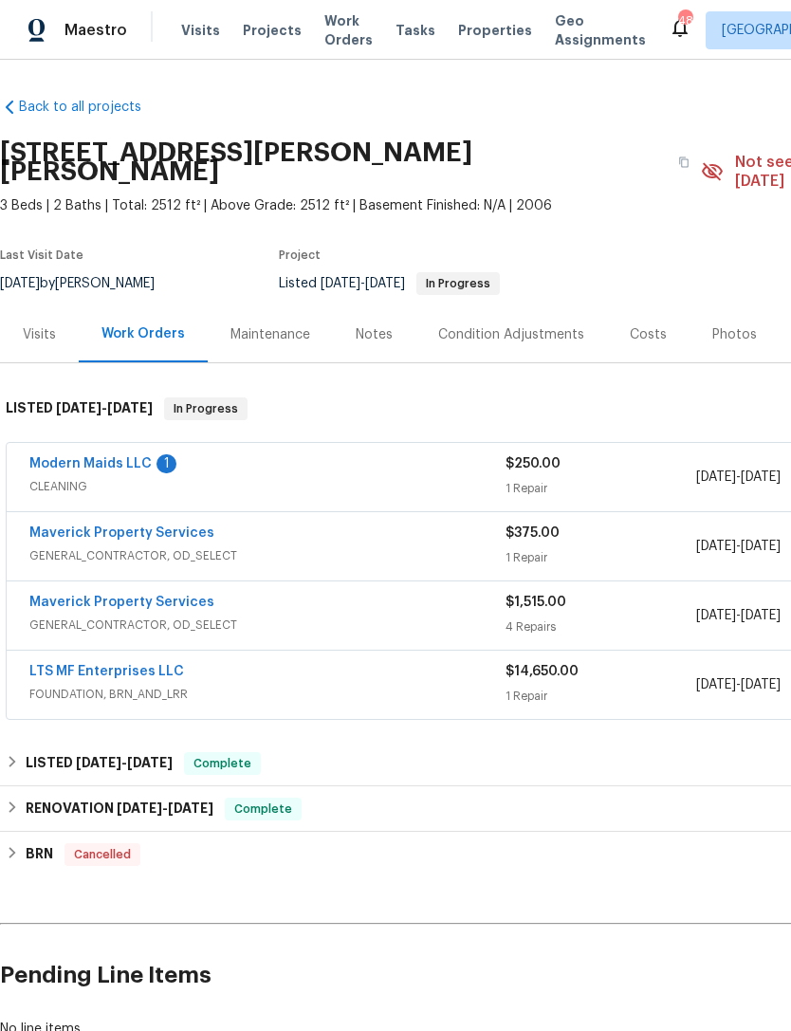
click at [139, 477] on span "CLEANING" at bounding box center [267, 486] width 476 height 19
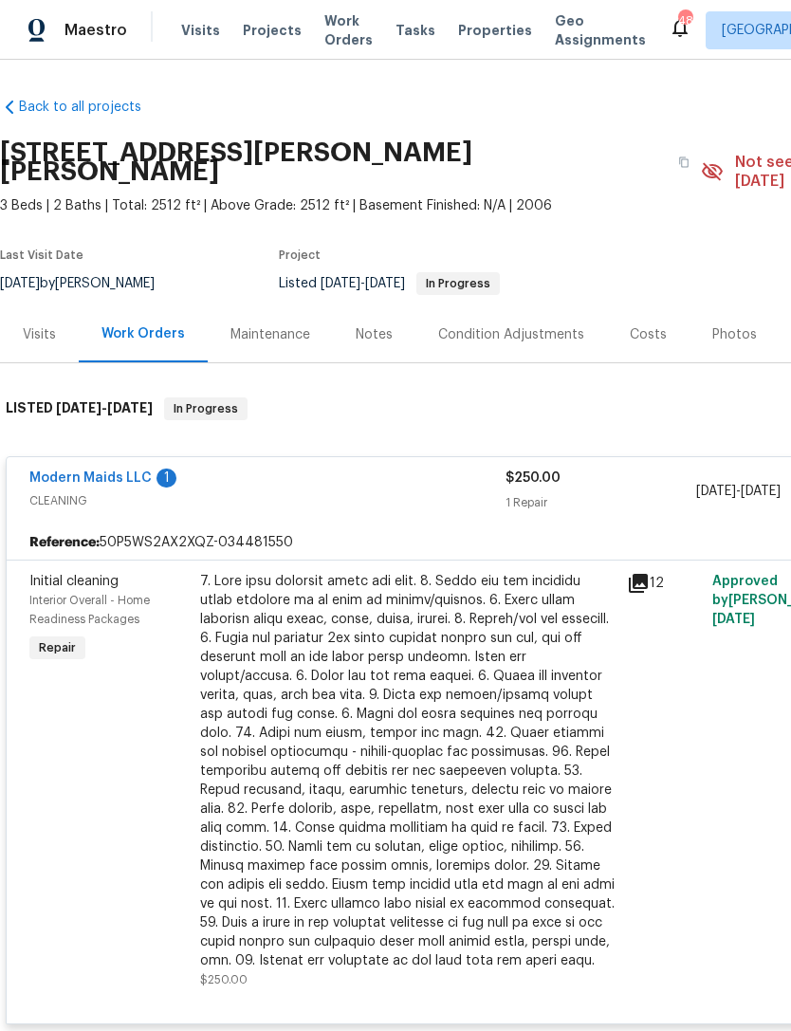
click at [330, 599] on div at bounding box center [407, 771] width 415 height 398
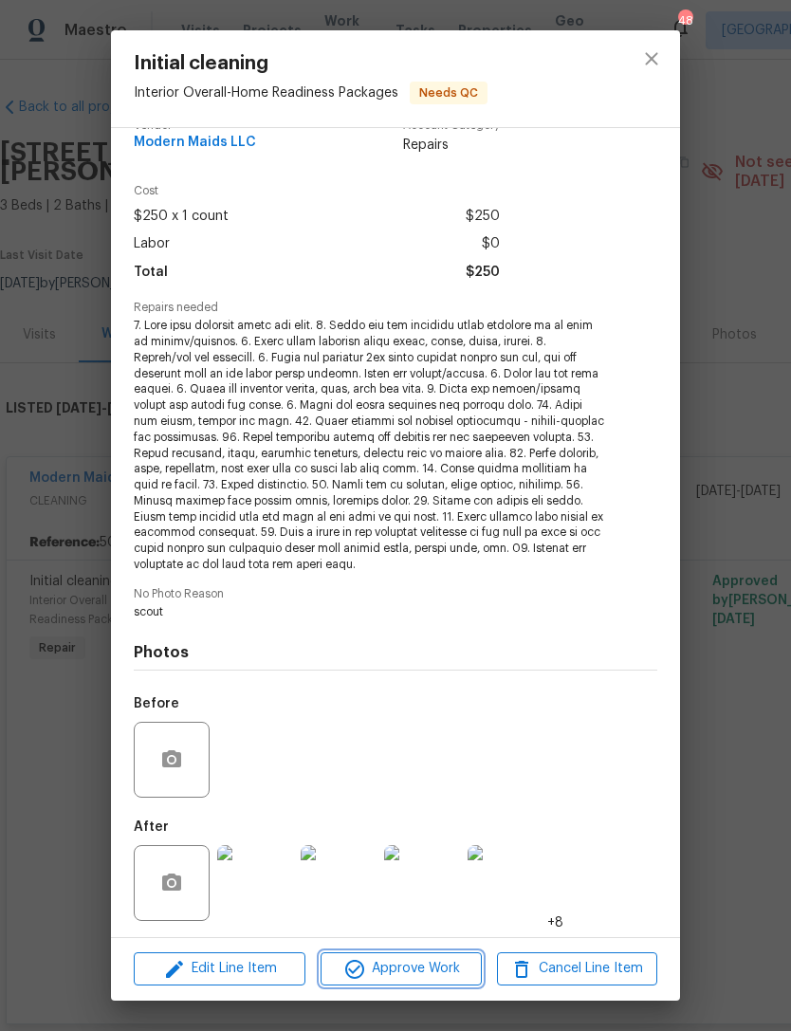
click at [456, 976] on span "Approve Work" at bounding box center [400, 969] width 149 height 24
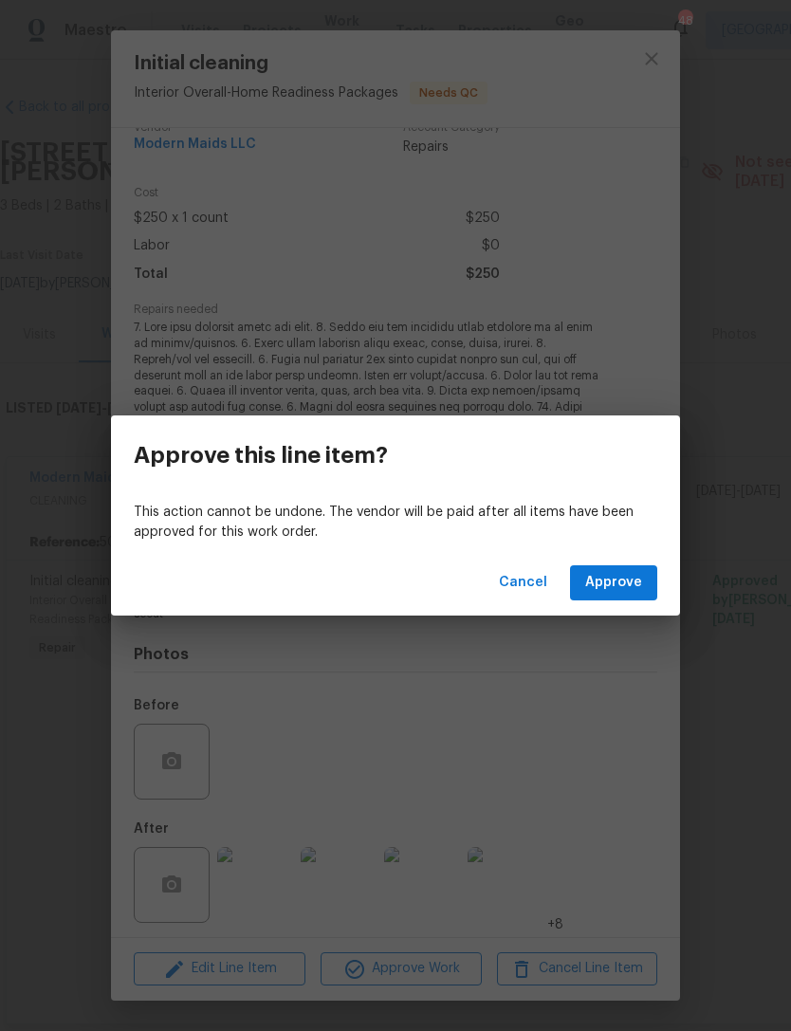
scroll to position [28, 0]
click at [655, 590] on button "Approve" at bounding box center [613, 582] width 87 height 35
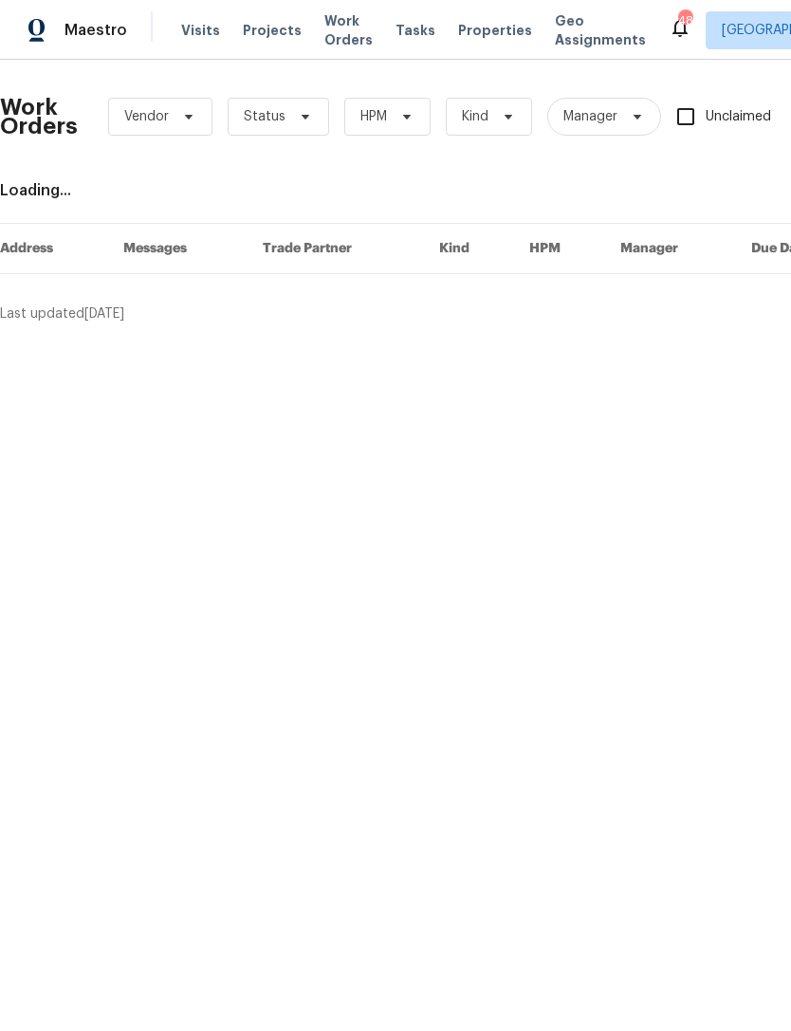
click at [502, 35] on span "Properties" at bounding box center [495, 30] width 74 height 19
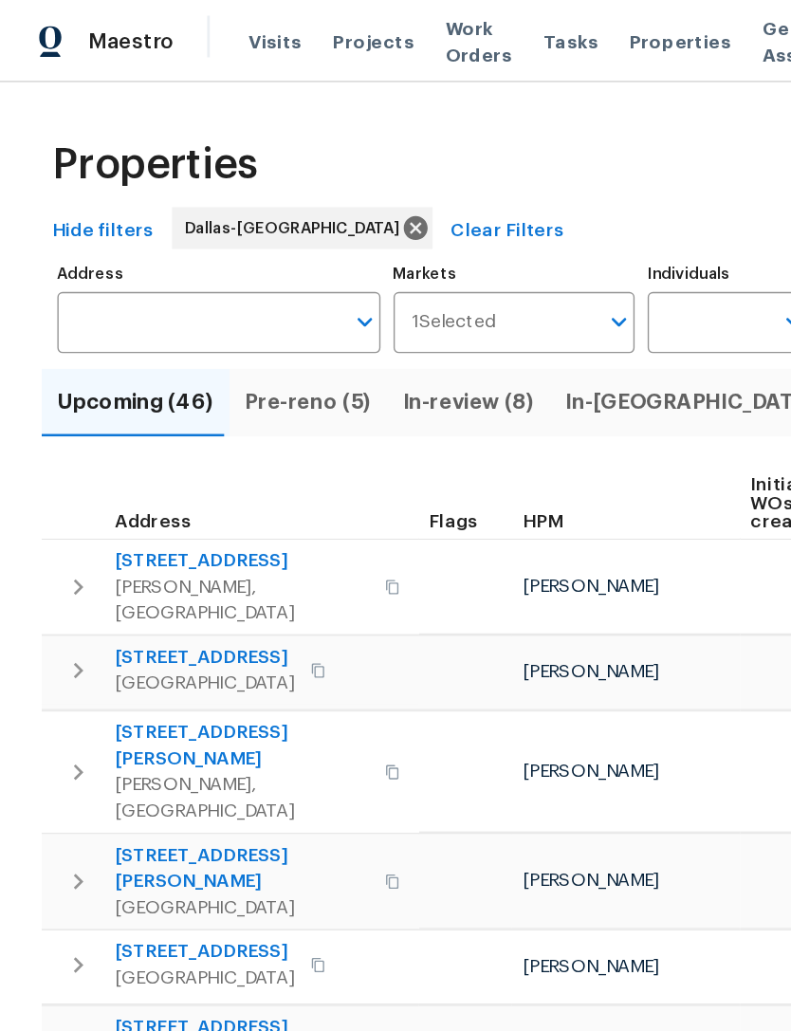
click at [324, 25] on span "Work Orders" at bounding box center [348, 30] width 48 height 38
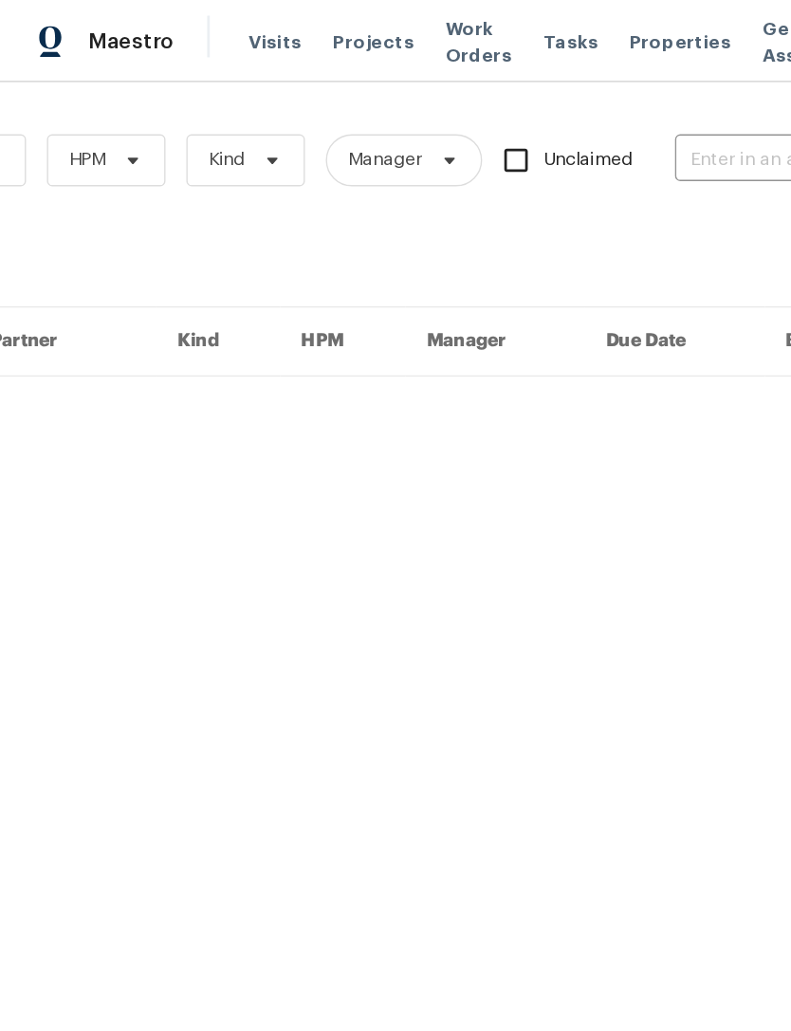
scroll to position [0, 312]
click at [543, 112] on input "text" at bounding box center [586, 116] width 190 height 29
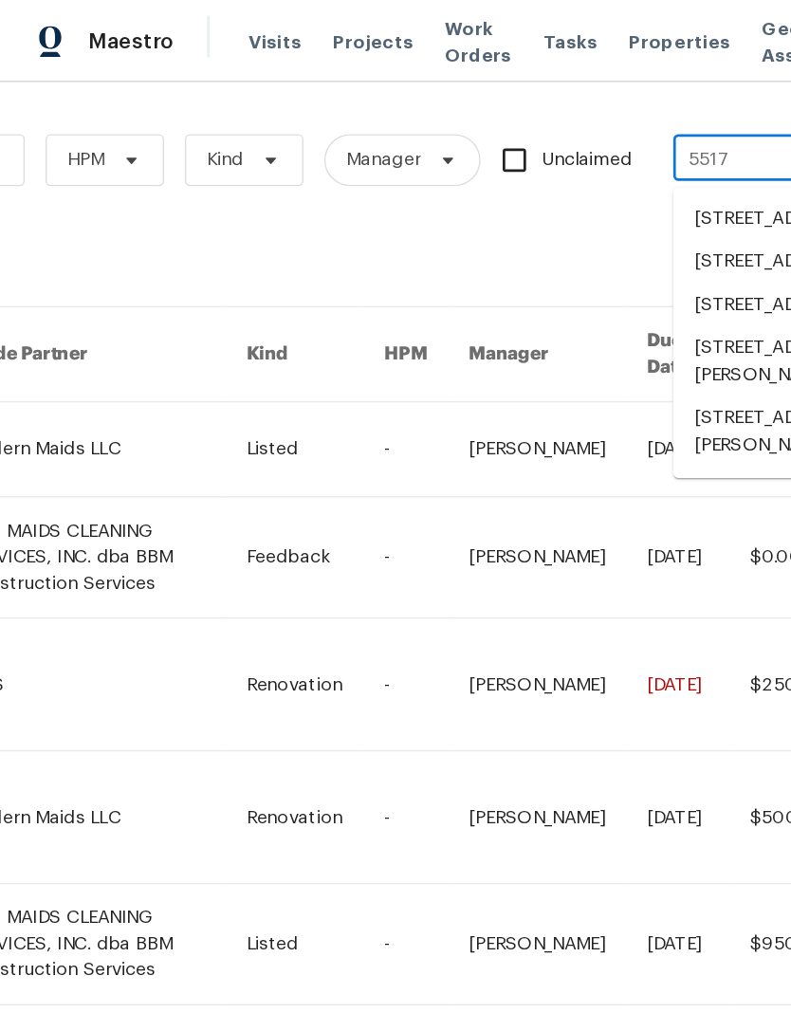
type input "5517 g"
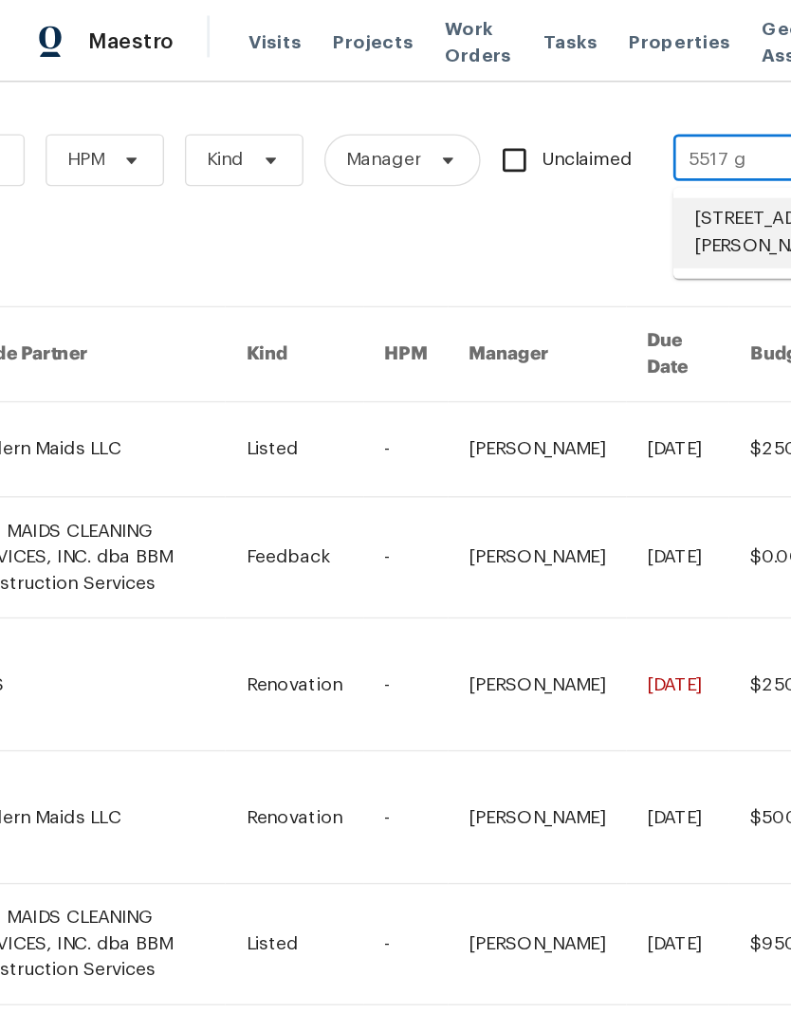
click at [545, 159] on li "[STREET_ADDRESS][PERSON_NAME]" at bounding box center [611, 169] width 243 height 51
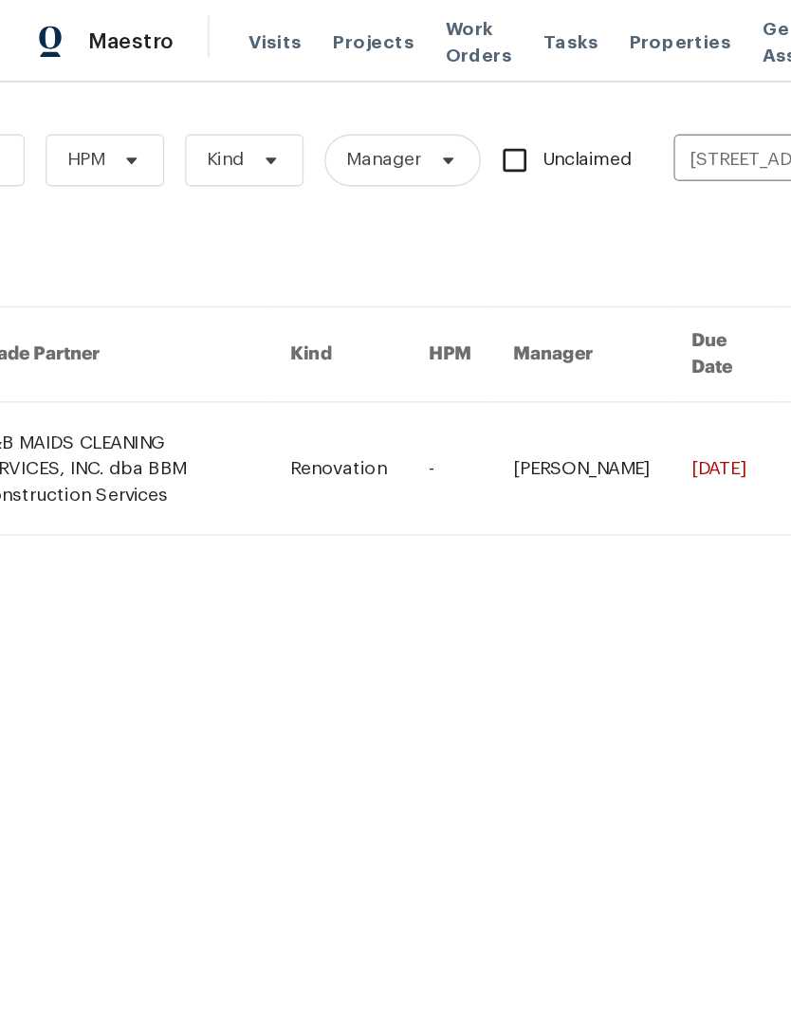
click at [117, 319] on link at bounding box center [98, 341] width 228 height 96
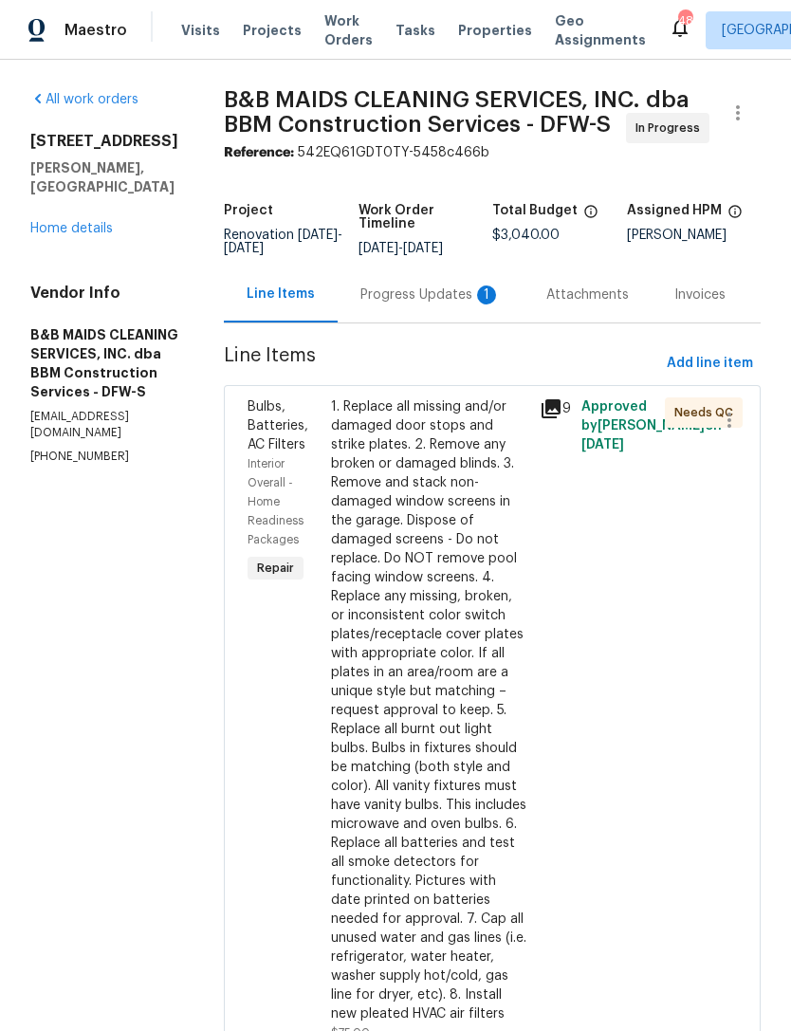
click at [458, 304] on div "Progress Updates 1" at bounding box center [430, 295] width 140 height 19
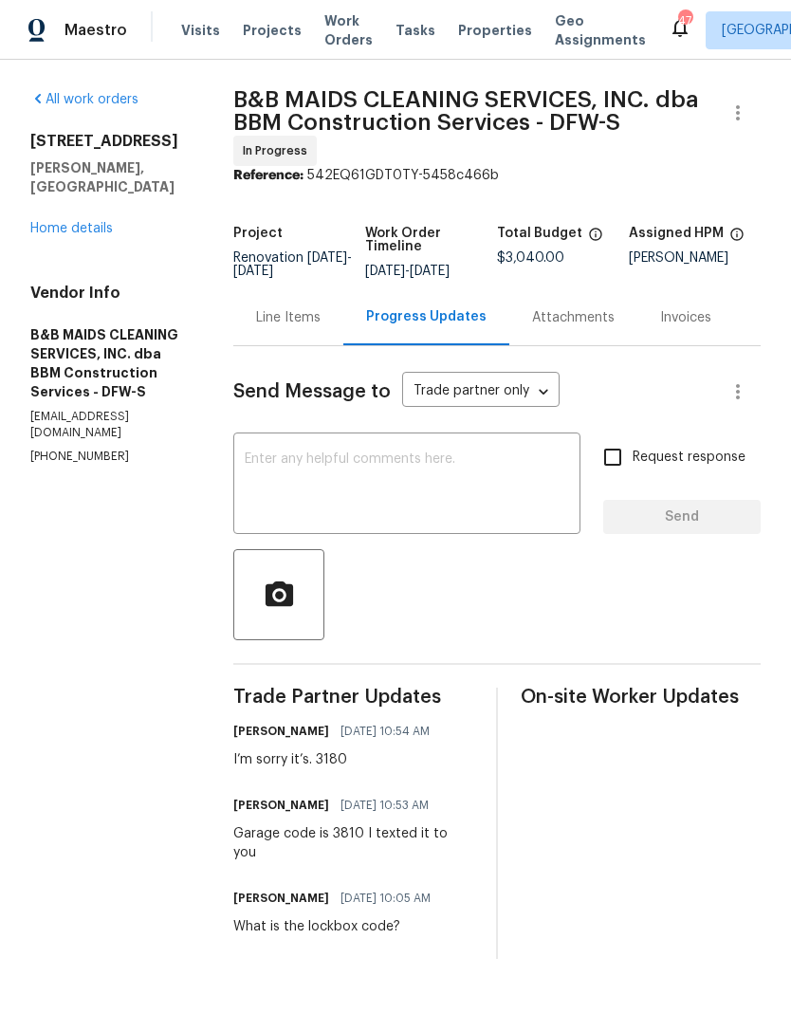
click at [71, 222] on link "Home details" at bounding box center [71, 228] width 83 height 13
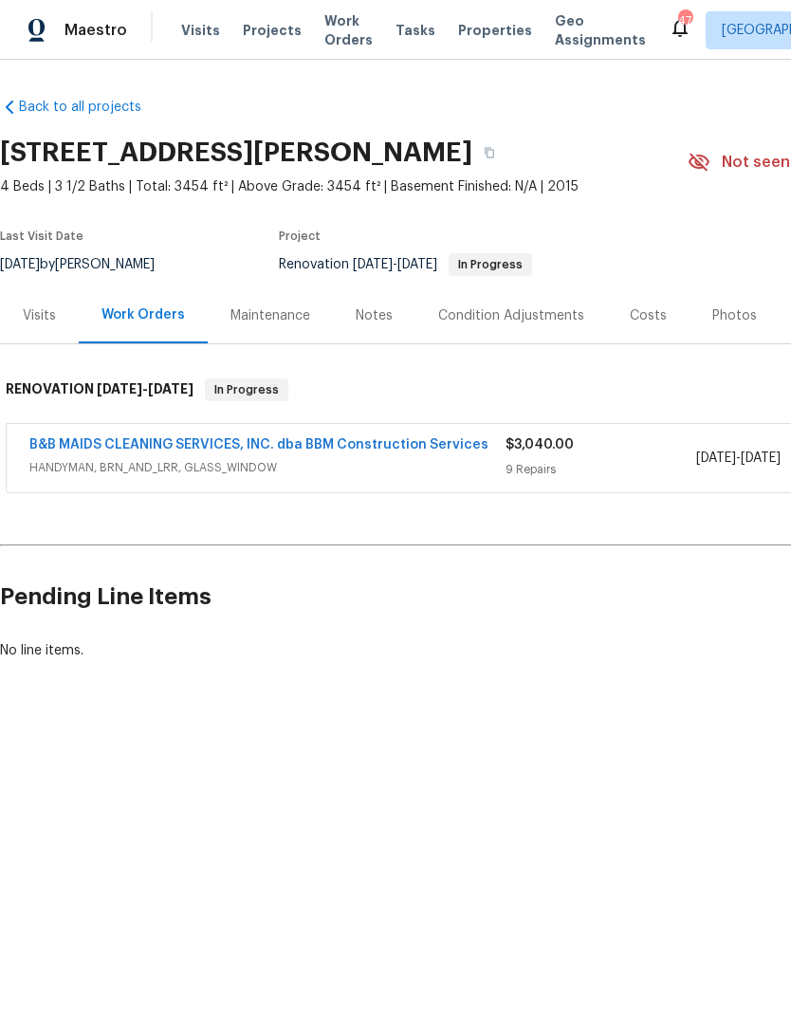
click at [361, 313] on div "Notes" at bounding box center [374, 315] width 37 height 19
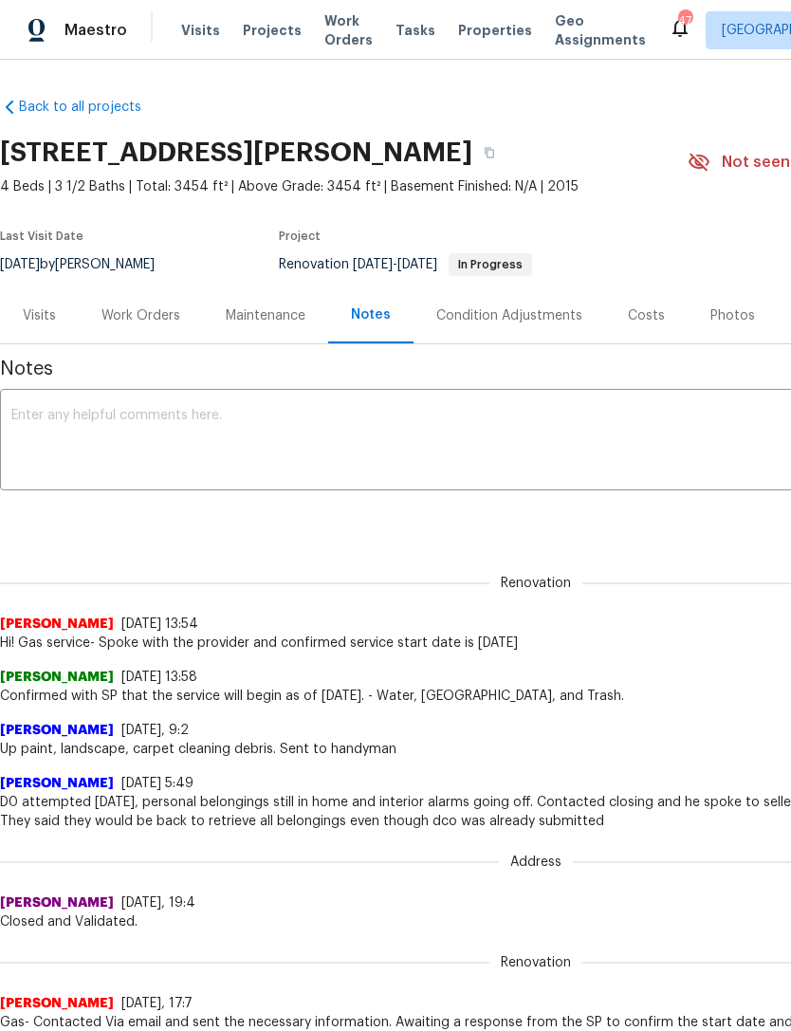
click at [568, 441] on textarea at bounding box center [535, 442] width 1049 height 66
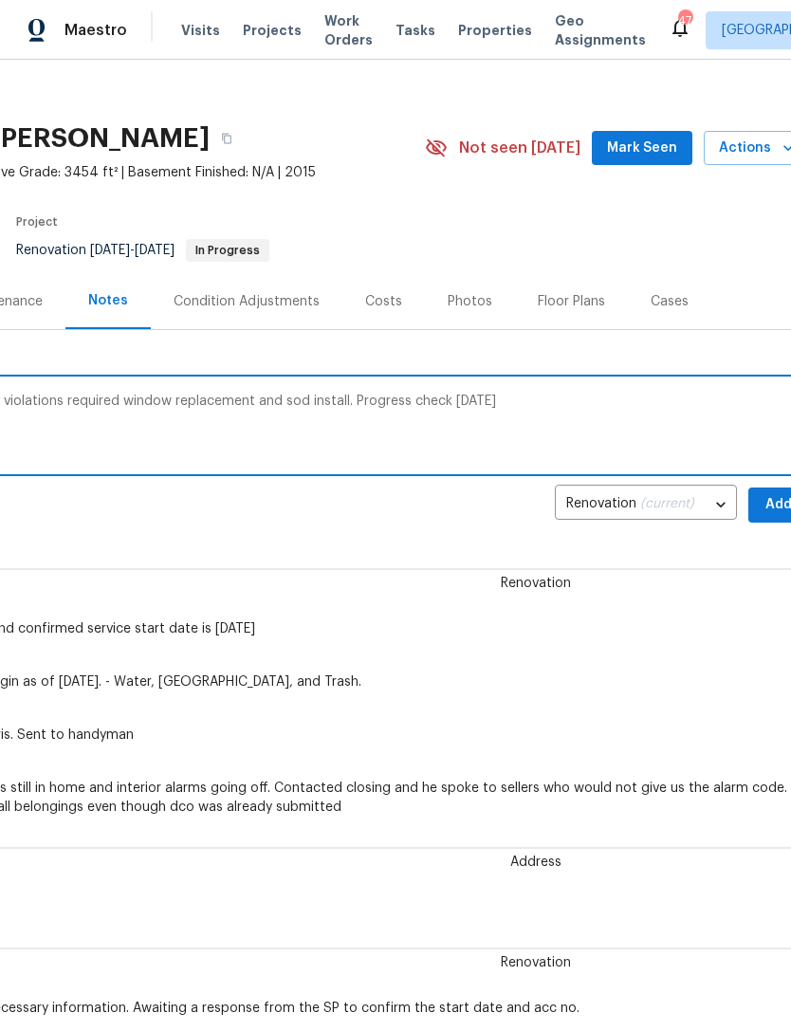
scroll to position [15, 263]
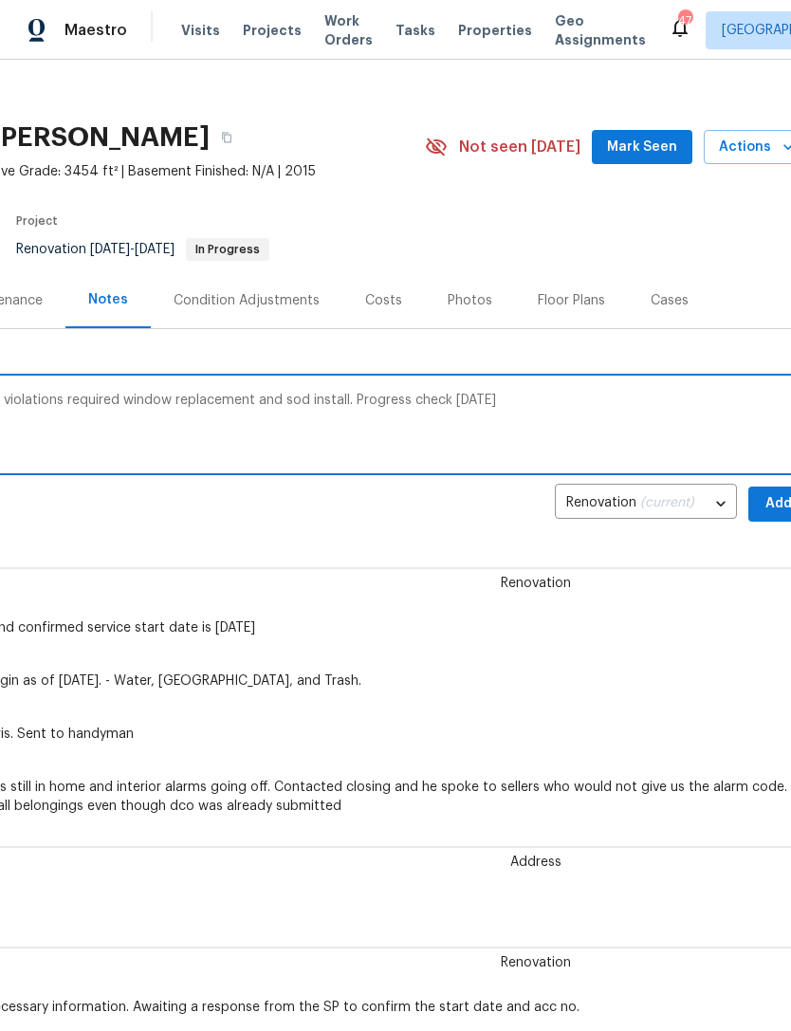
type textarea "Project is taking a little longer since hoa violations required window replacem…"
click at [765, 515] on button "Add" at bounding box center [778, 504] width 61 height 35
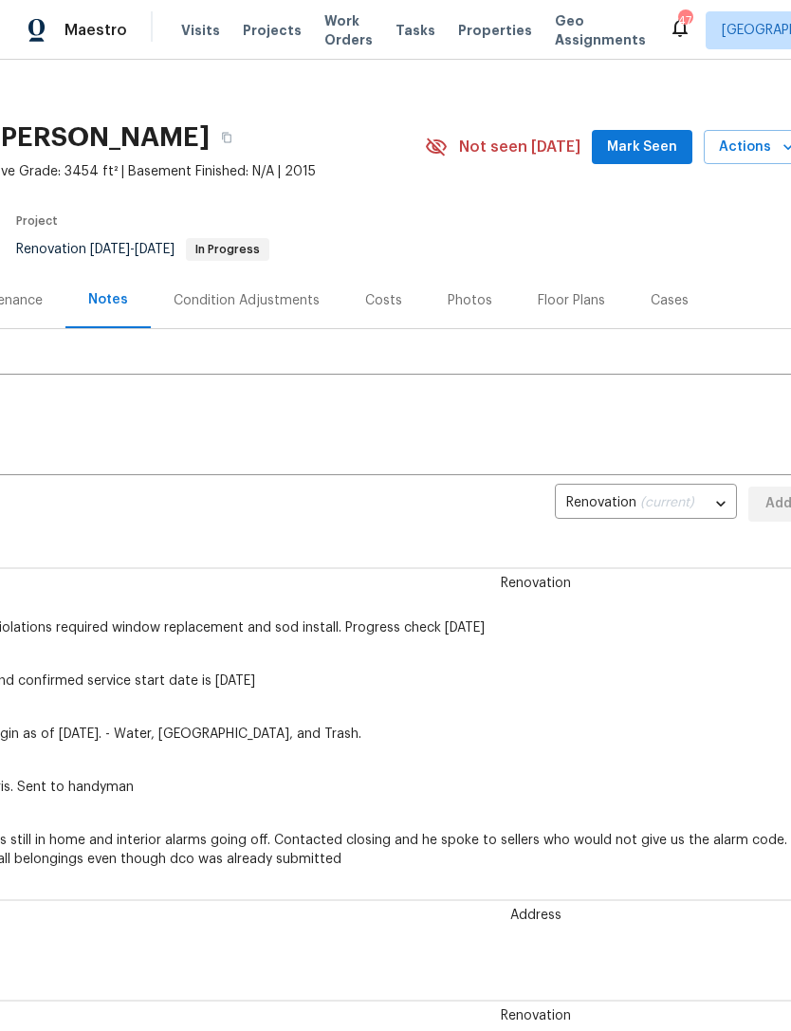
scroll to position [15, 260]
click at [629, 157] on span "Mark Seen" at bounding box center [645, 148] width 70 height 24
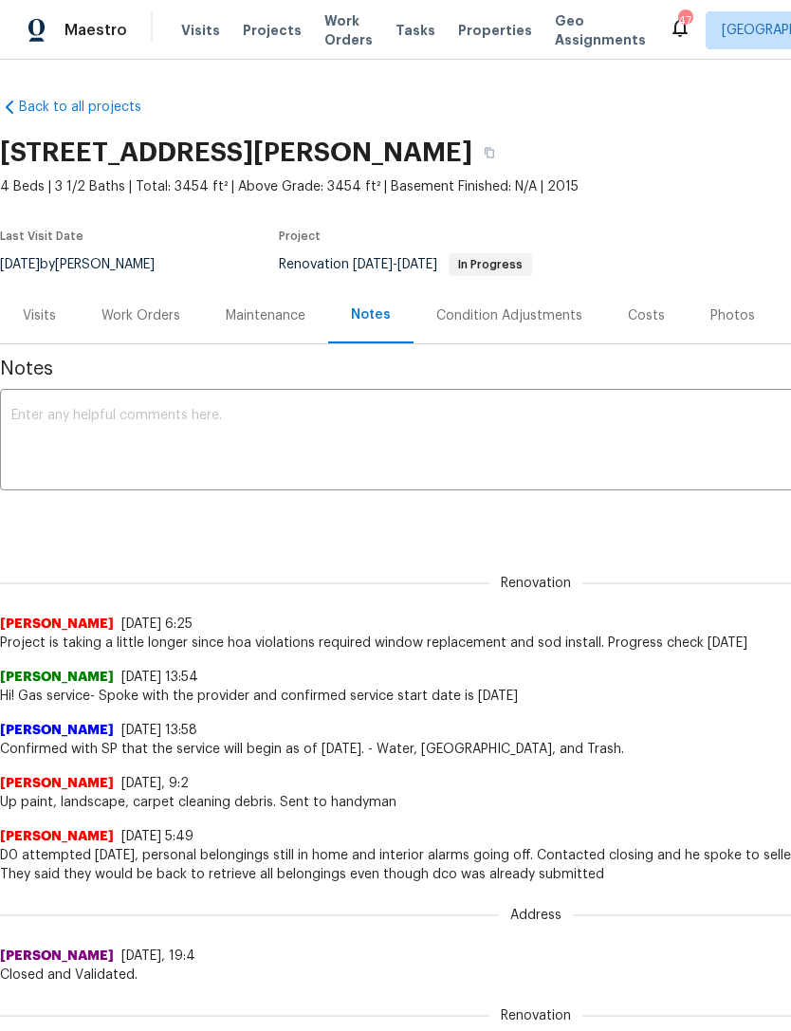
scroll to position [0, 0]
